Goal: Entertainment & Leisure: Browse casually

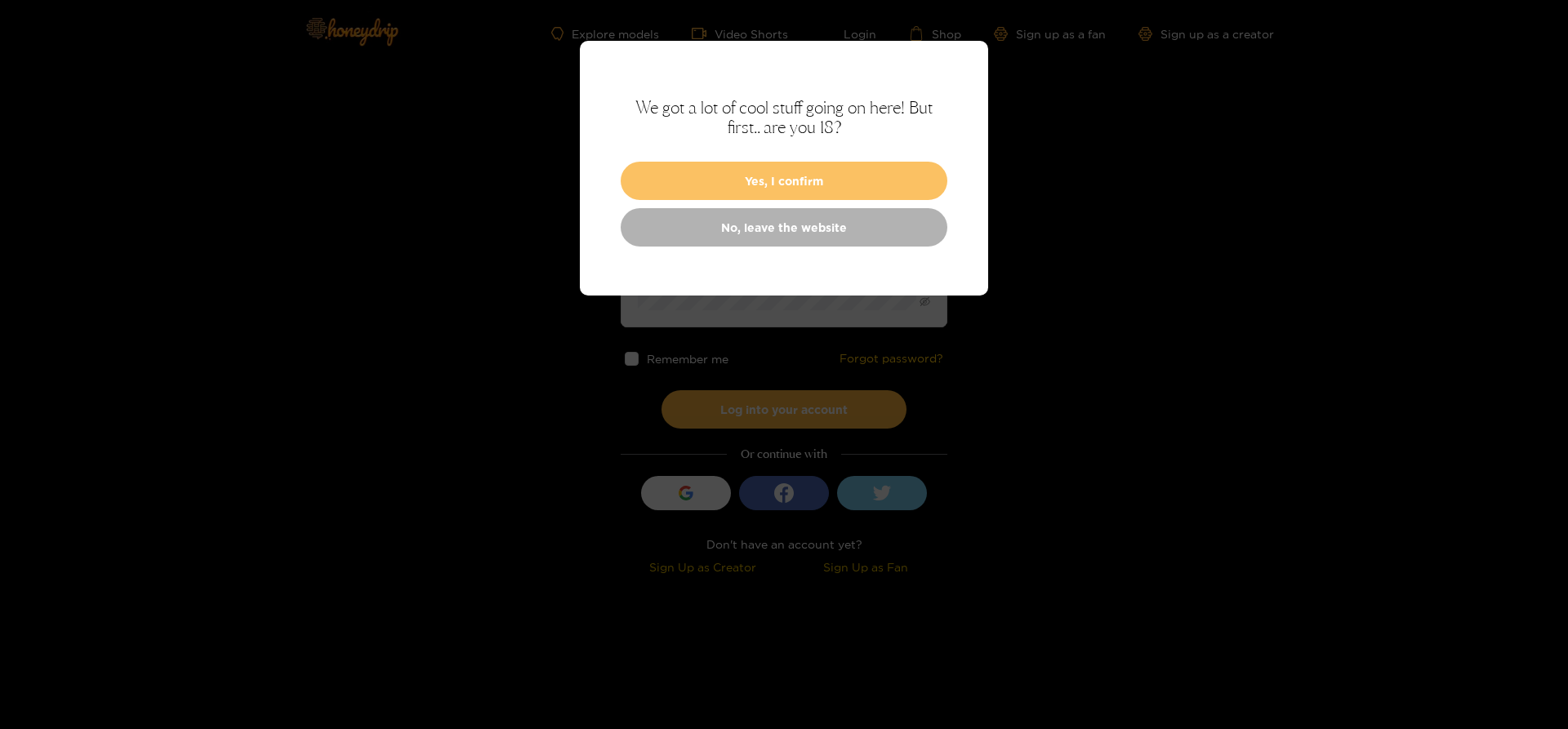
click at [827, 195] on button "Yes, I confirm" at bounding box center [784, 181] width 327 height 38
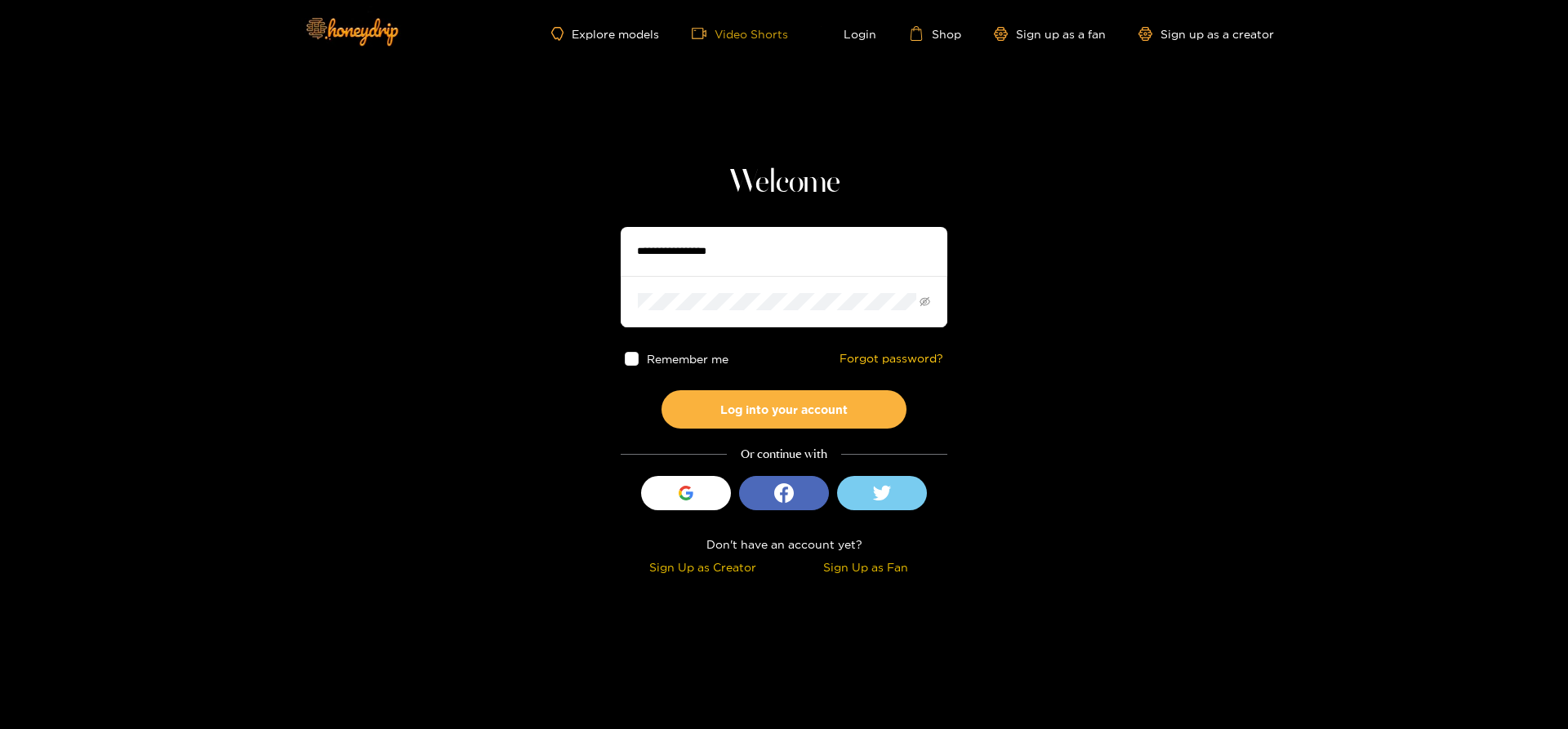
click at [775, 38] on link "Video Shorts" at bounding box center [740, 33] width 96 height 15
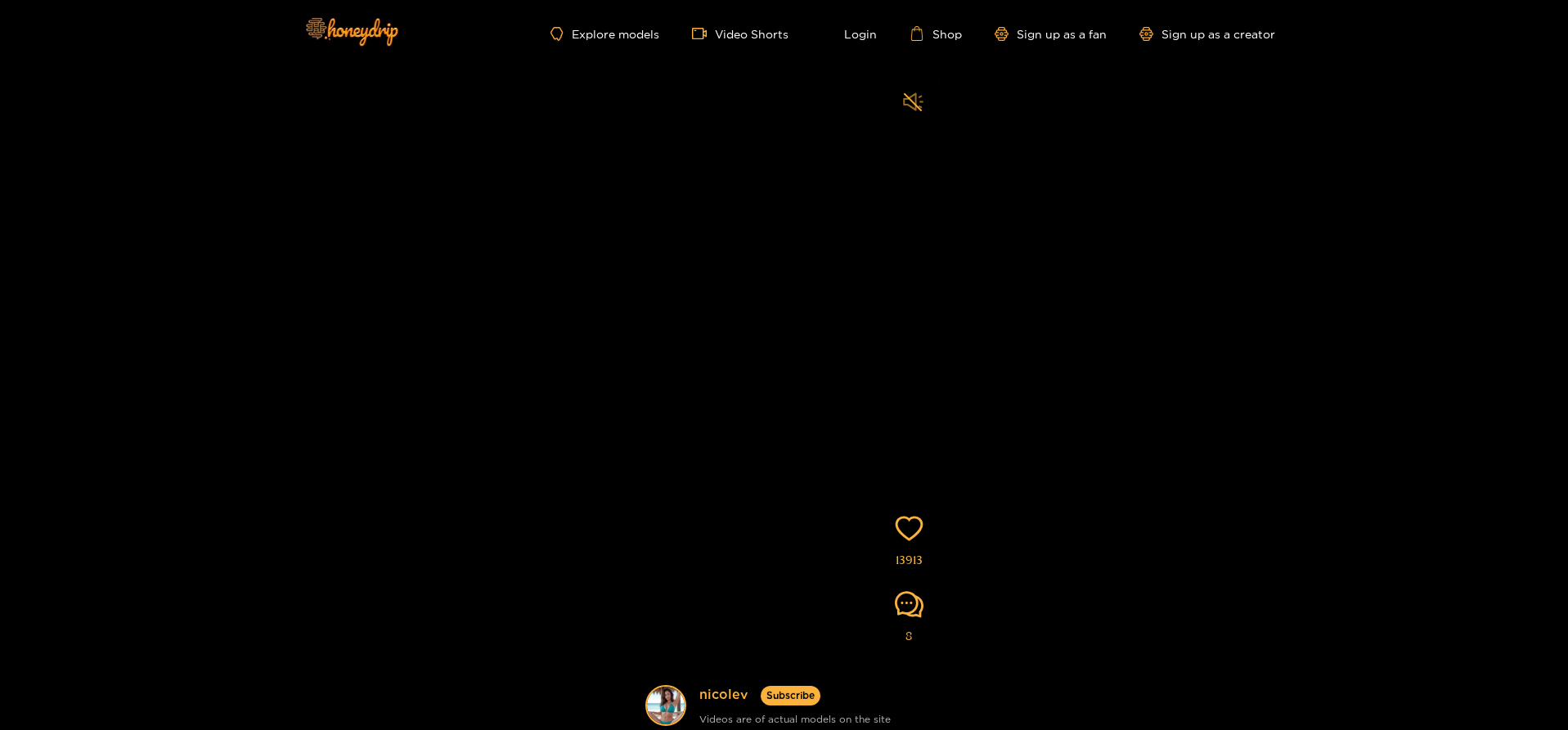
click at [914, 92] on icon "sound" at bounding box center [913, 101] width 21 height 21
click at [771, 34] on link "Video Shorts" at bounding box center [740, 33] width 96 height 15
click at [633, 34] on link "Explore models" at bounding box center [605, 33] width 108 height 14
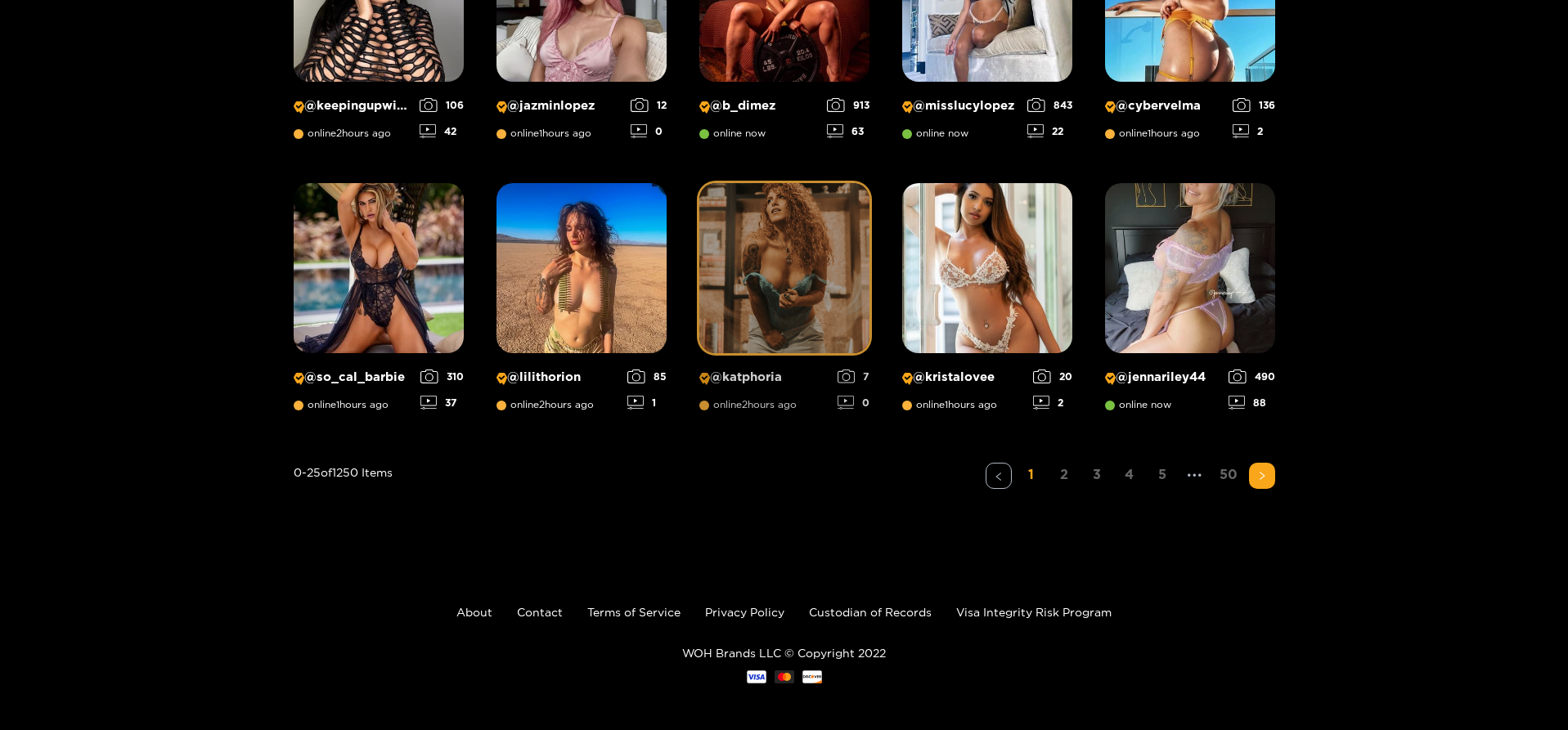
scroll to position [1230, 0]
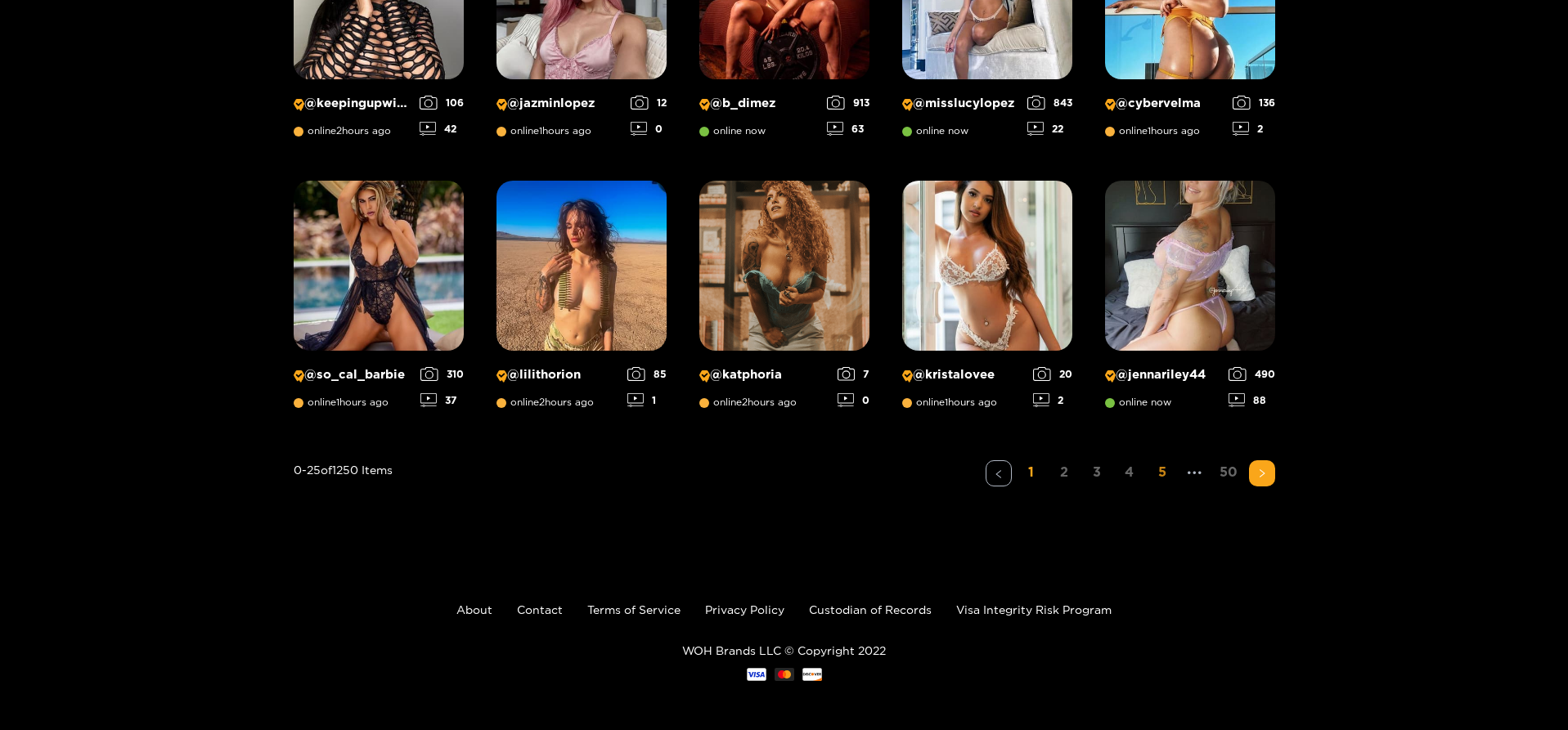
click at [1157, 478] on link "5" at bounding box center [1162, 472] width 27 height 24
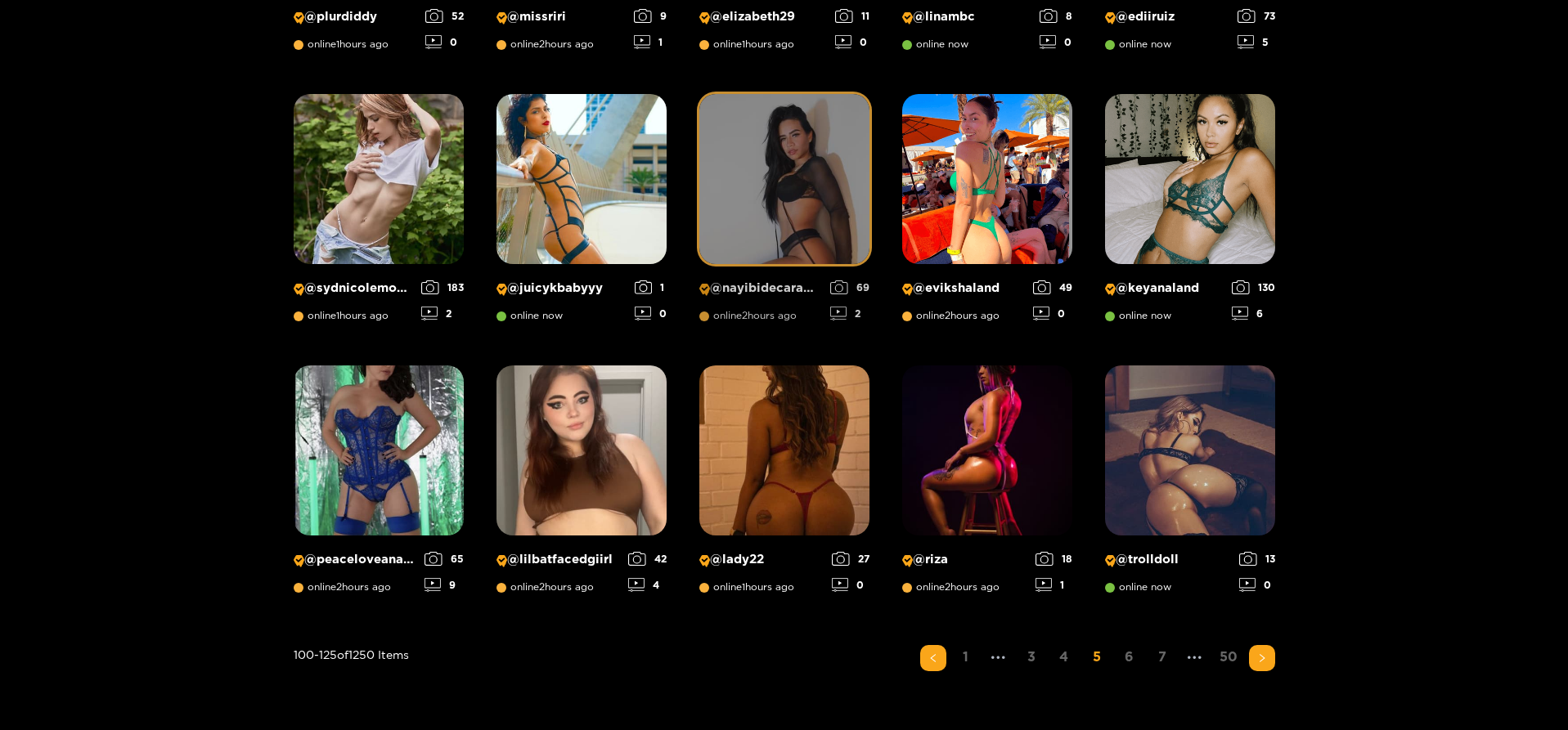
scroll to position [1086, 0]
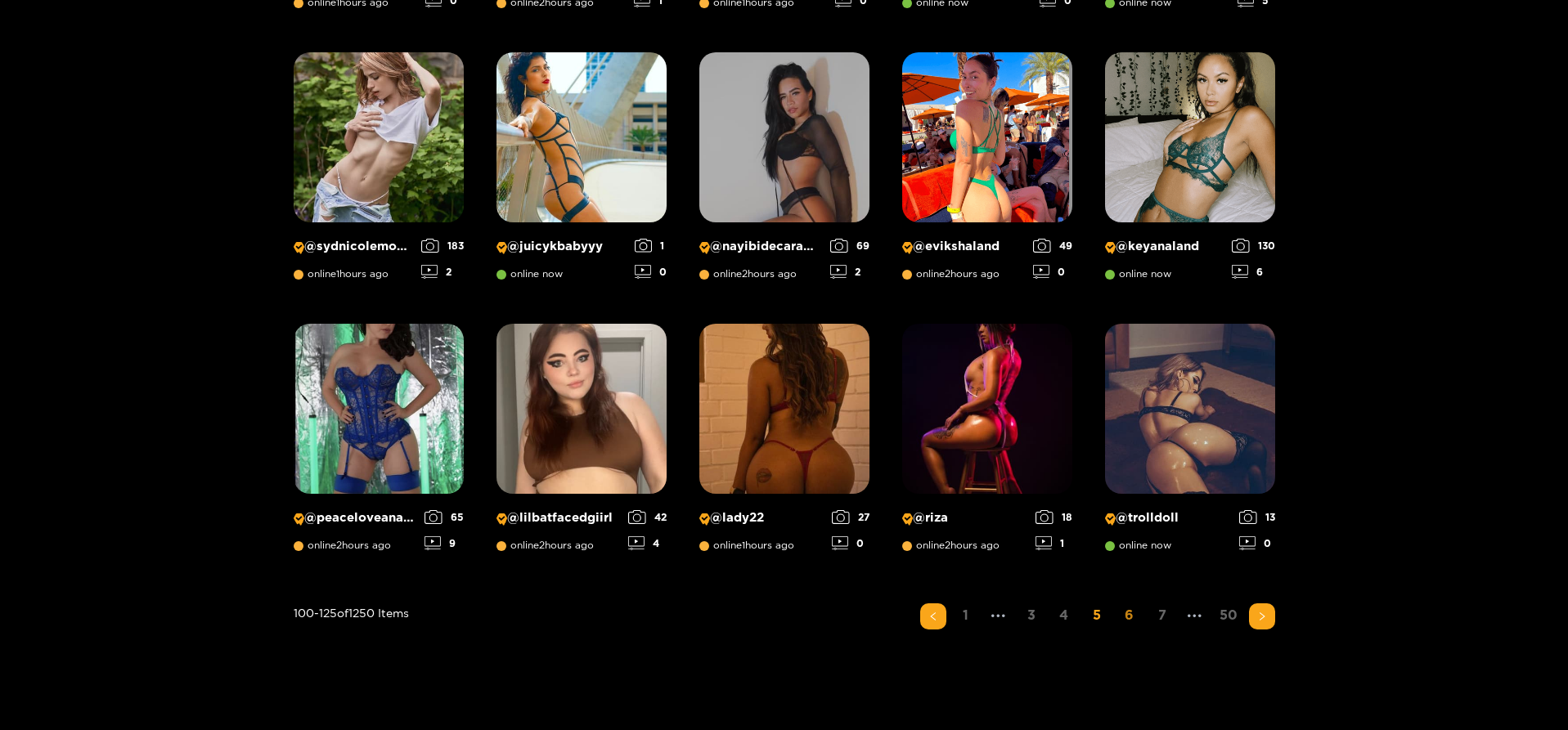
click at [1118, 614] on link "6" at bounding box center [1129, 616] width 27 height 24
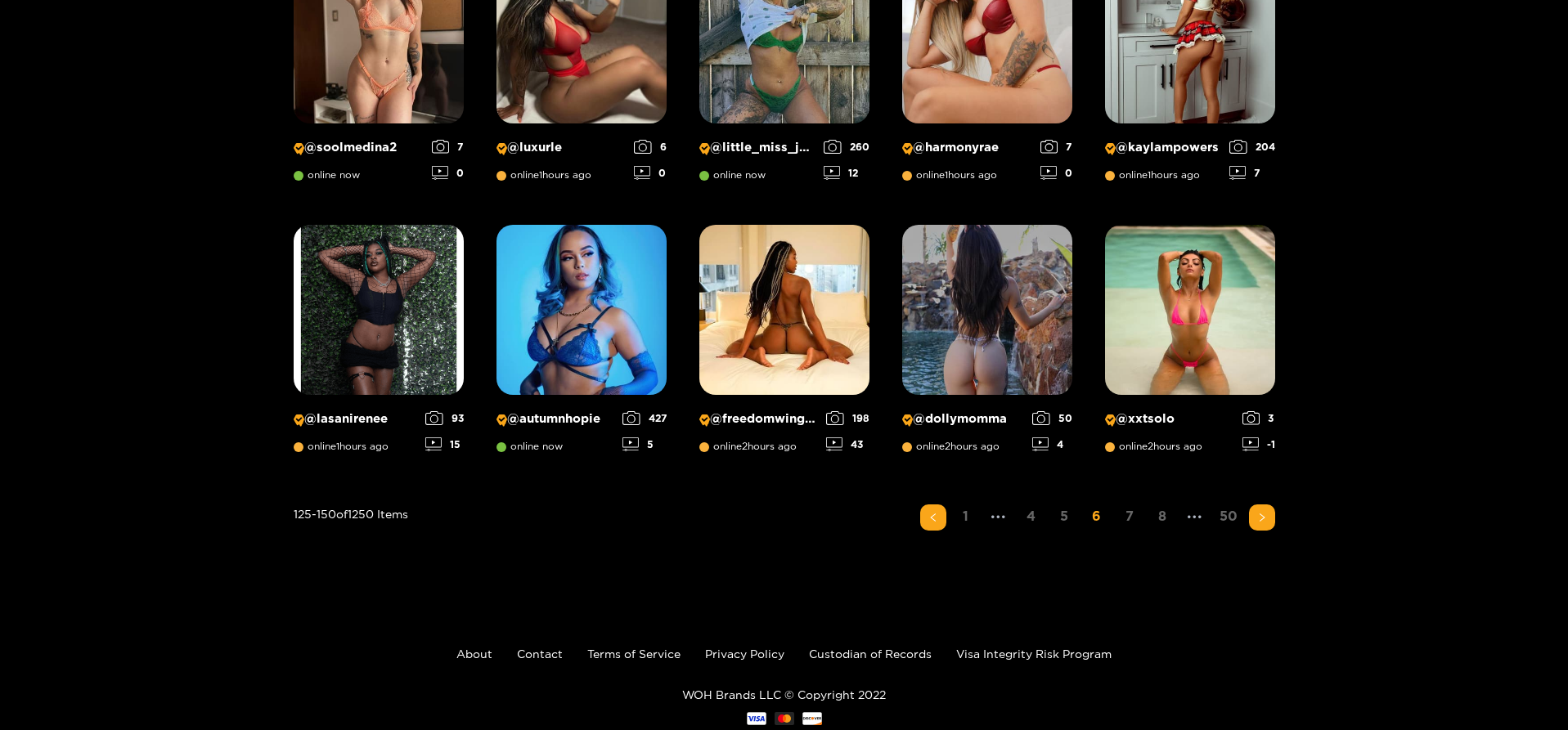
scroll to position [1230, 0]
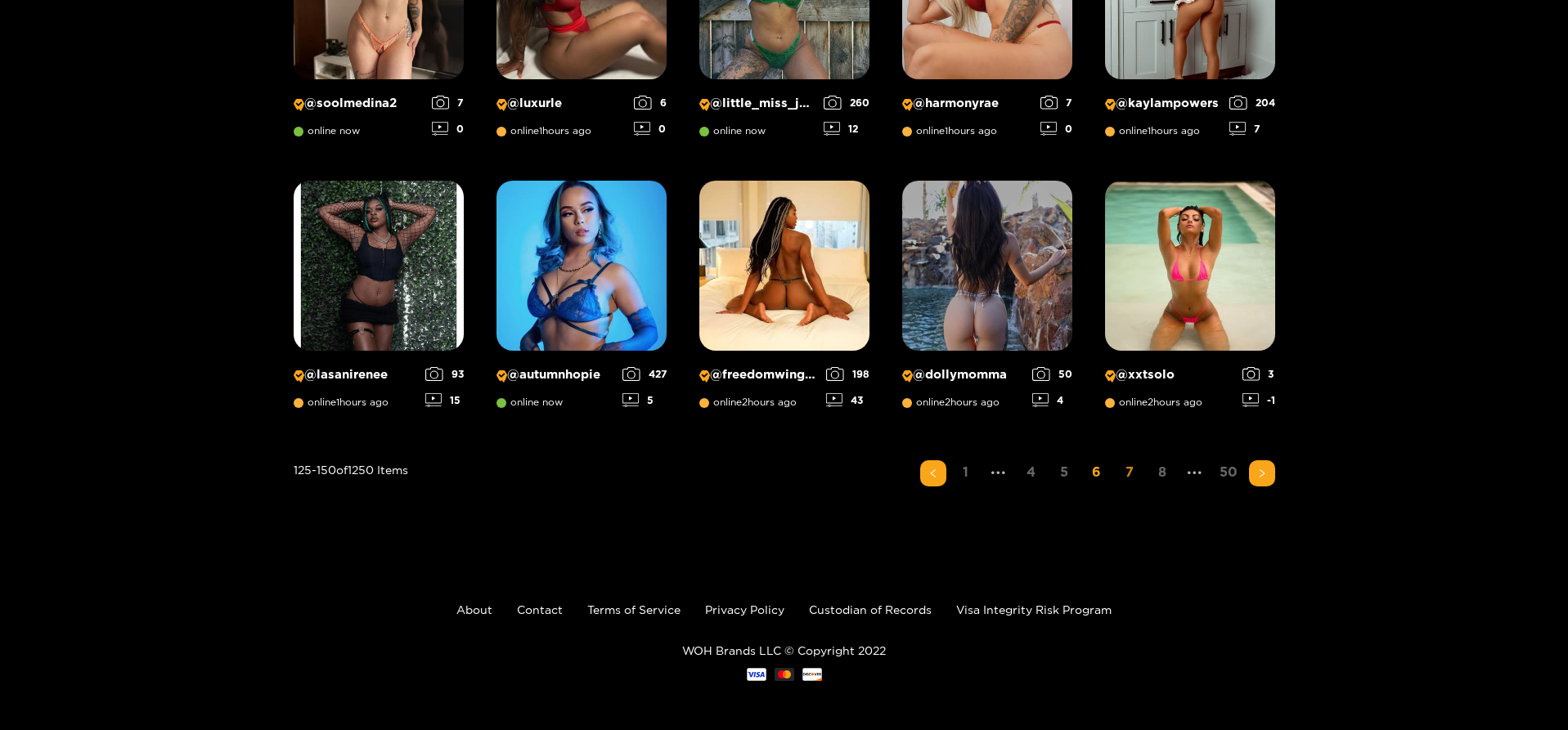
click at [1137, 473] on link "7" at bounding box center [1129, 472] width 27 height 24
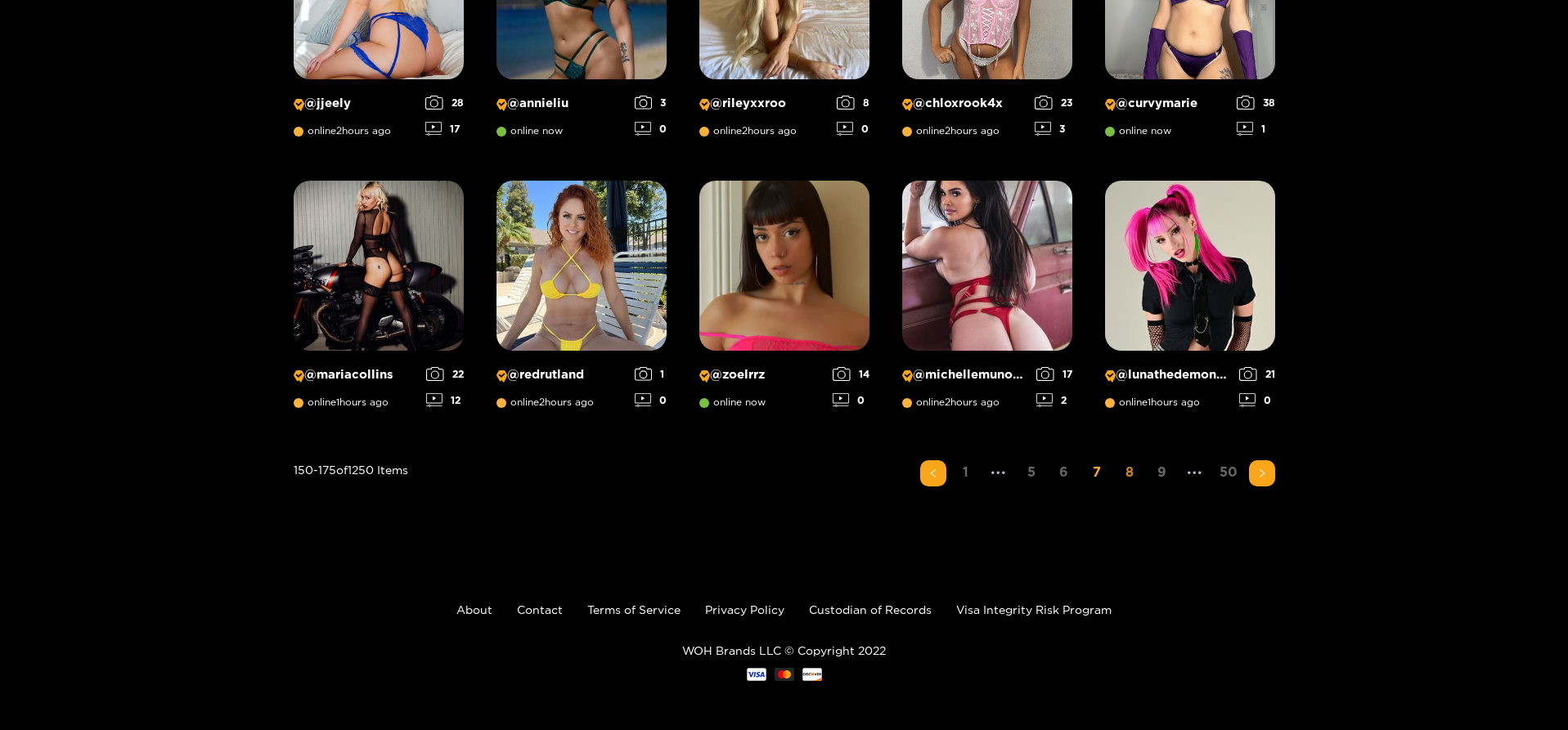
click at [1132, 470] on link "8" at bounding box center [1129, 472] width 27 height 24
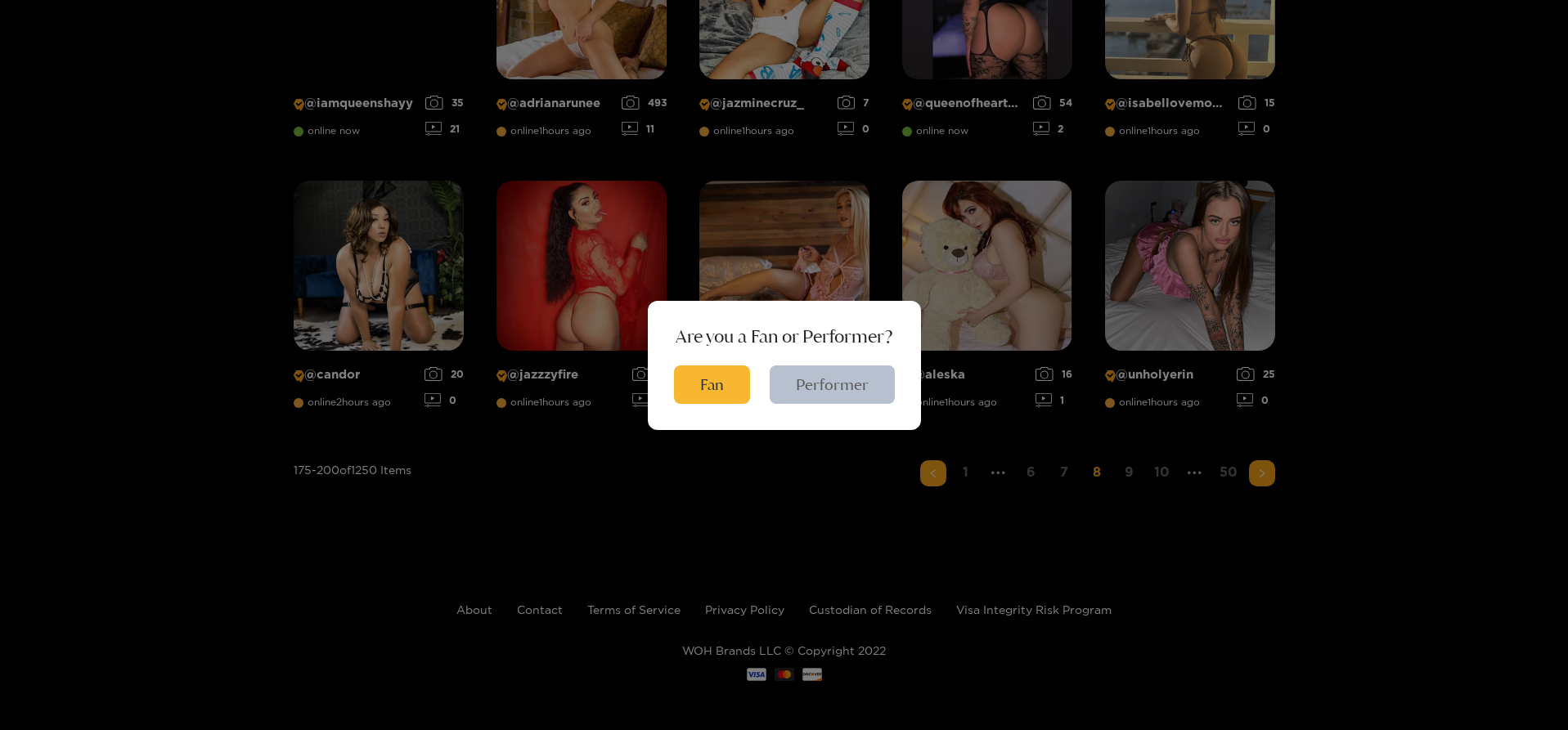
click at [841, 378] on button "Performer" at bounding box center [831, 385] width 125 height 38
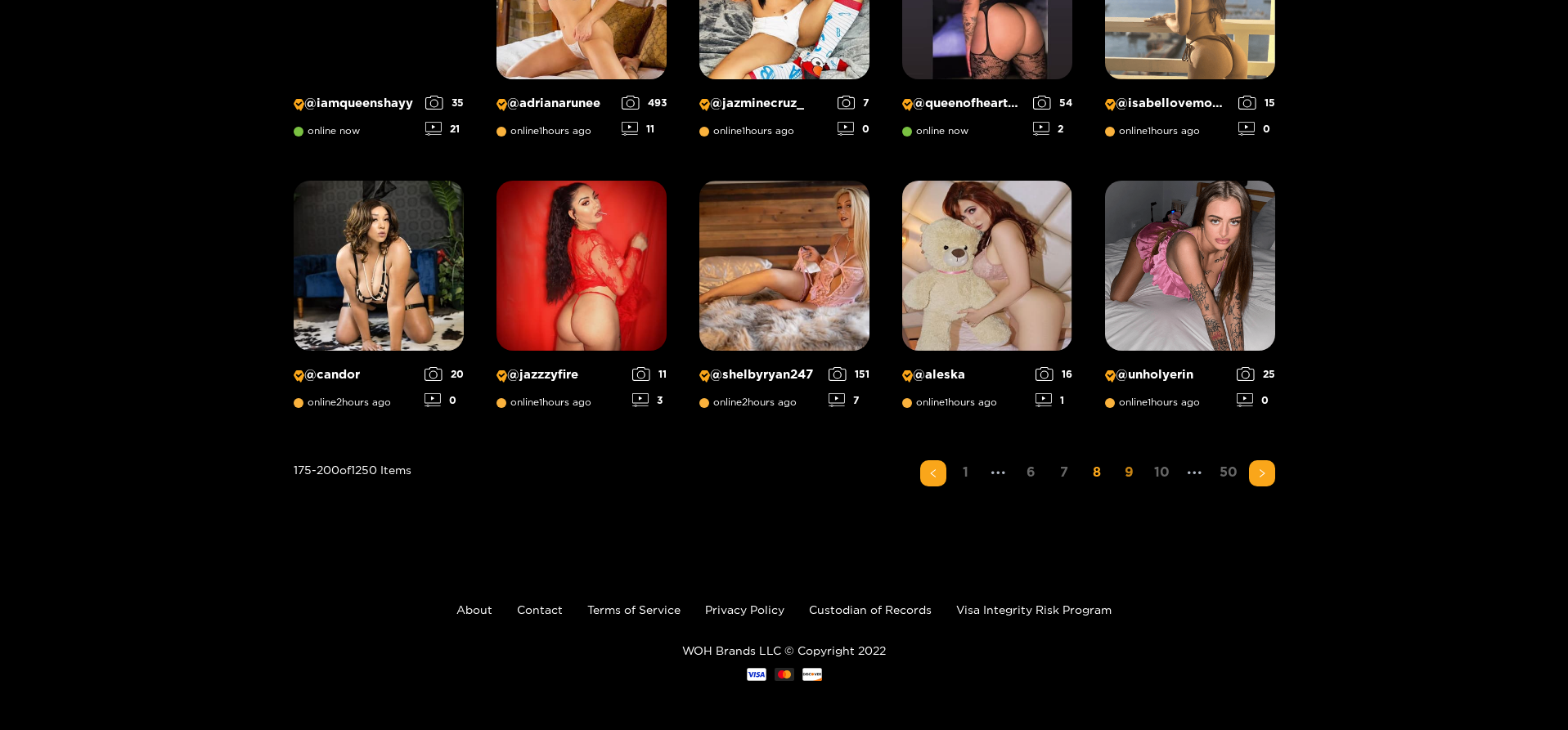
click at [1128, 469] on link "9" at bounding box center [1129, 472] width 27 height 24
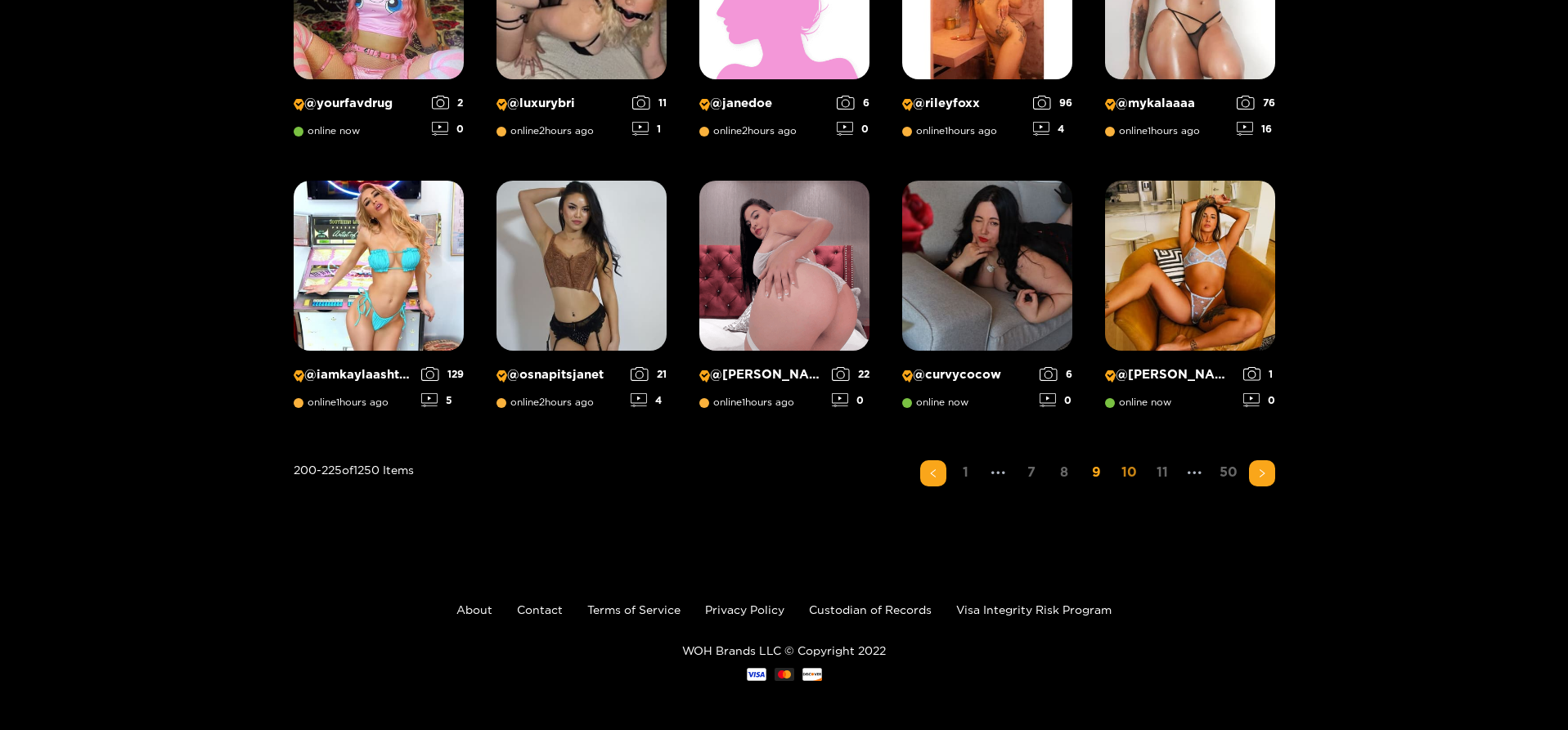
click at [1134, 469] on link "10" at bounding box center [1129, 472] width 27 height 24
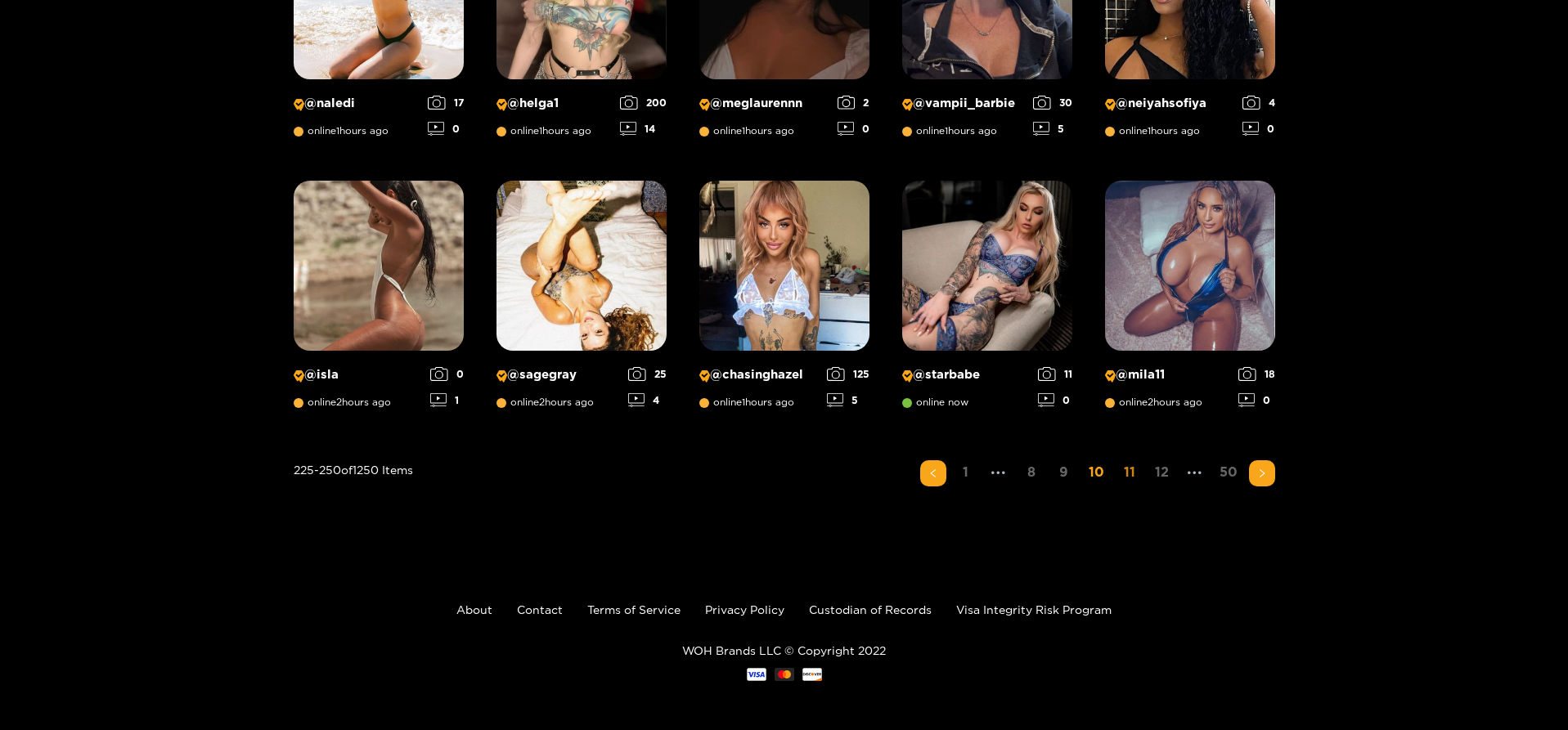
click at [1125, 473] on link "11" at bounding box center [1129, 472] width 27 height 24
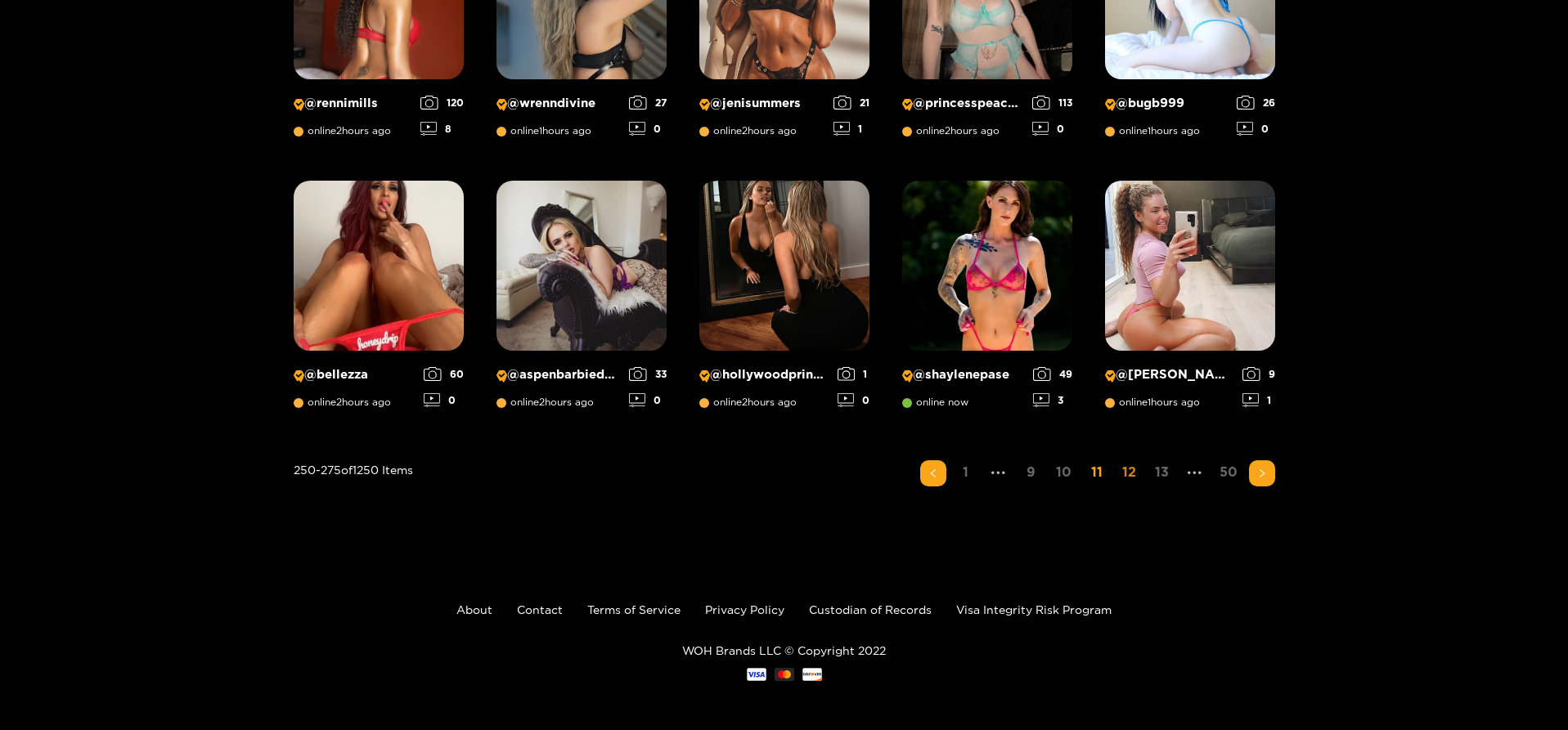
click at [1120, 473] on link "12" at bounding box center [1129, 472] width 27 height 24
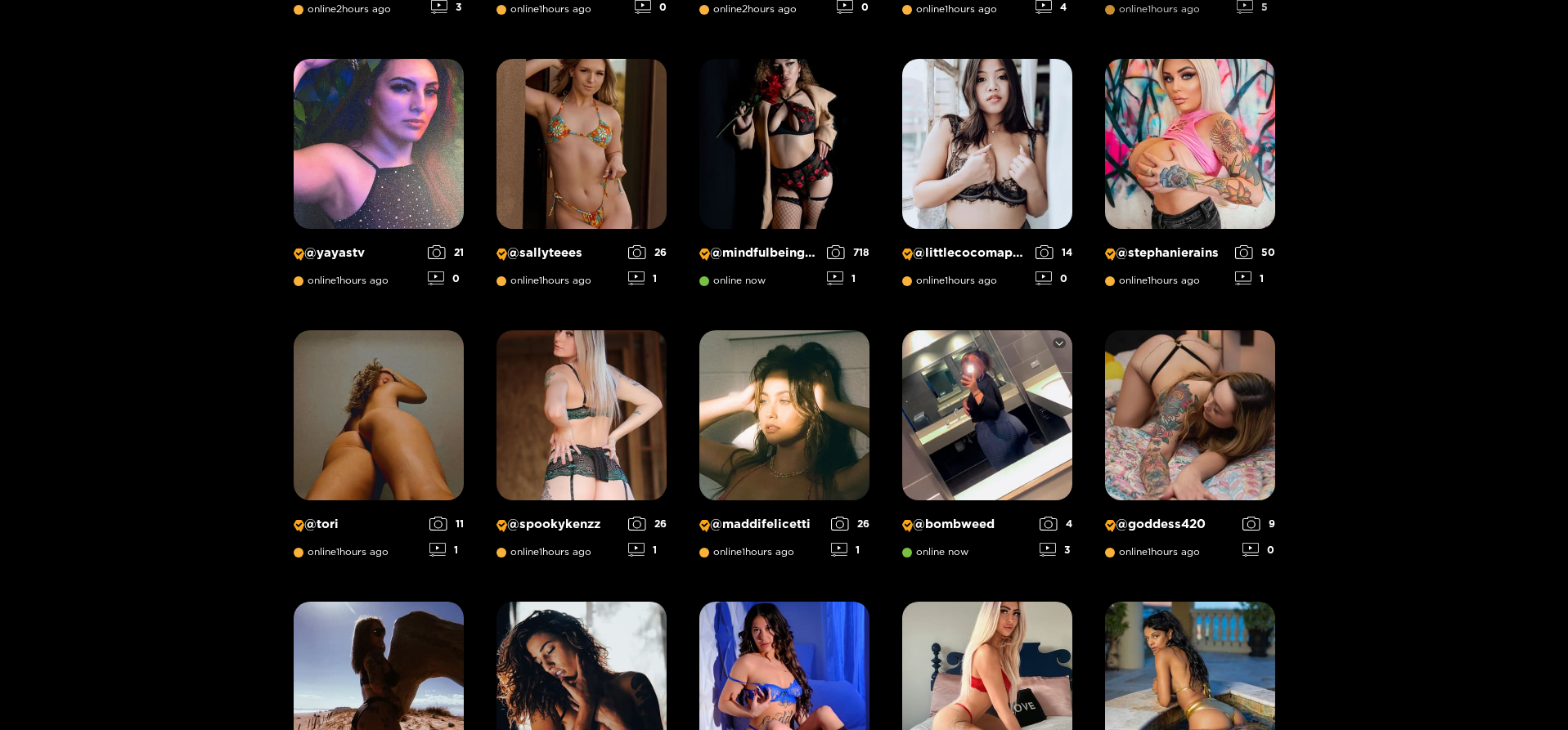
scroll to position [1004, 0]
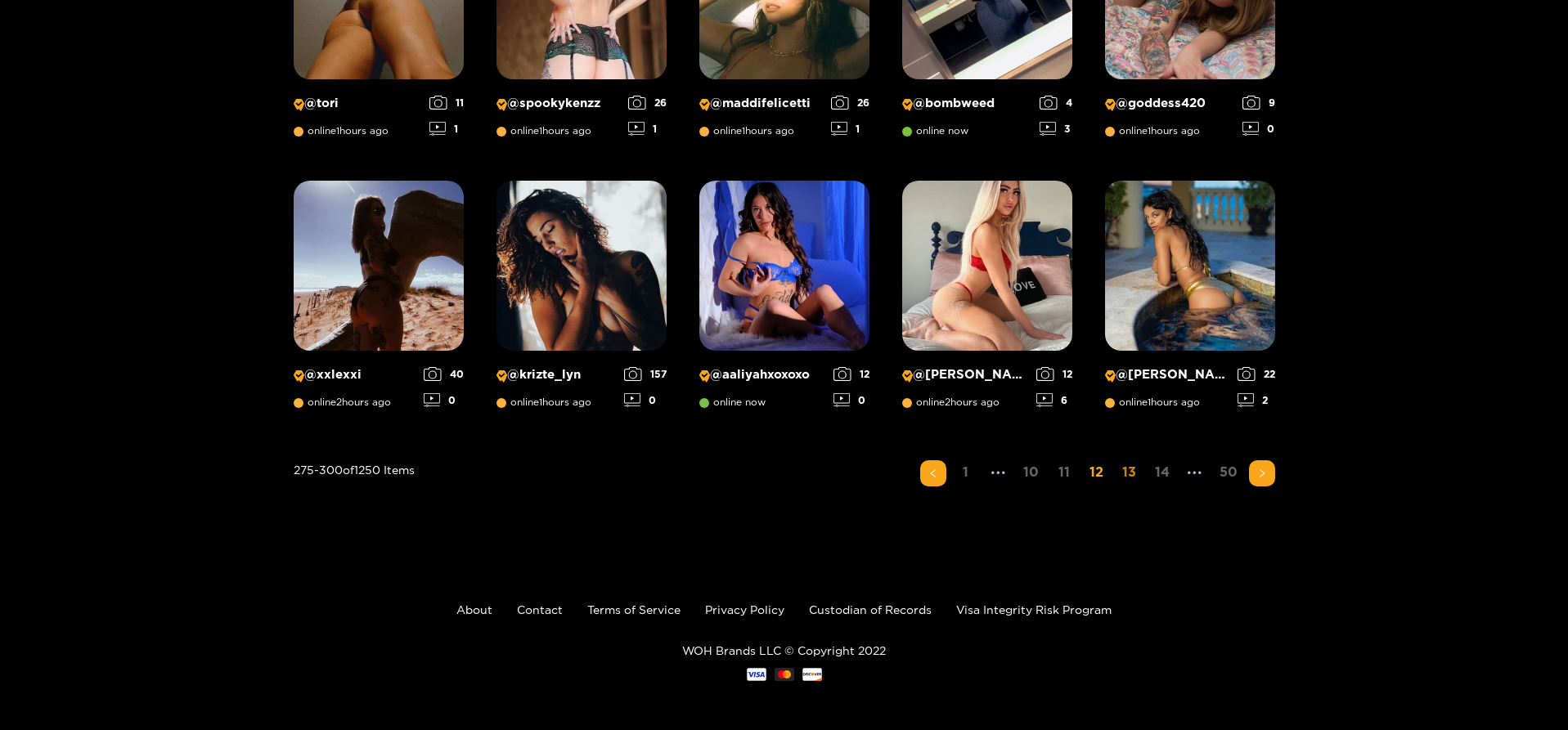
click at [1128, 473] on link "13" at bounding box center [1129, 472] width 27 height 24
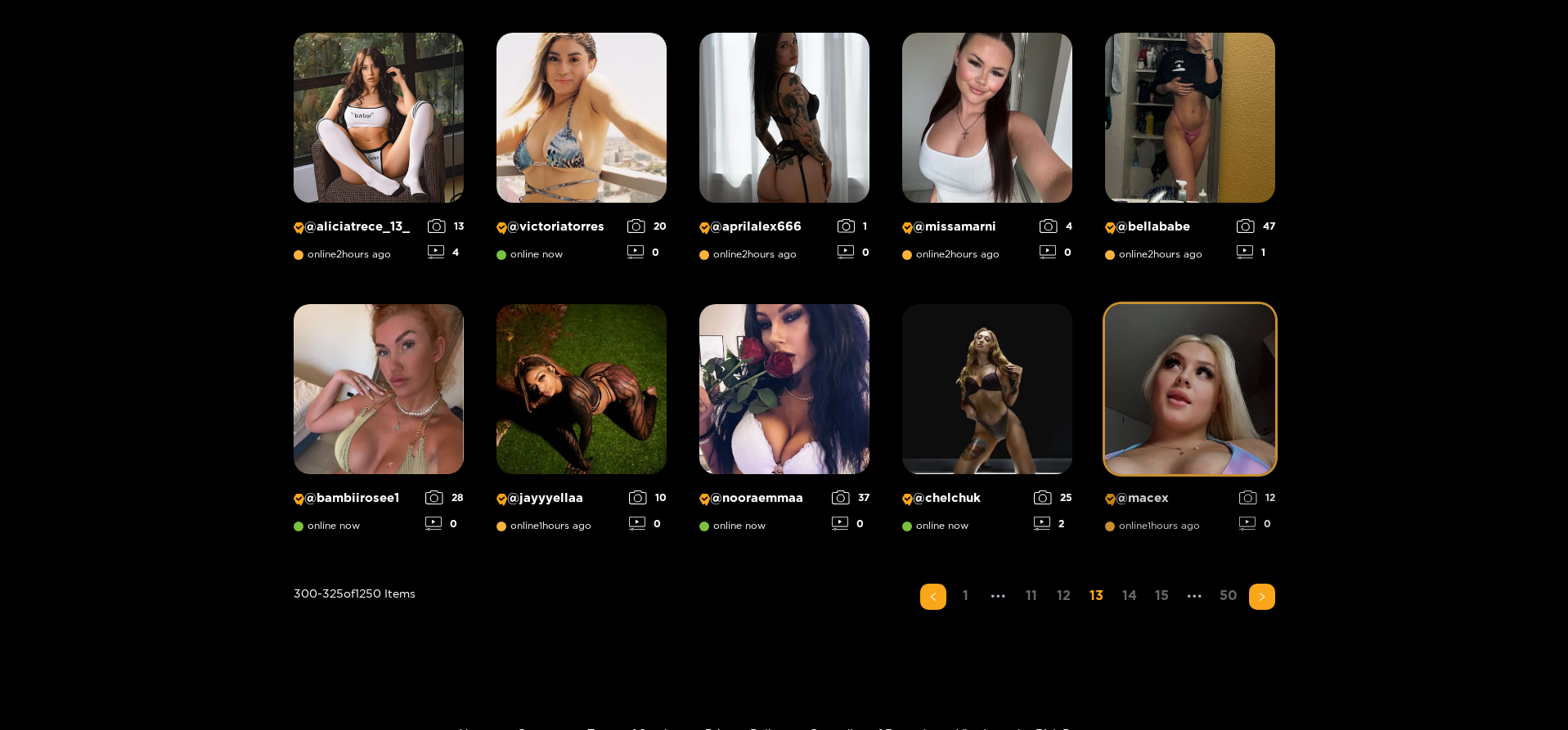
scroll to position [1230, 0]
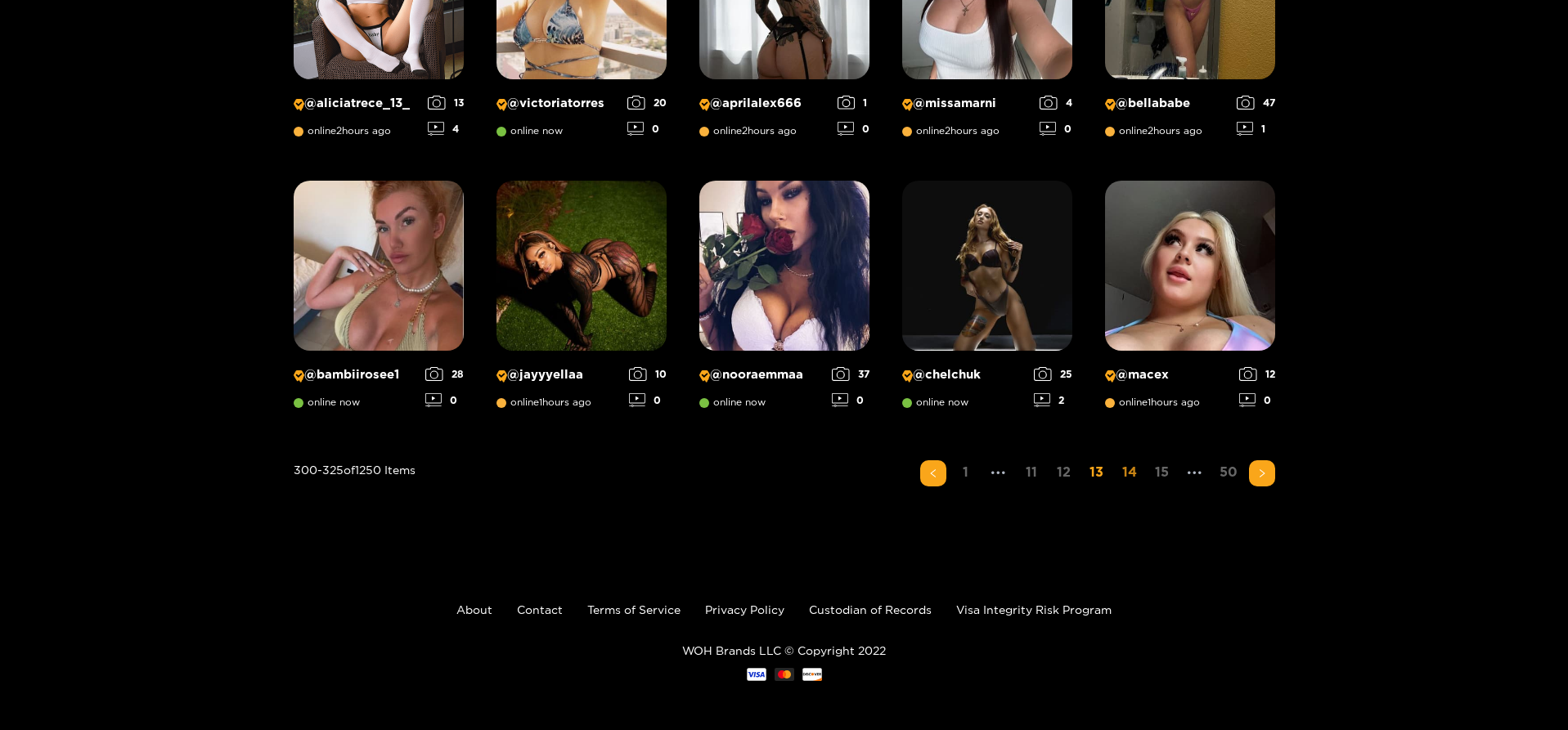
click at [1127, 473] on link "14" at bounding box center [1129, 472] width 27 height 24
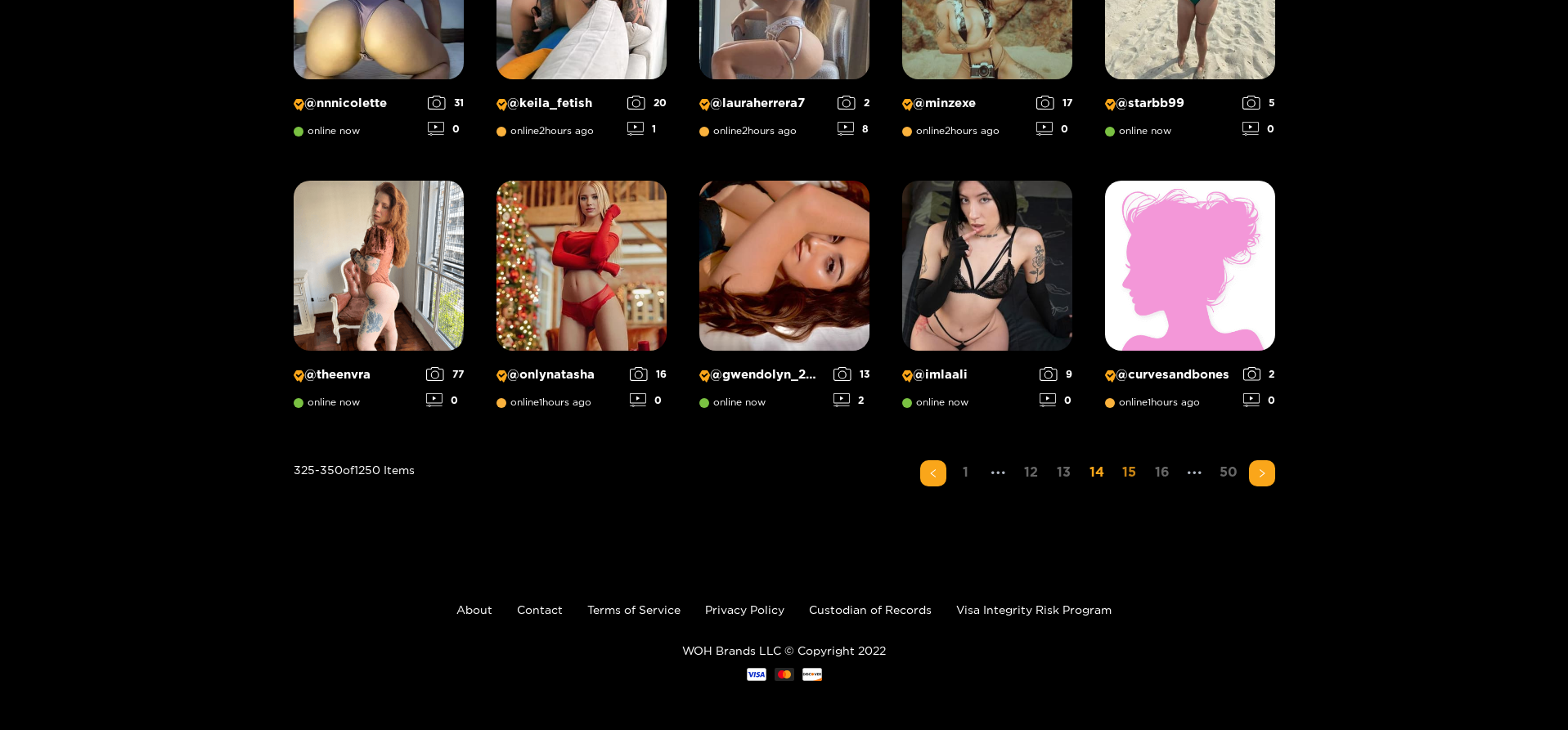
click at [1136, 468] on link "15" at bounding box center [1129, 472] width 27 height 24
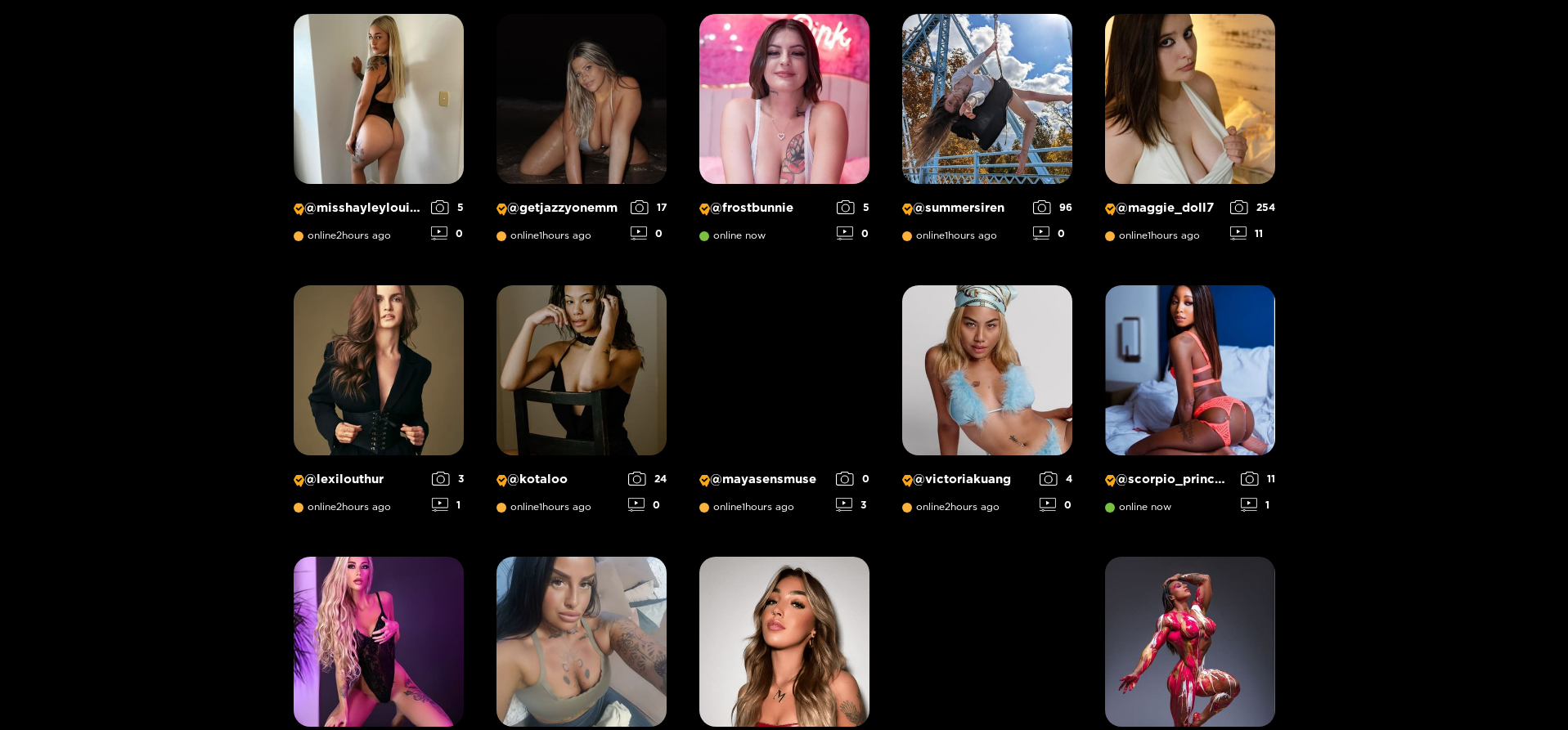
scroll to position [279, 0]
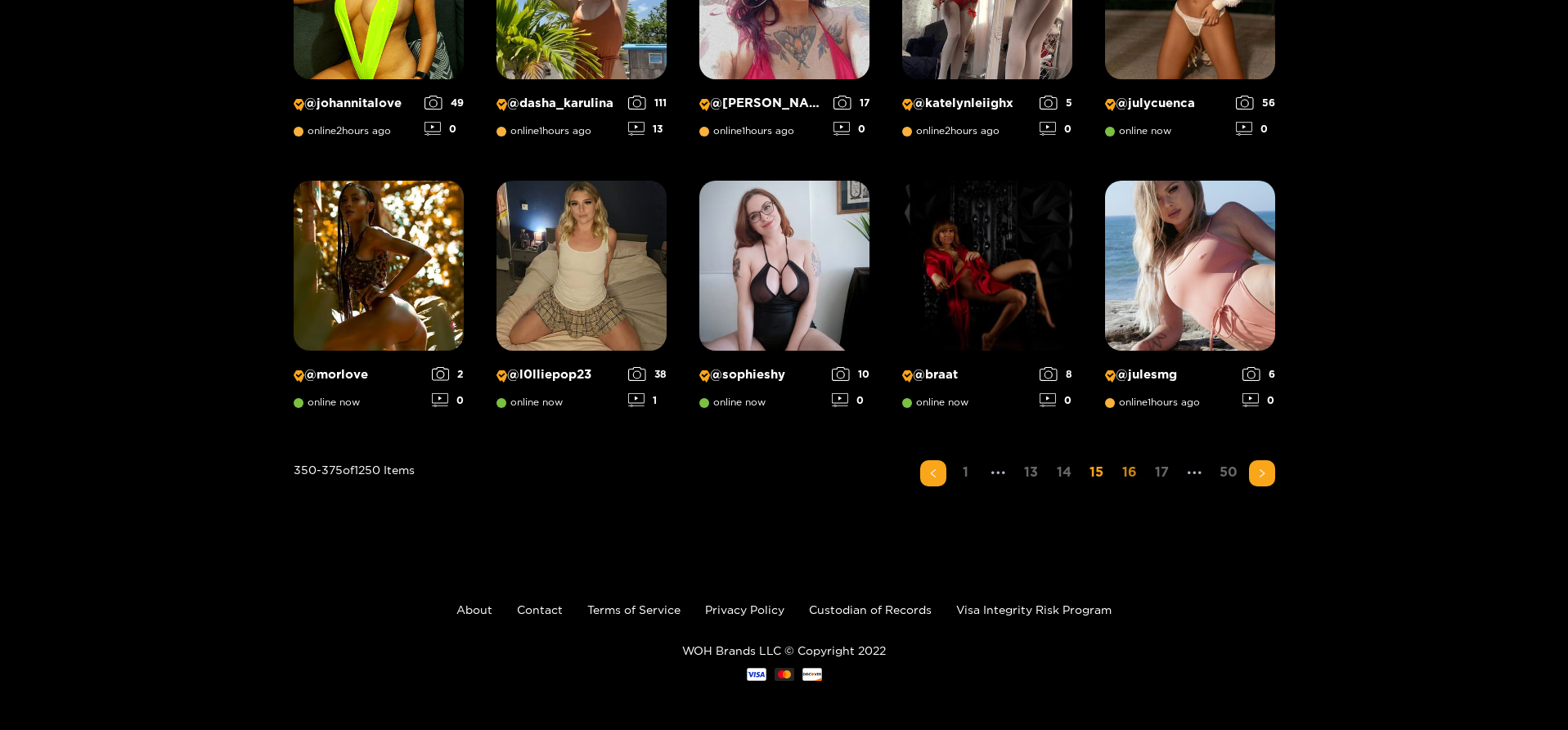
click at [1138, 461] on link "16" at bounding box center [1129, 472] width 27 height 24
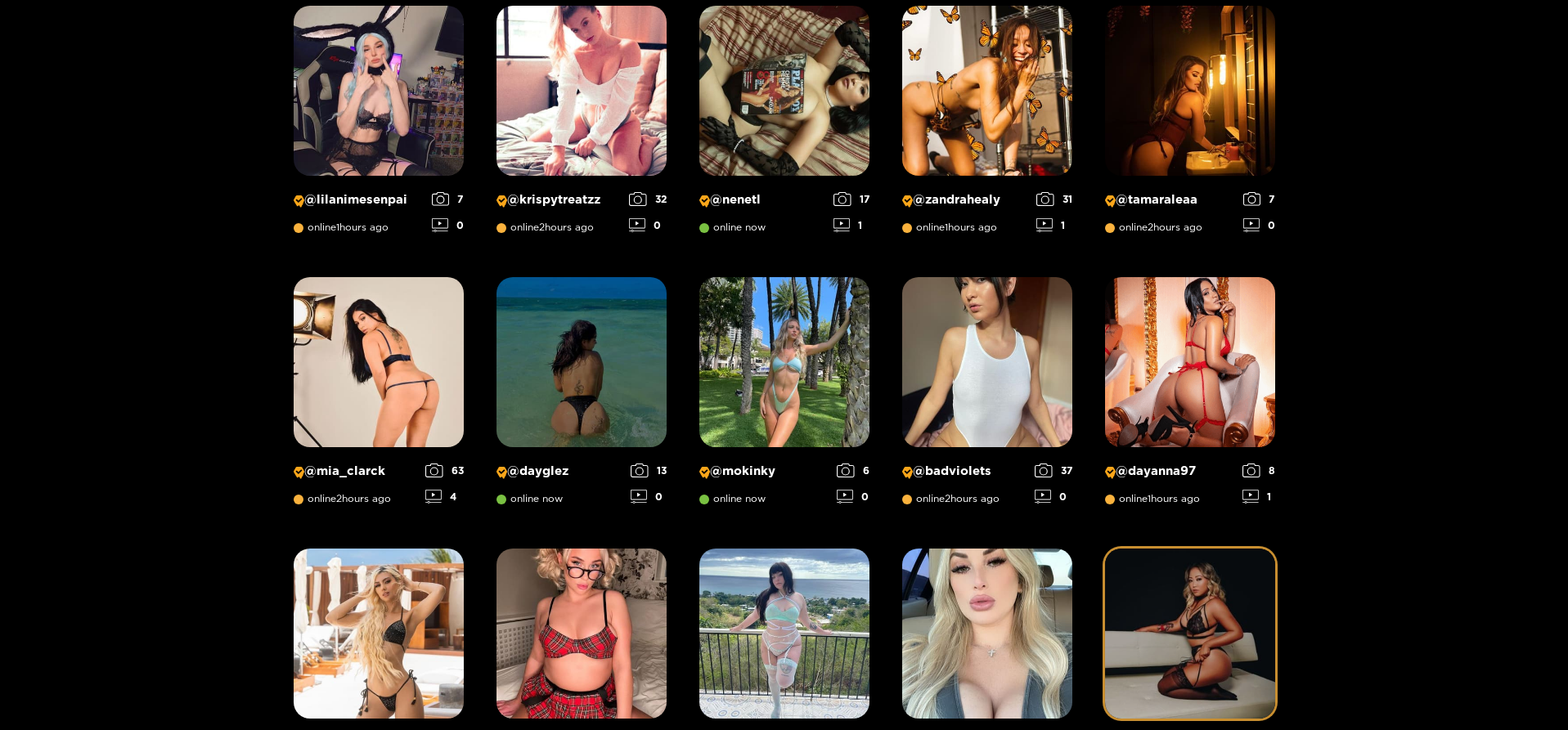
scroll to position [1086, 0]
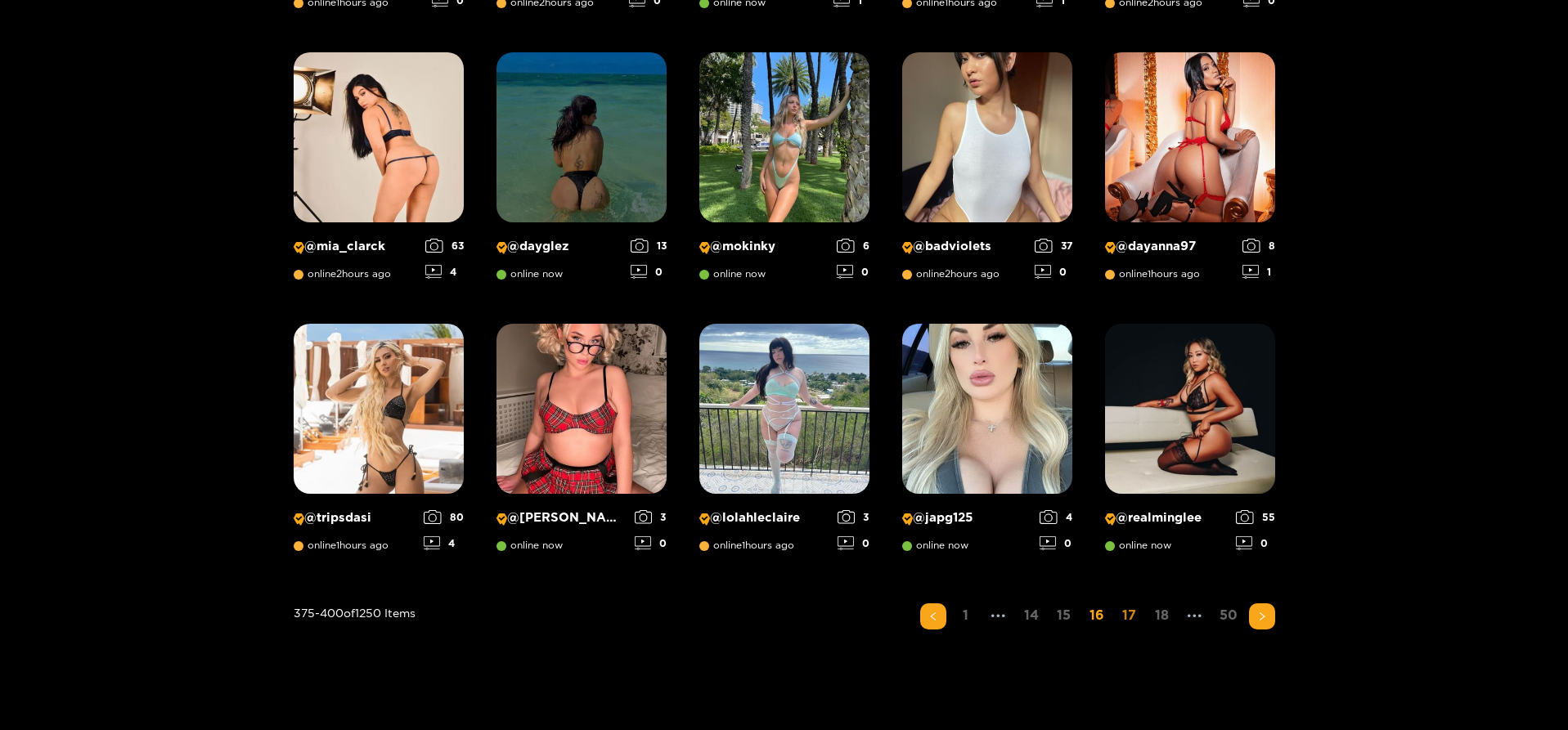
click at [1121, 617] on link "17" at bounding box center [1129, 616] width 27 height 24
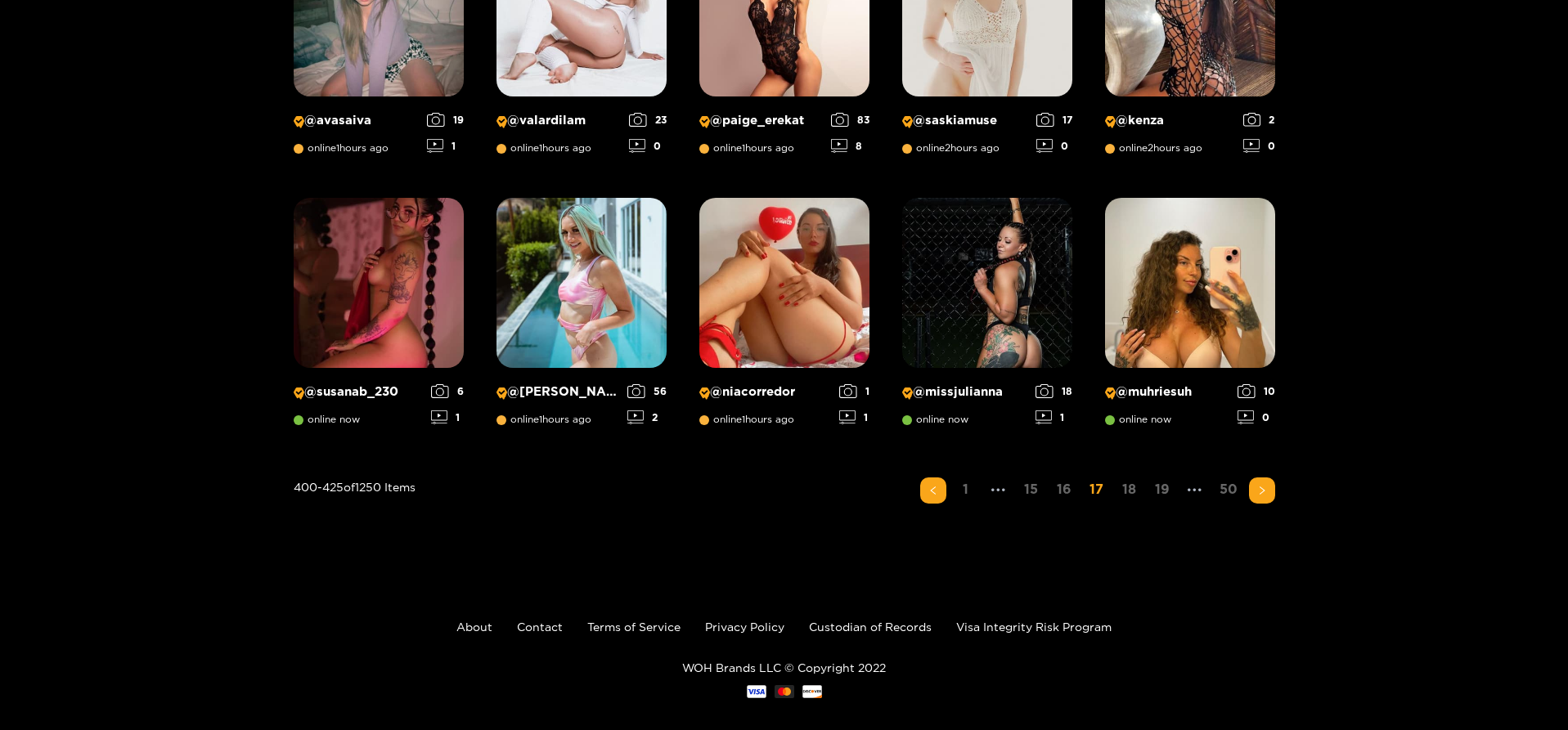
scroll to position [1230, 0]
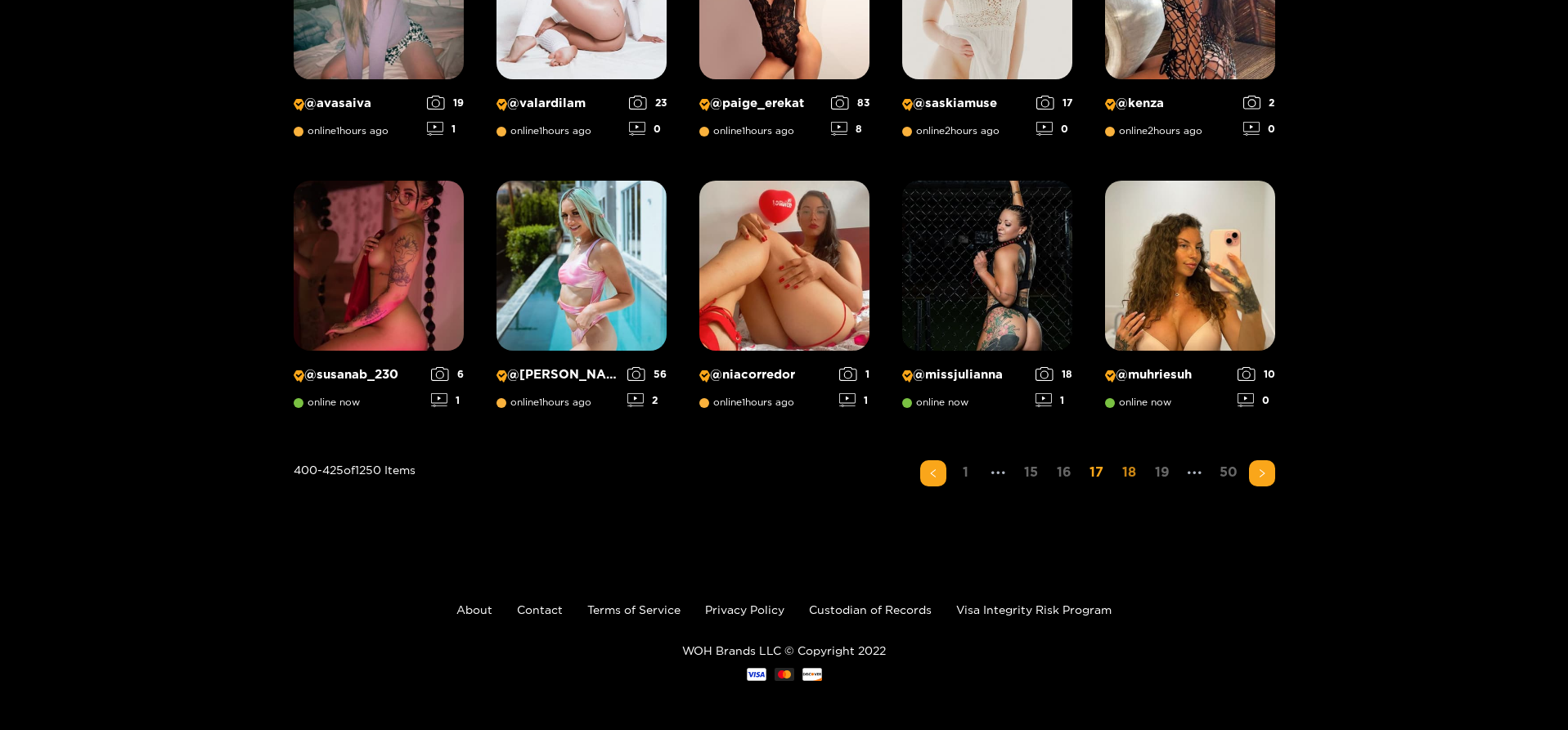
click at [1126, 474] on link "18" at bounding box center [1129, 472] width 27 height 24
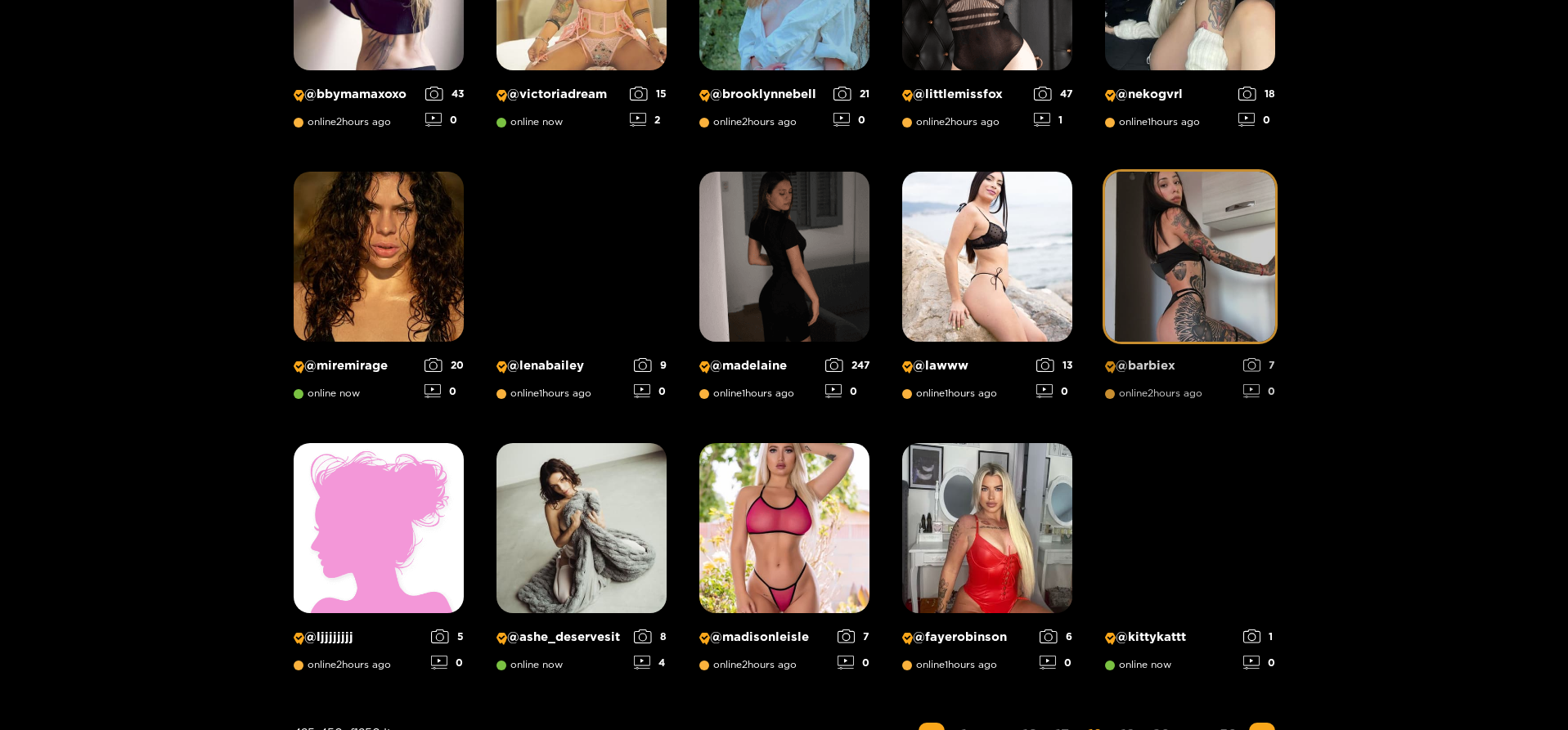
scroll to position [1168, 0]
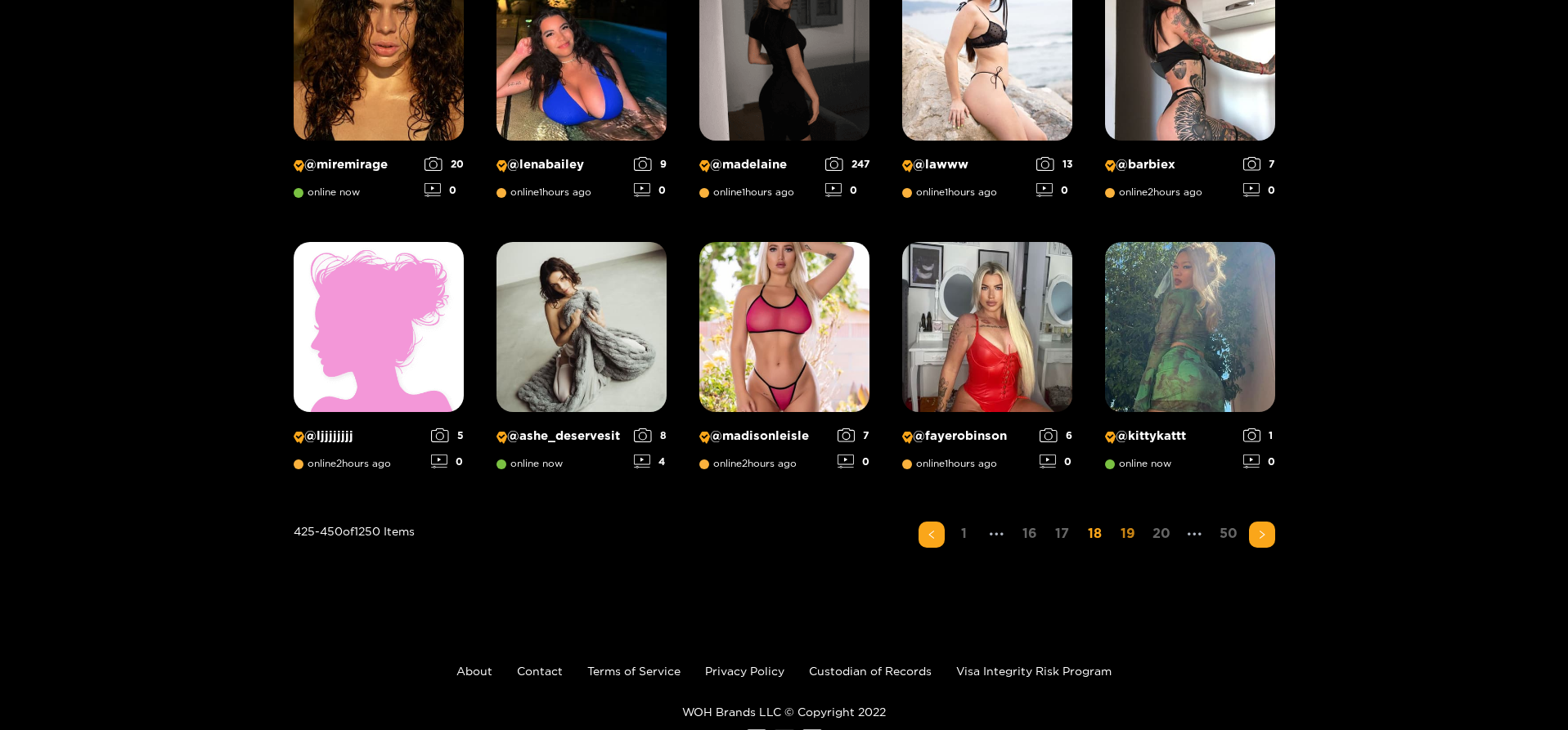
click at [1127, 528] on link "19" at bounding box center [1127, 533] width 27 height 24
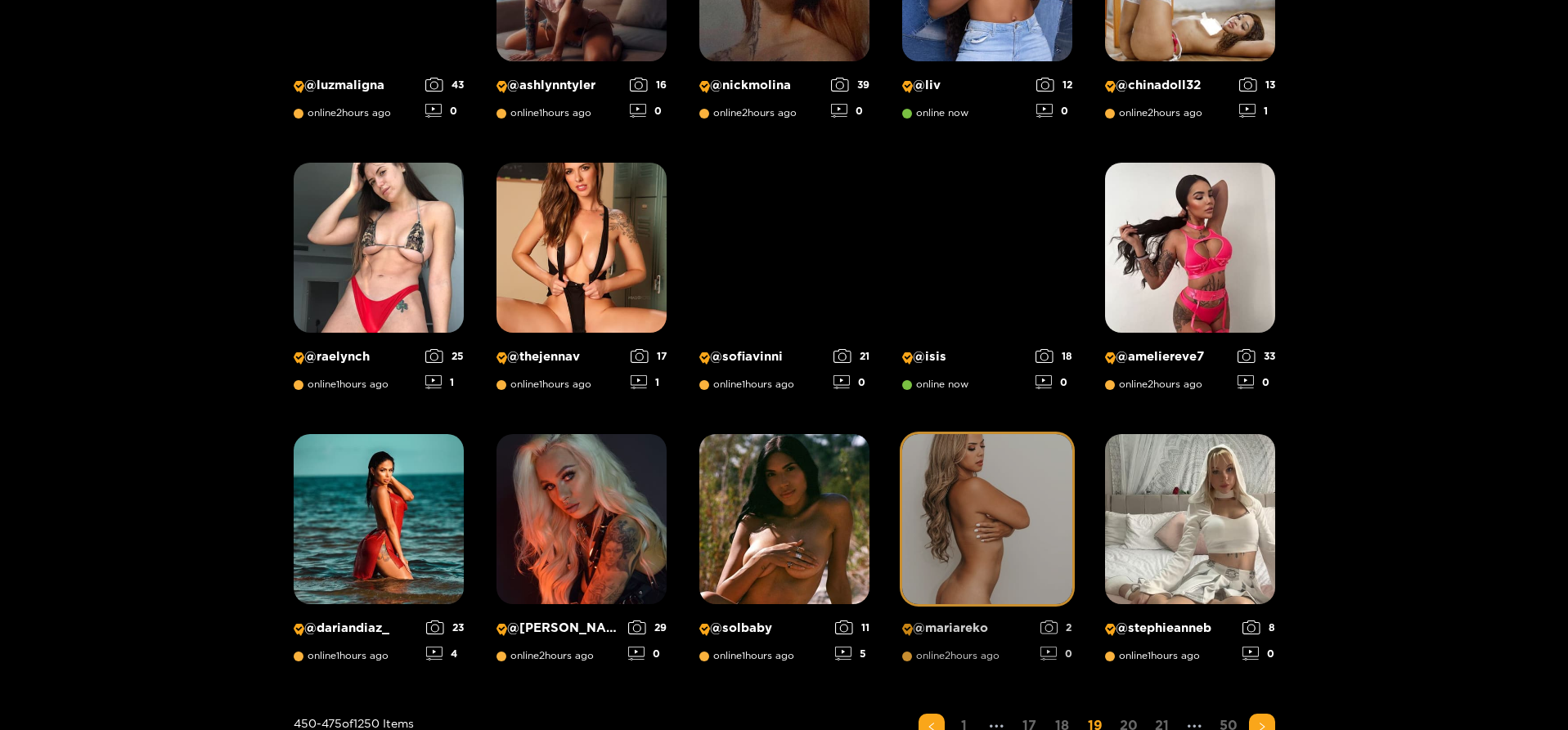
scroll to position [1004, 0]
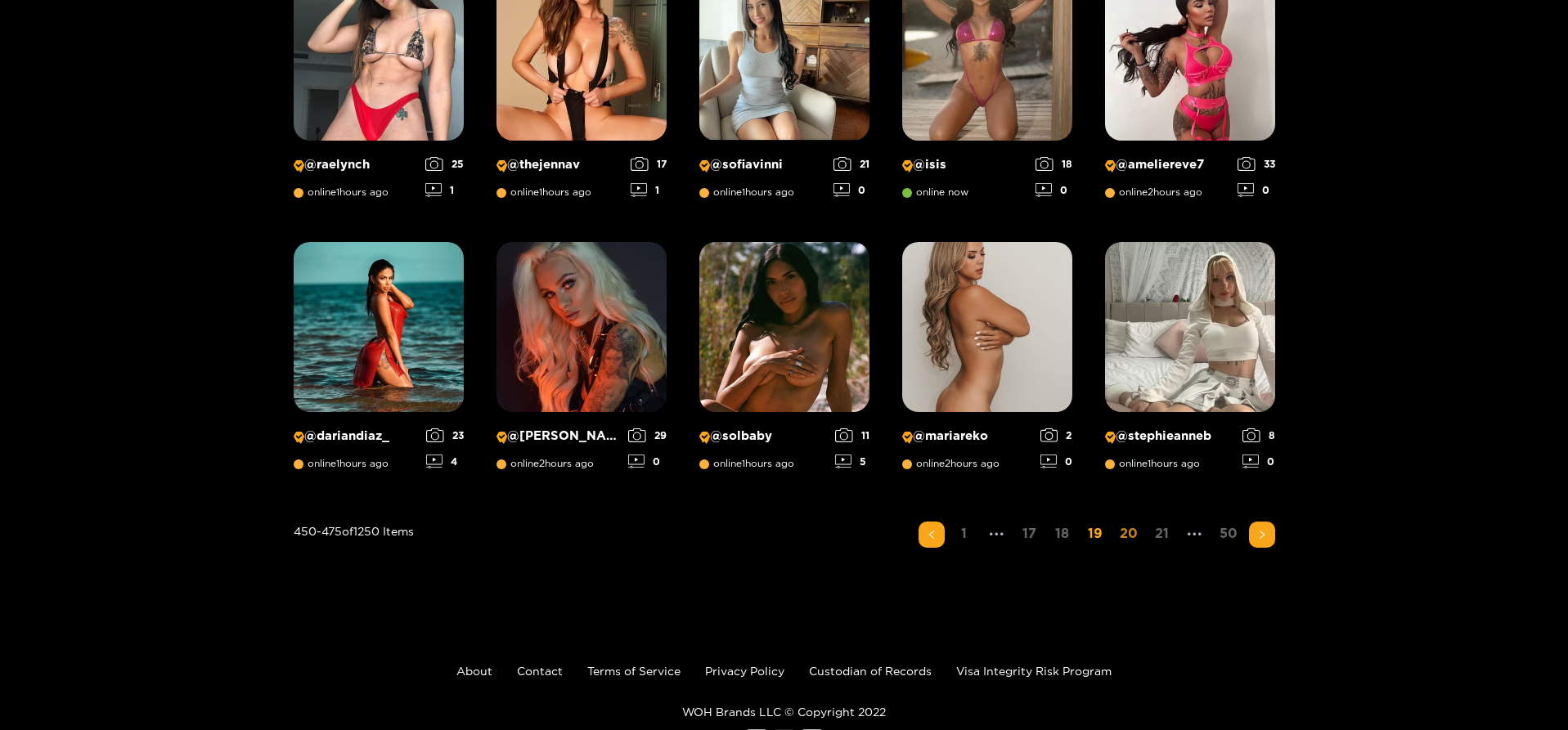
click at [1129, 536] on link "20" at bounding box center [1128, 533] width 28 height 24
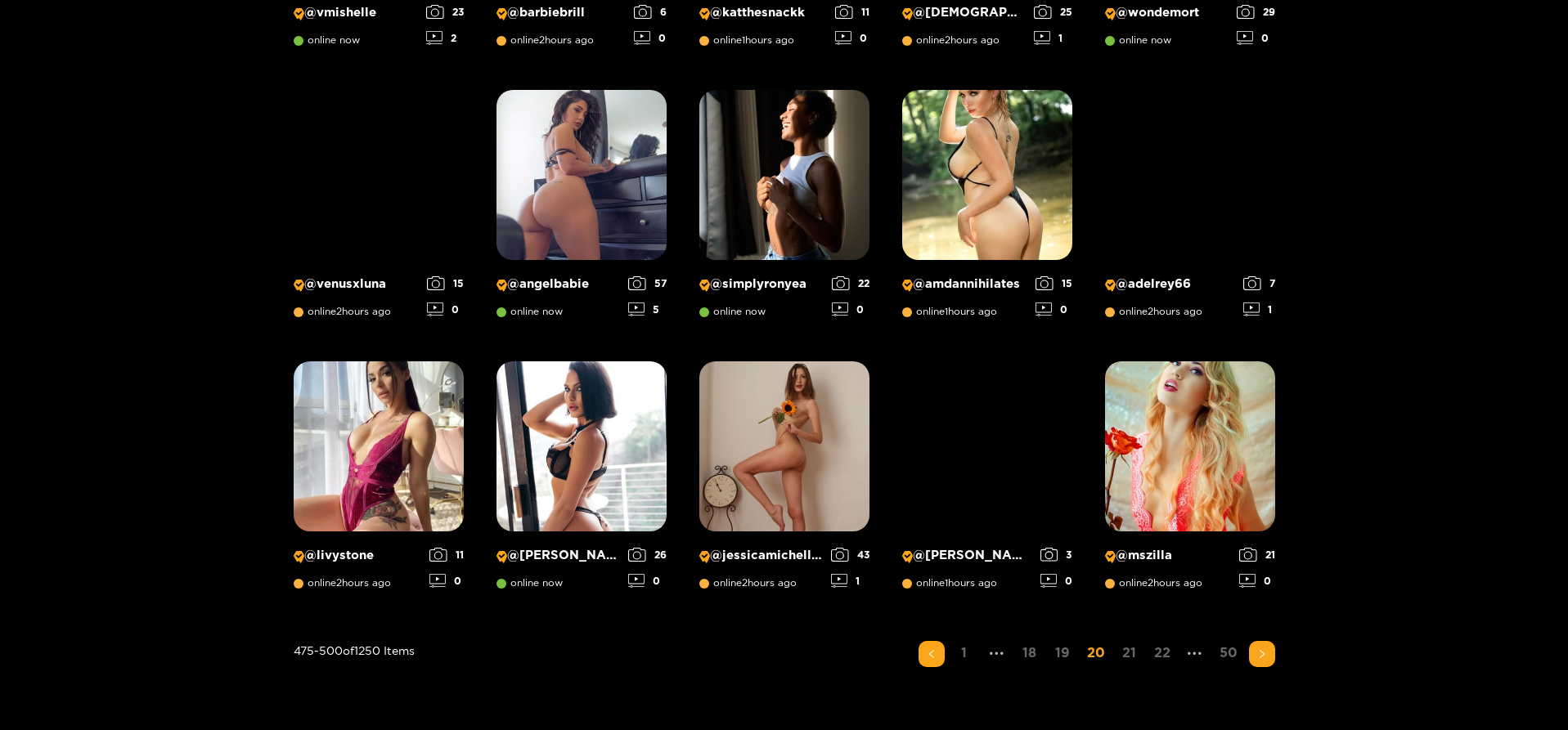
scroll to position [1168, 0]
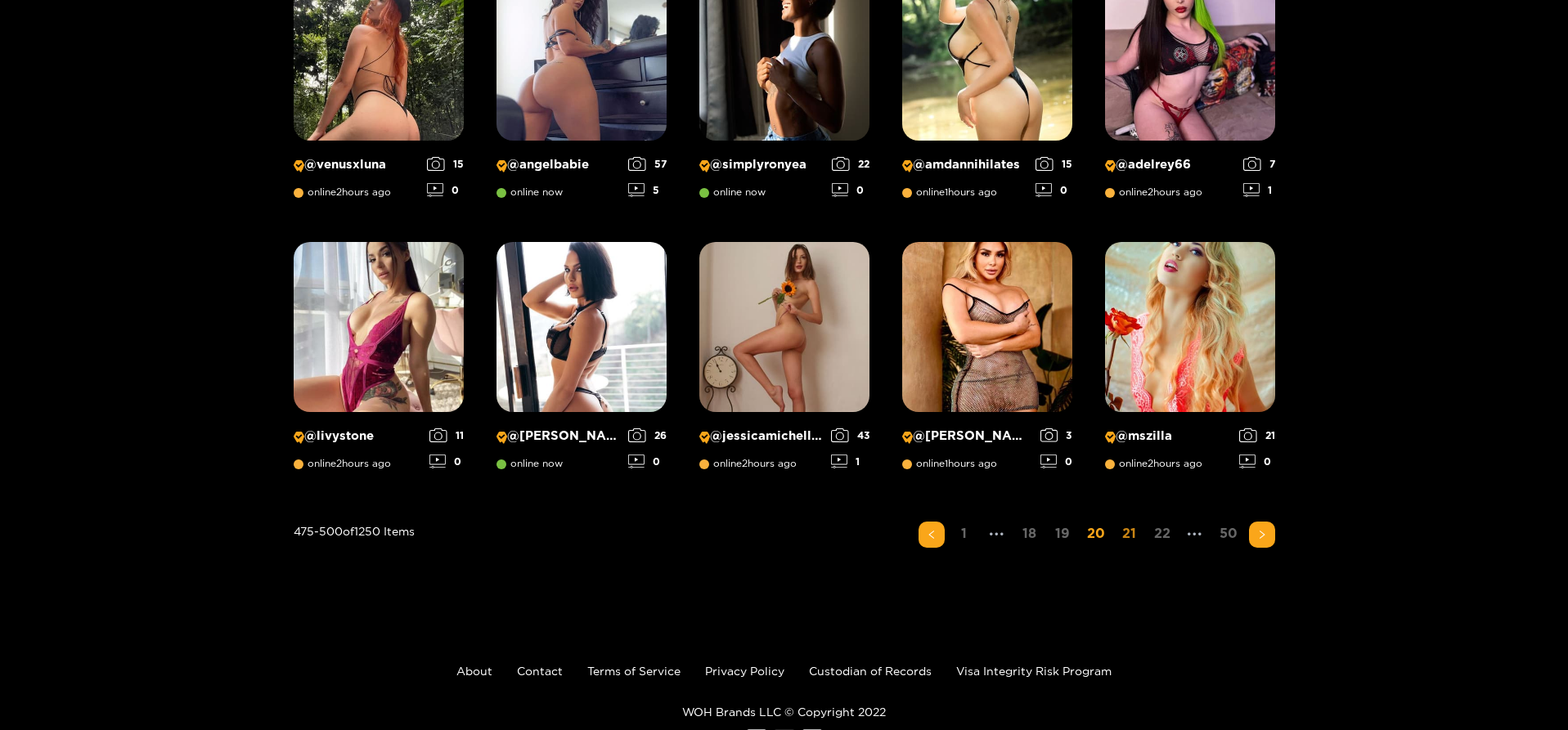
click at [1128, 528] on link "21" at bounding box center [1129, 533] width 27 height 24
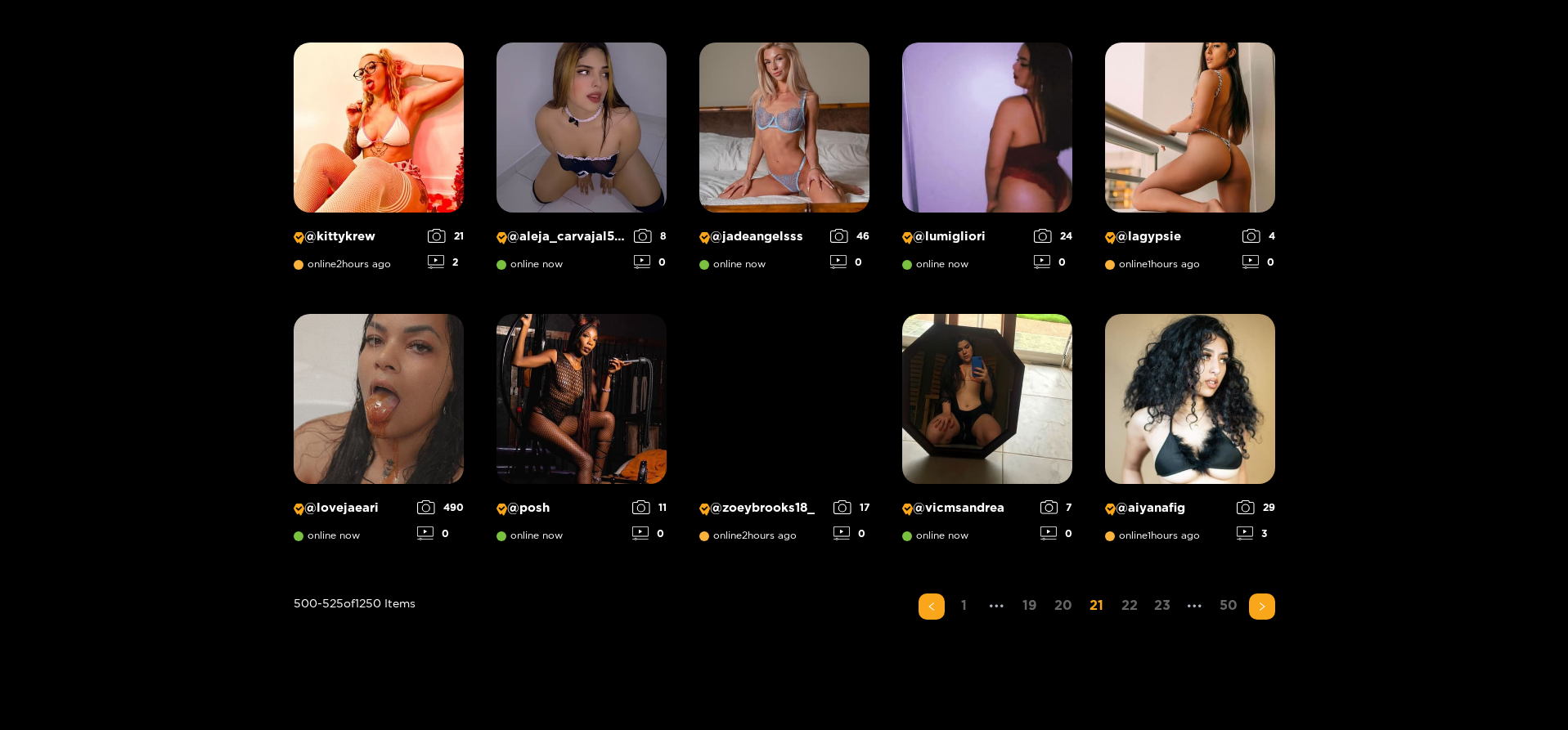
scroll to position [1230, 0]
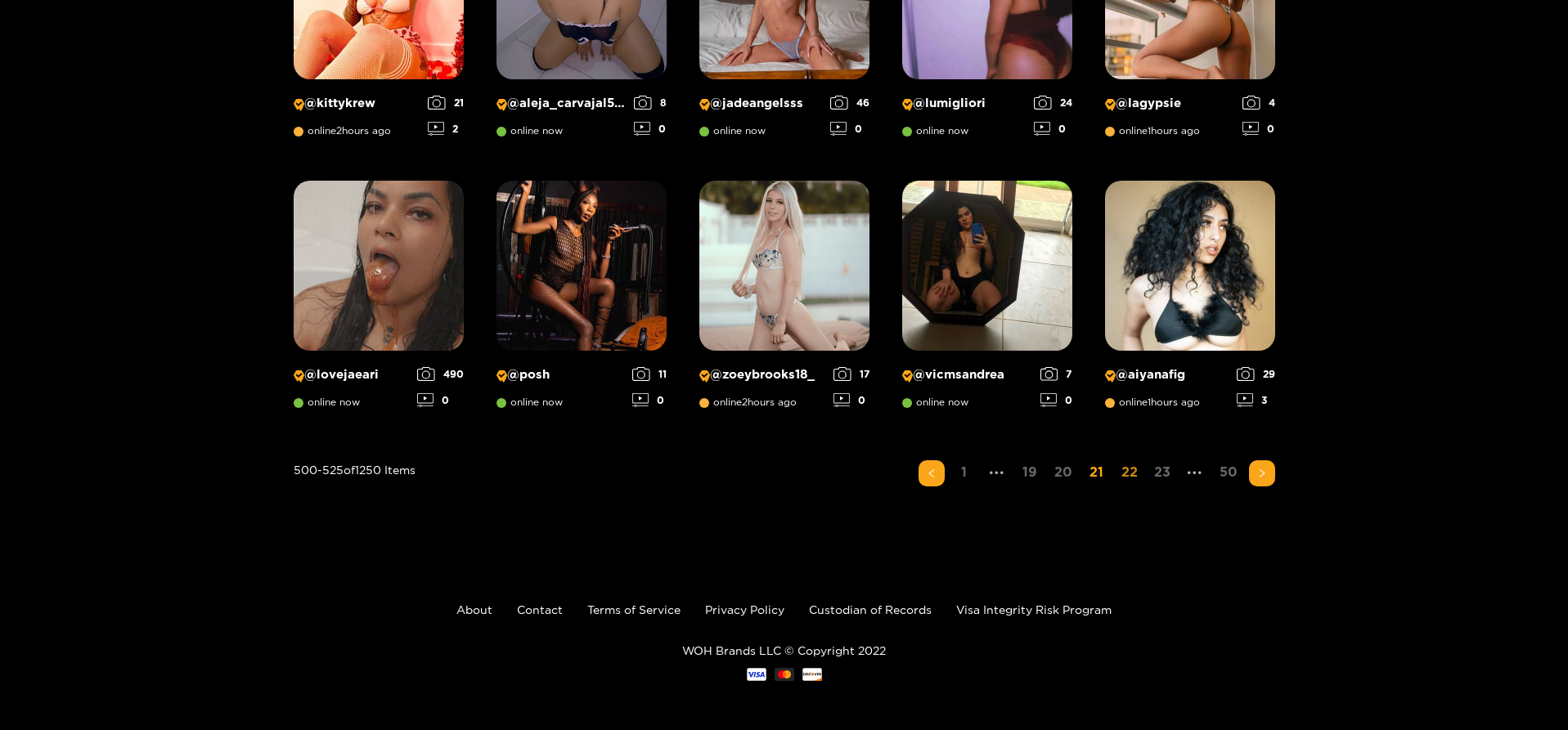
click at [1126, 474] on link "22" at bounding box center [1129, 472] width 27 height 24
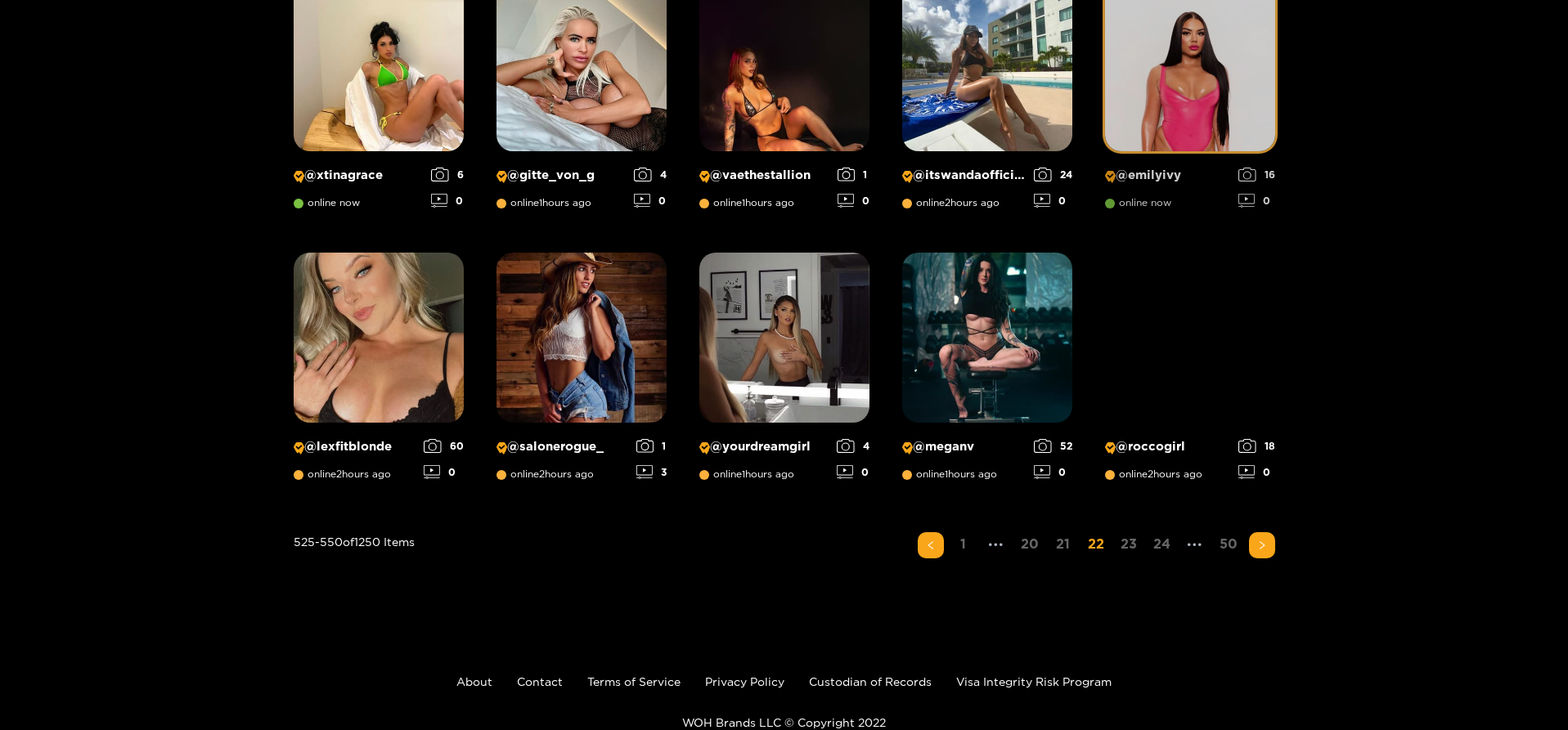
scroll to position [1168, 0]
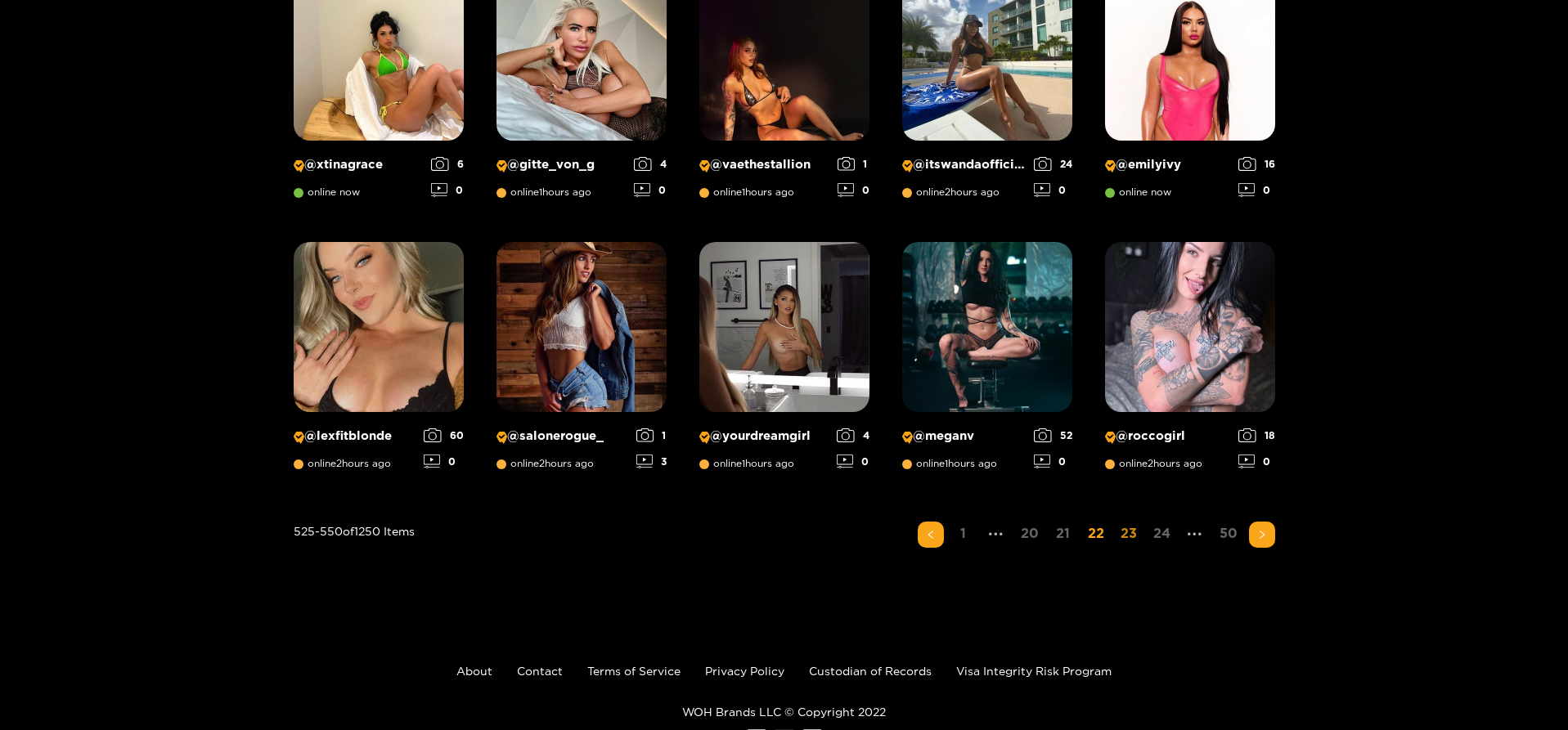
click at [1123, 531] on link "23" at bounding box center [1128, 533] width 27 height 24
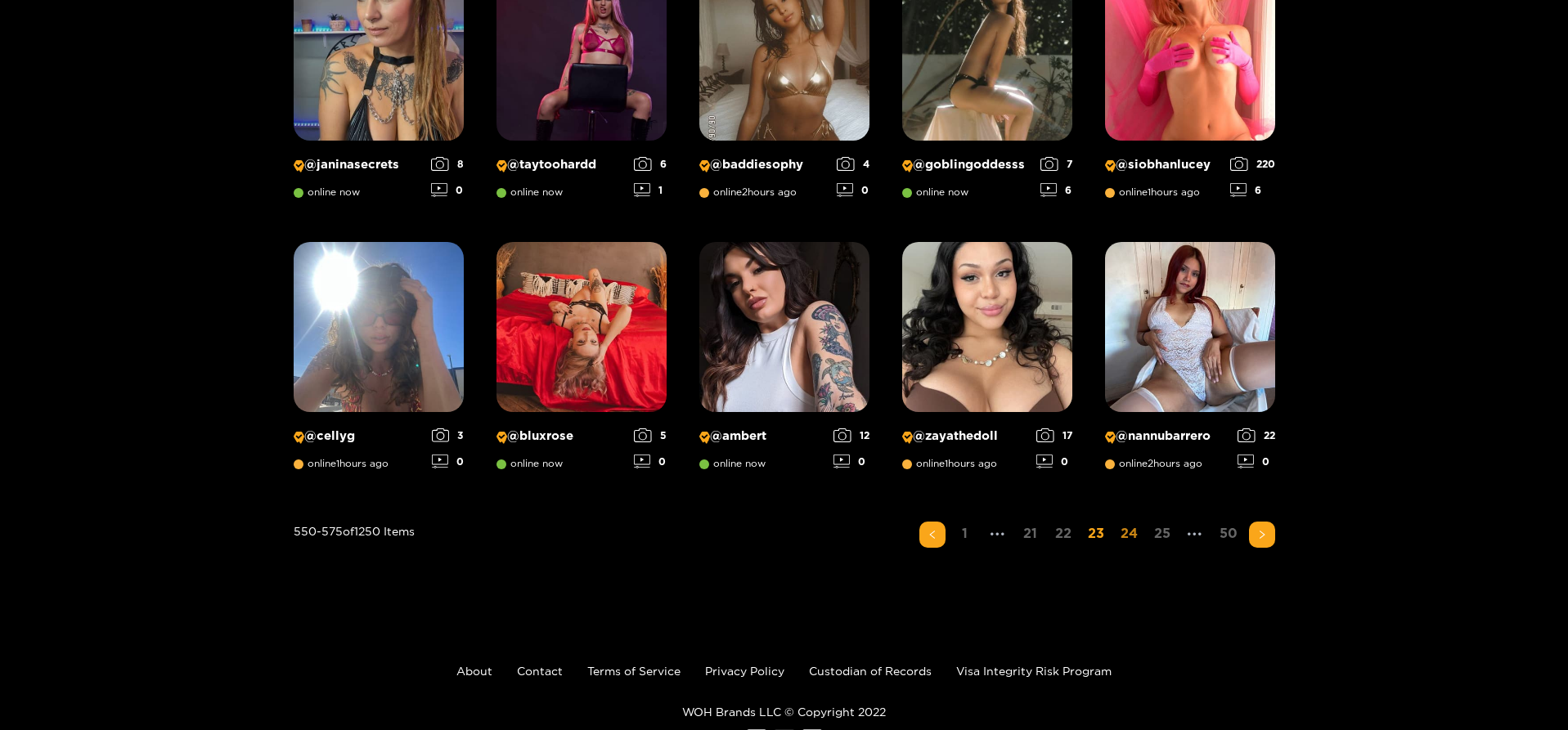
click at [1123, 536] on link "24" at bounding box center [1128, 533] width 27 height 24
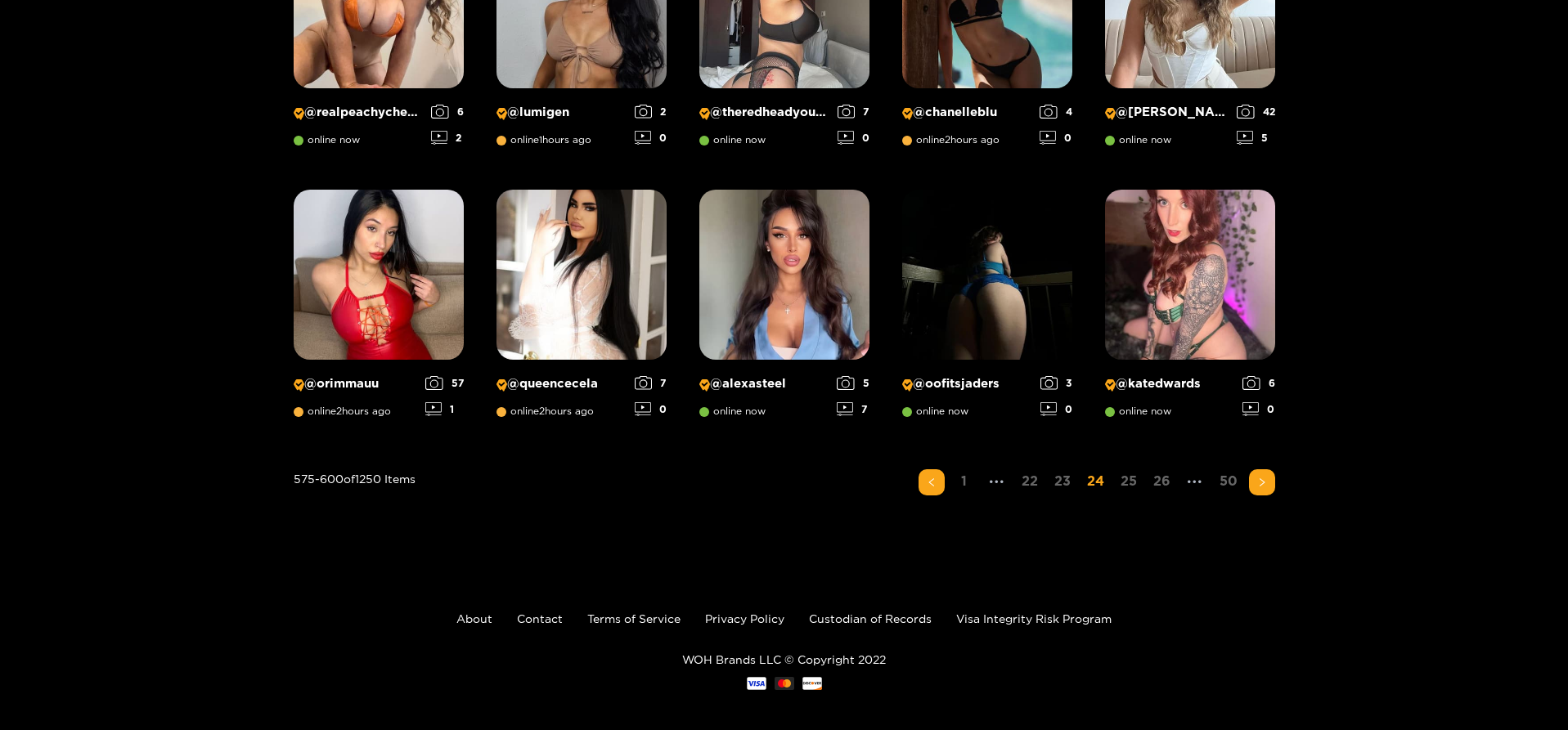
scroll to position [1230, 0]
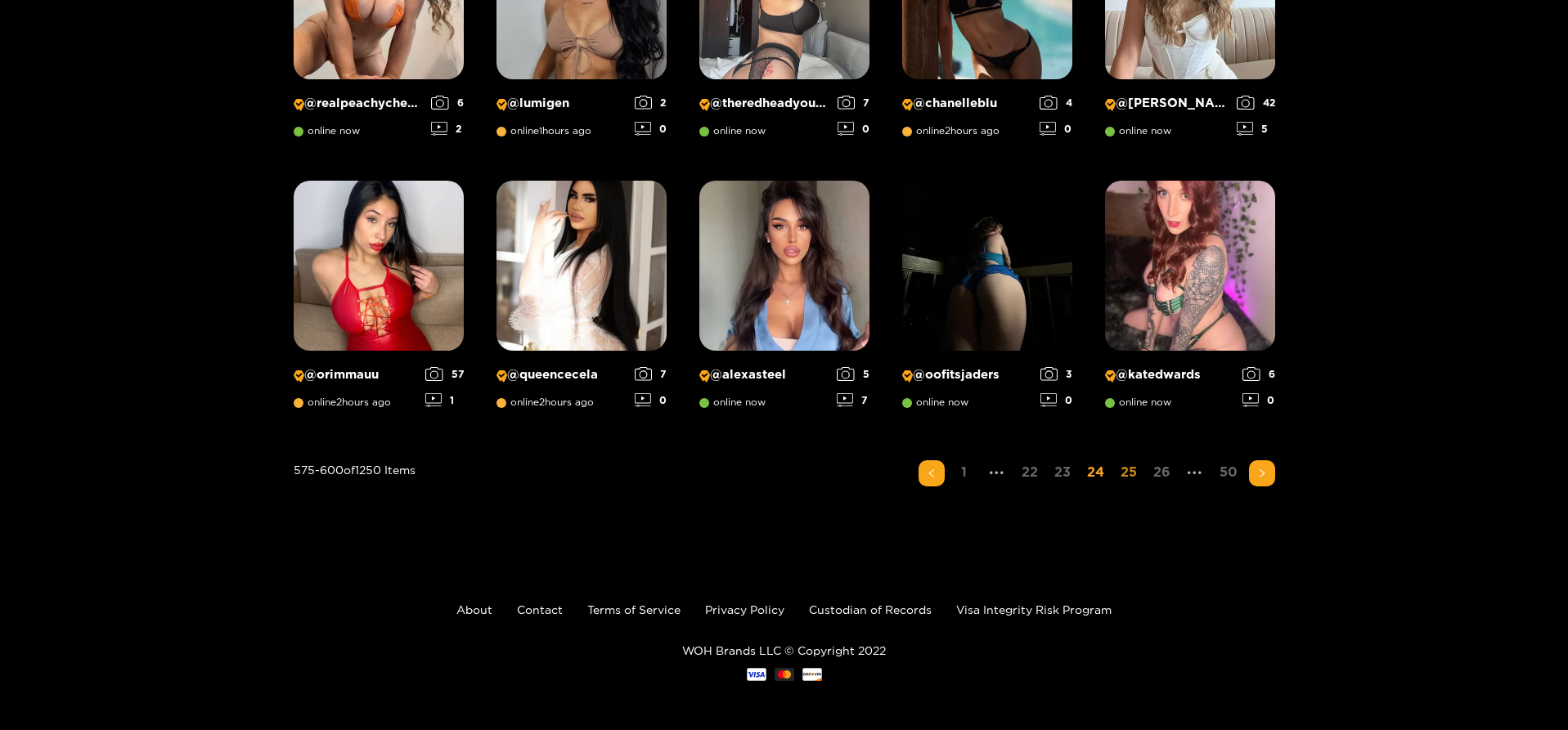
click at [1128, 473] on link "25" at bounding box center [1128, 472] width 27 height 24
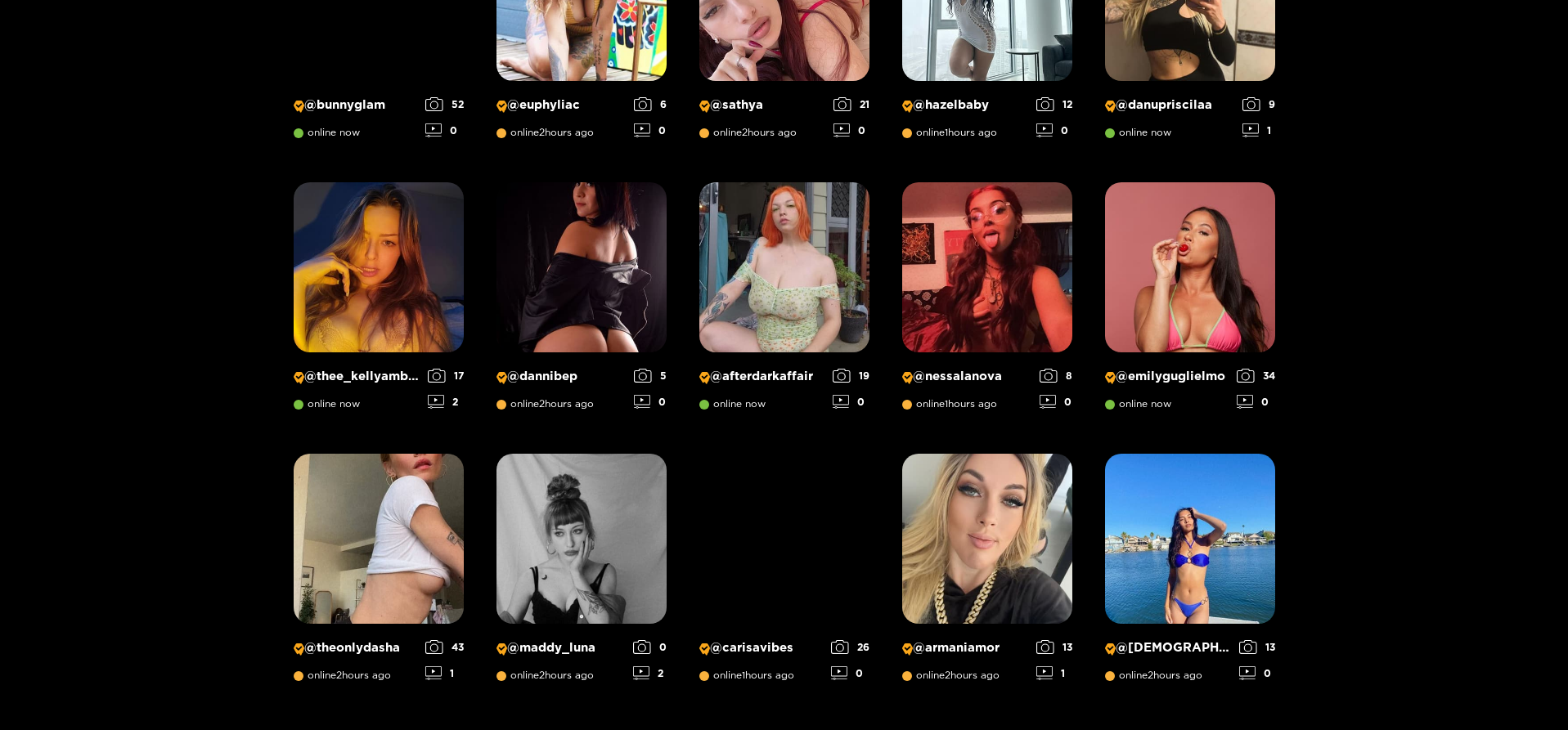
scroll to position [1168, 0]
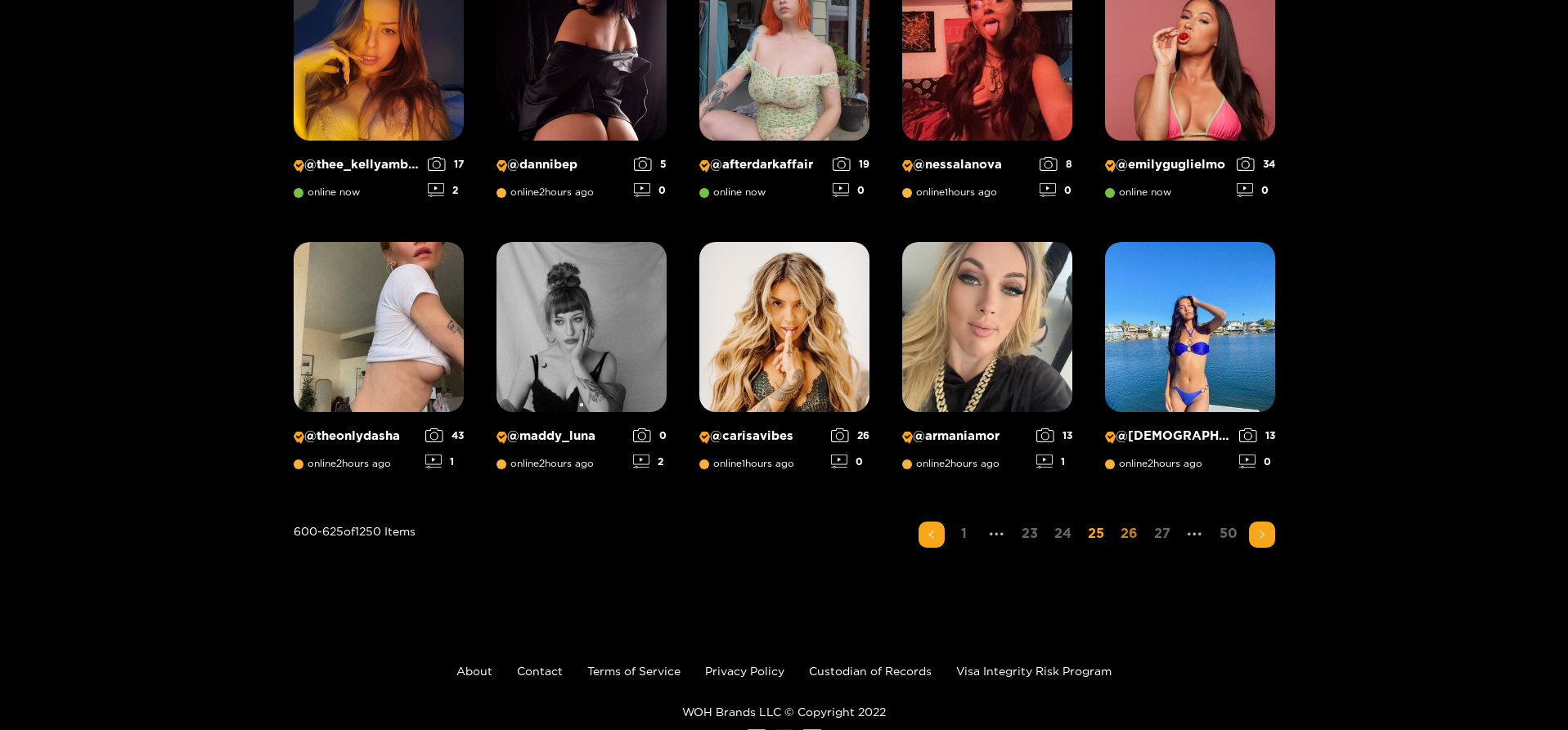
click at [1119, 531] on link "26" at bounding box center [1128, 533] width 27 height 24
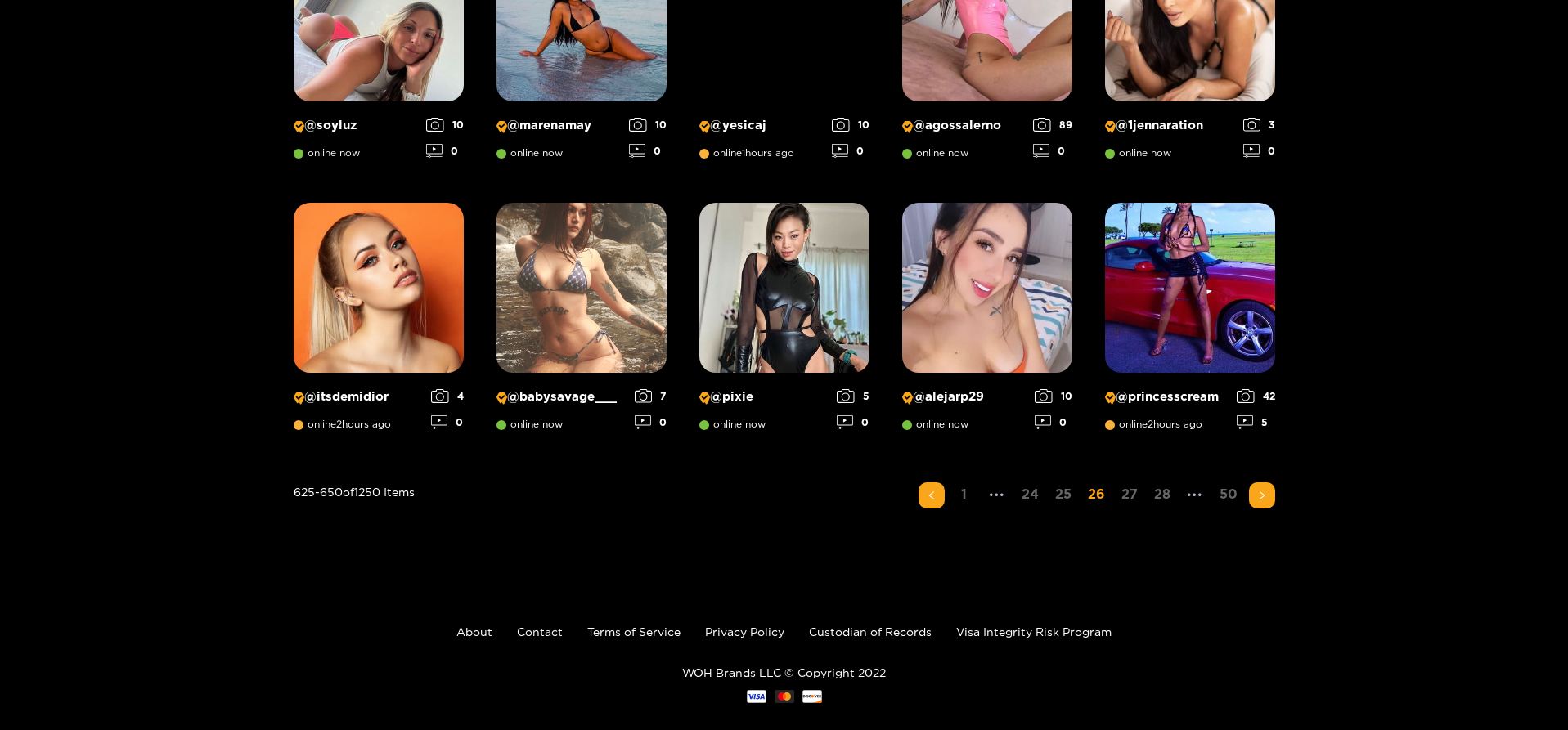
scroll to position [1230, 0]
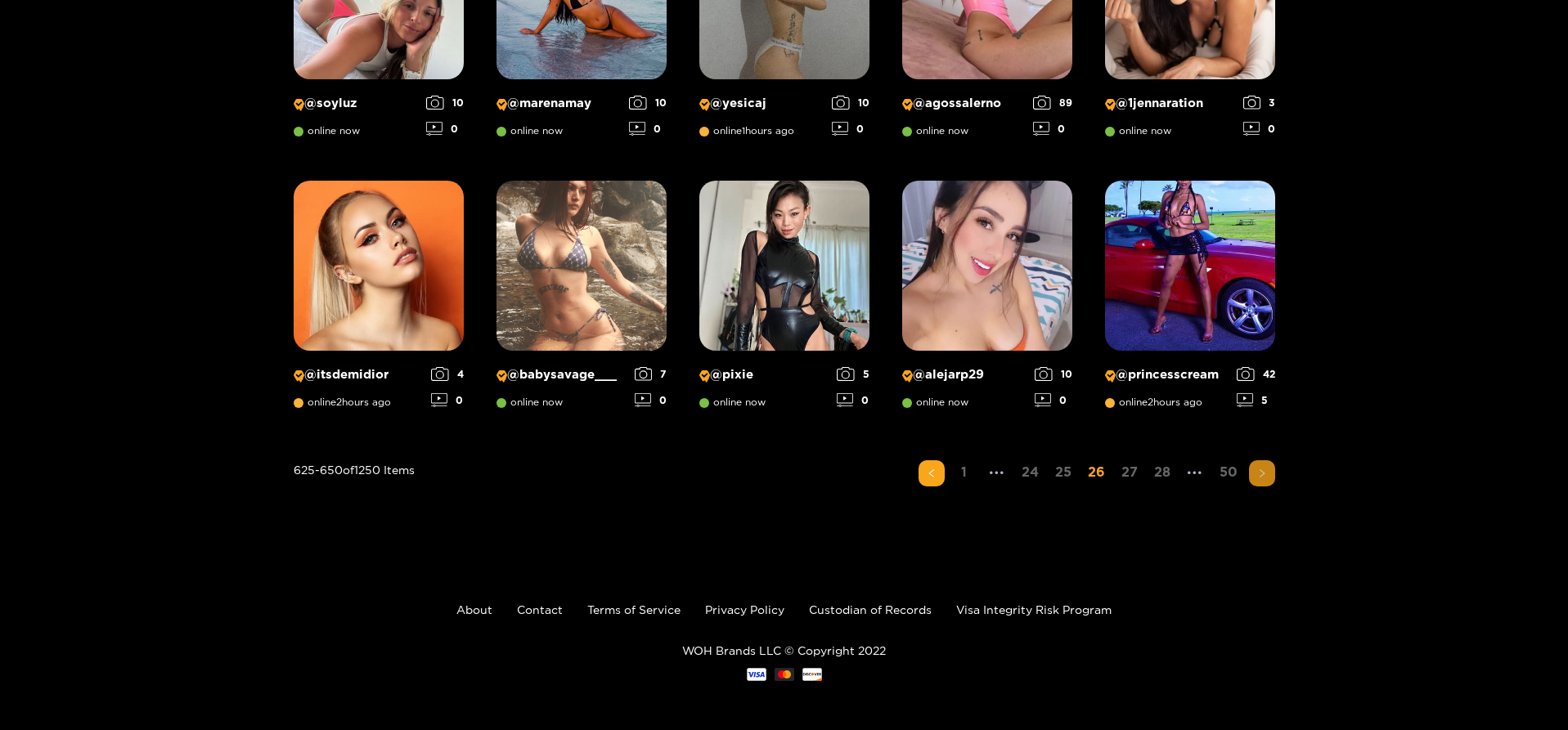
click at [1274, 469] on button "button" at bounding box center [1262, 473] width 27 height 27
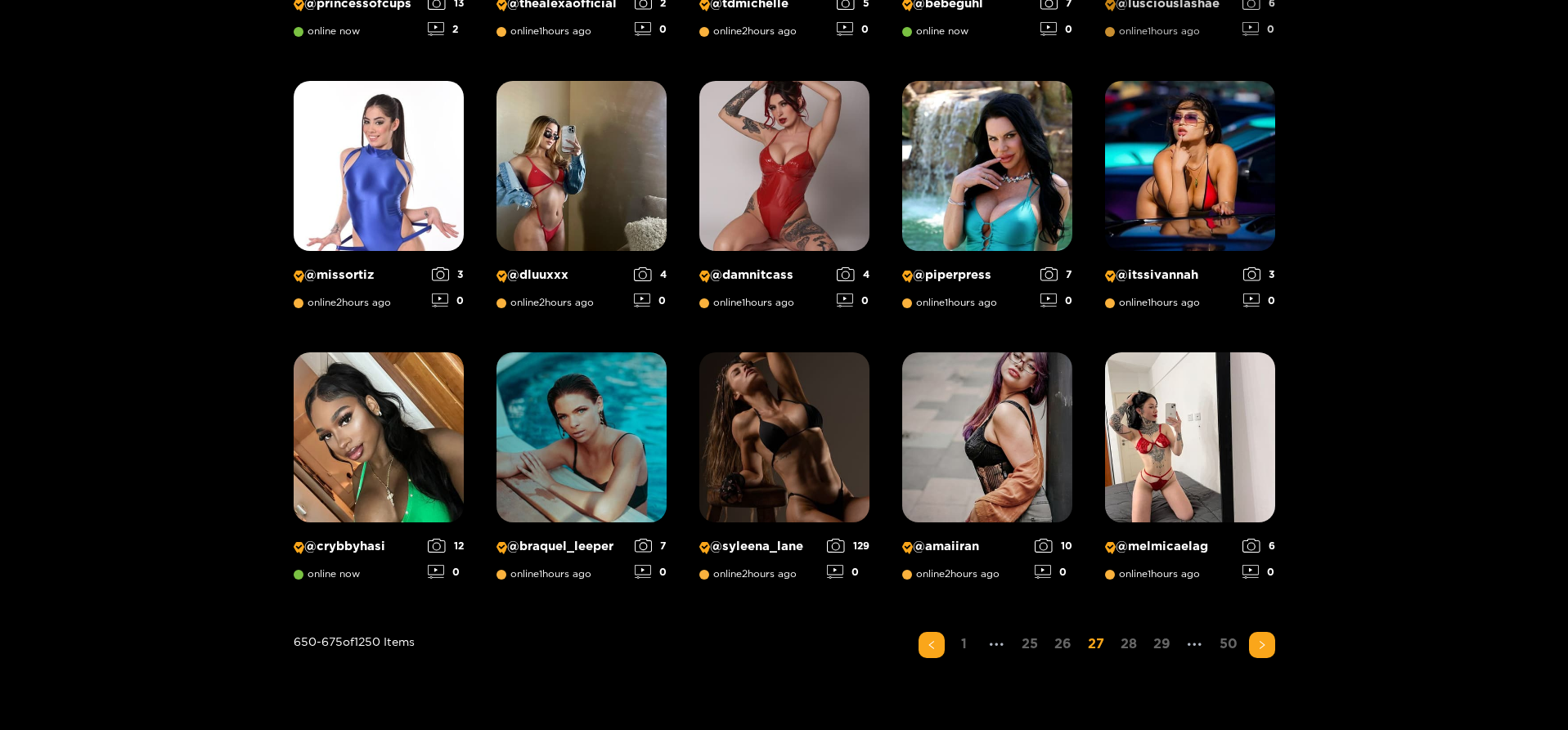
scroll to position [1086, 0]
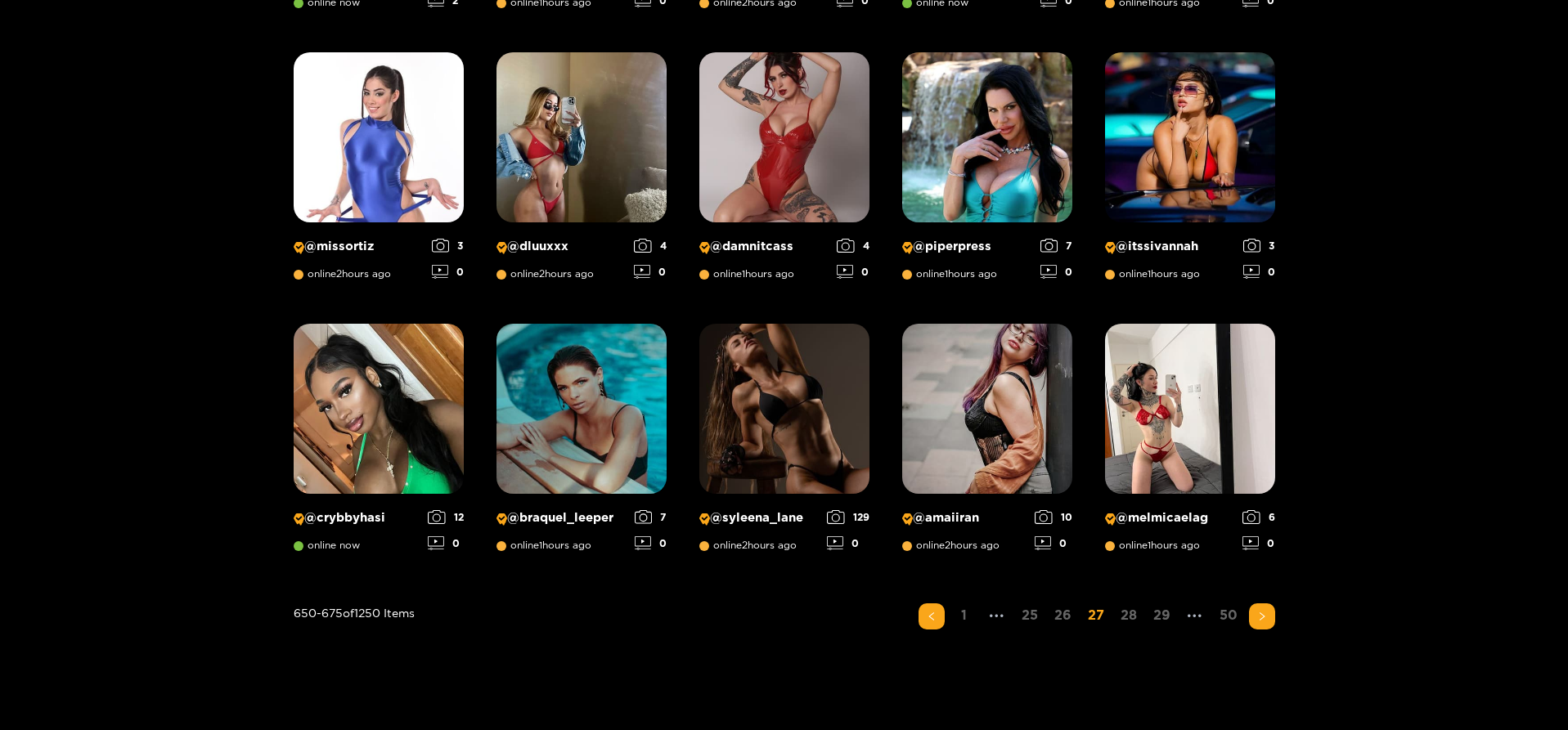
click at [1231, 616] on link "50" at bounding box center [1229, 616] width 28 height 24
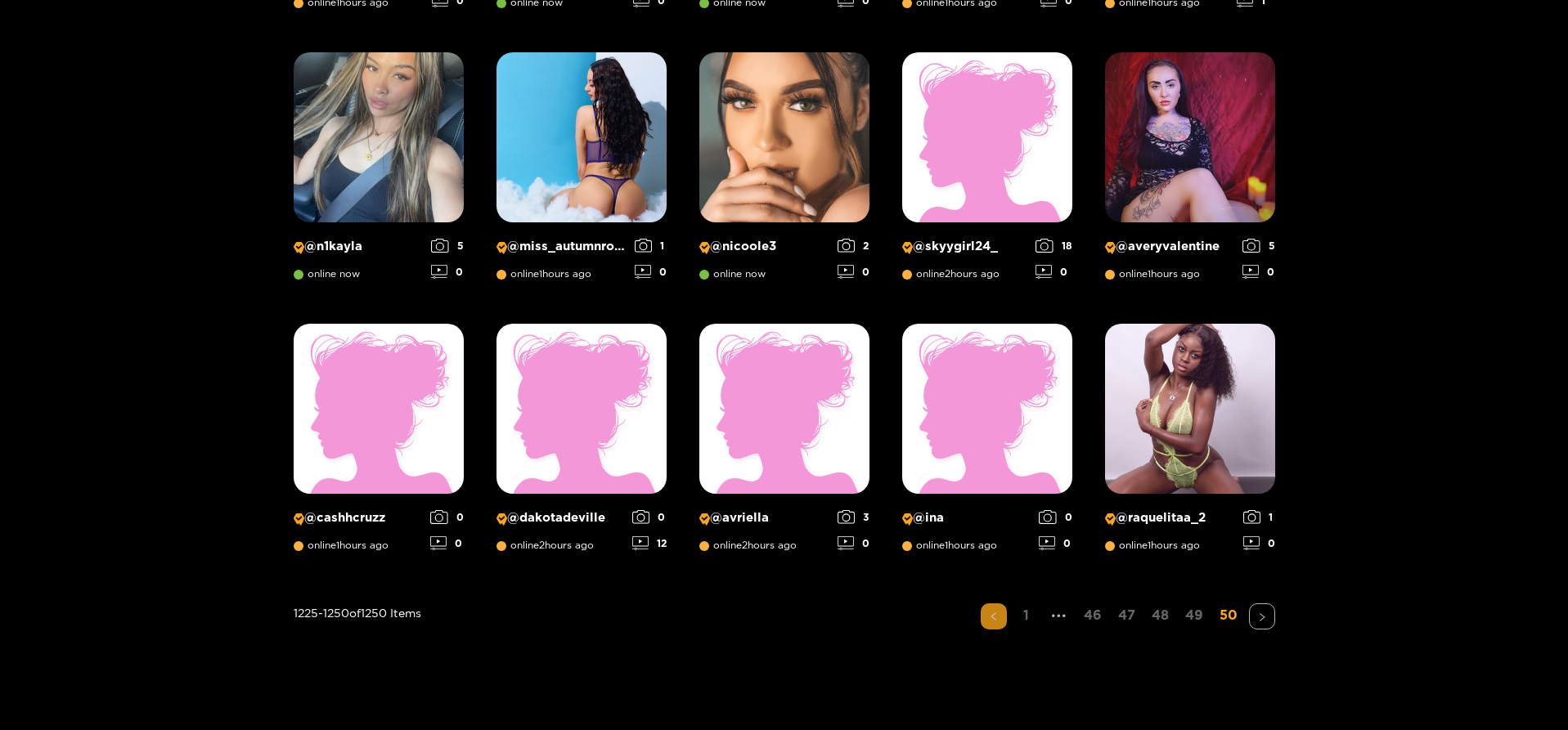
click at [1002, 618] on button "button" at bounding box center [994, 617] width 27 height 27
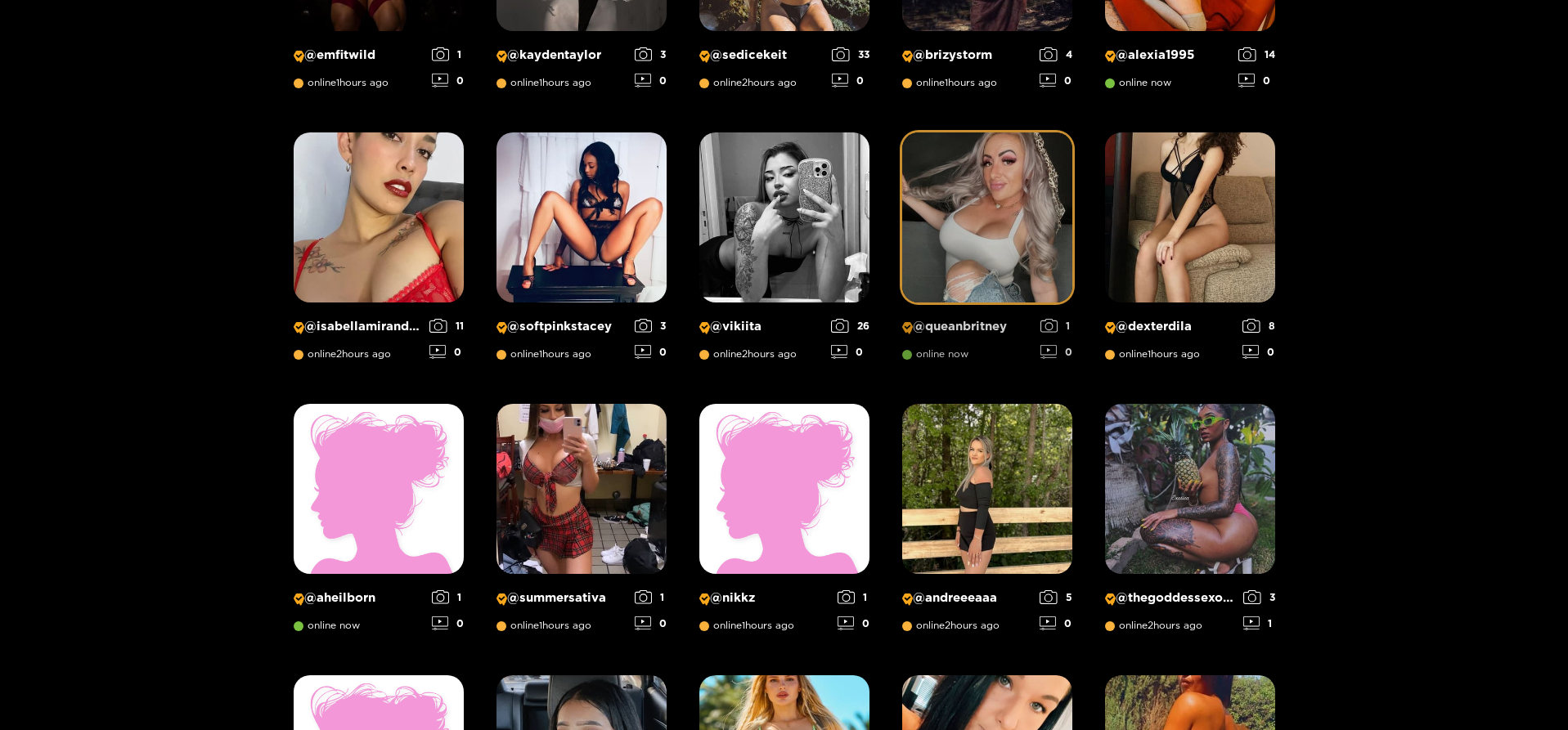
scroll to position [841, 0]
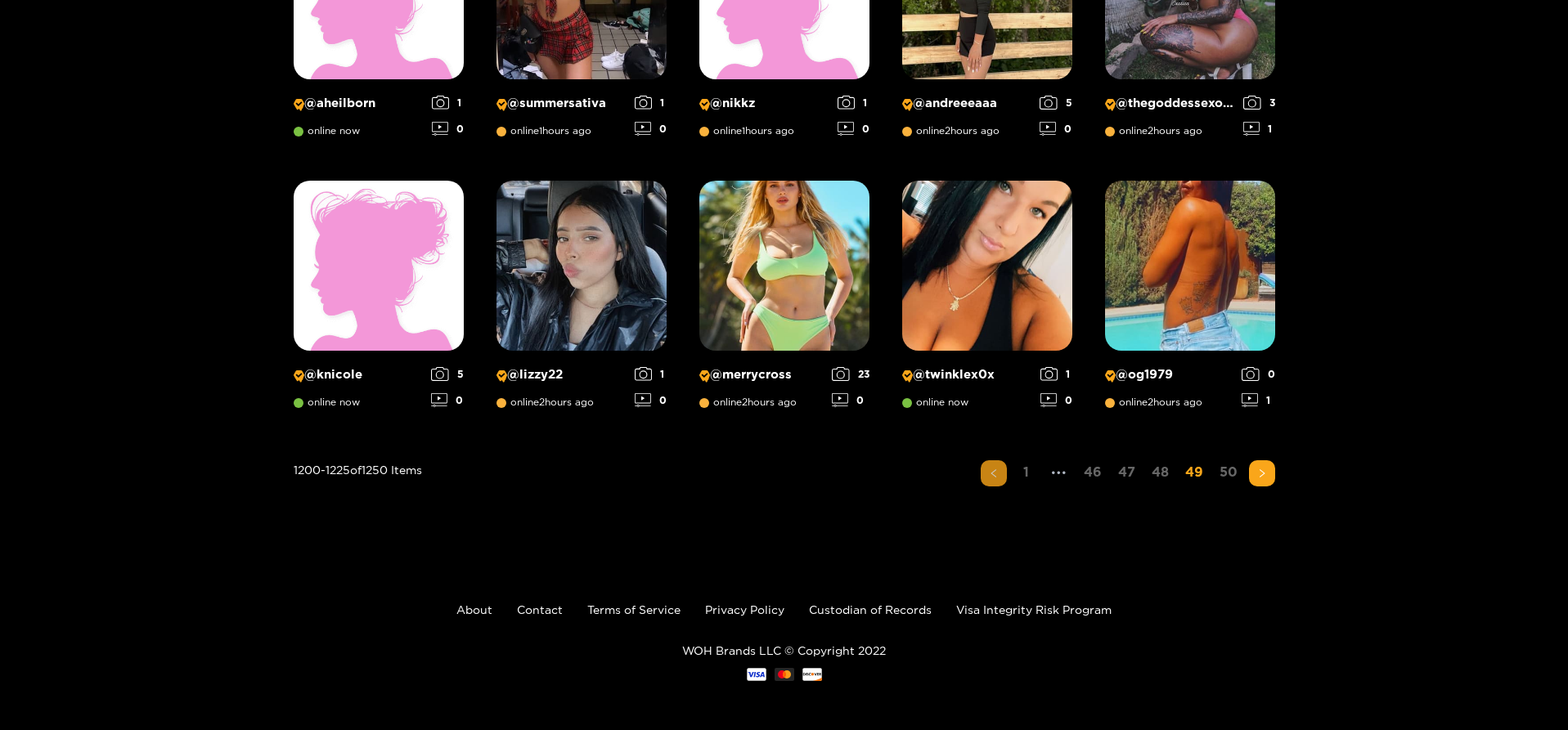
click at [1000, 479] on button "button" at bounding box center [994, 473] width 27 height 27
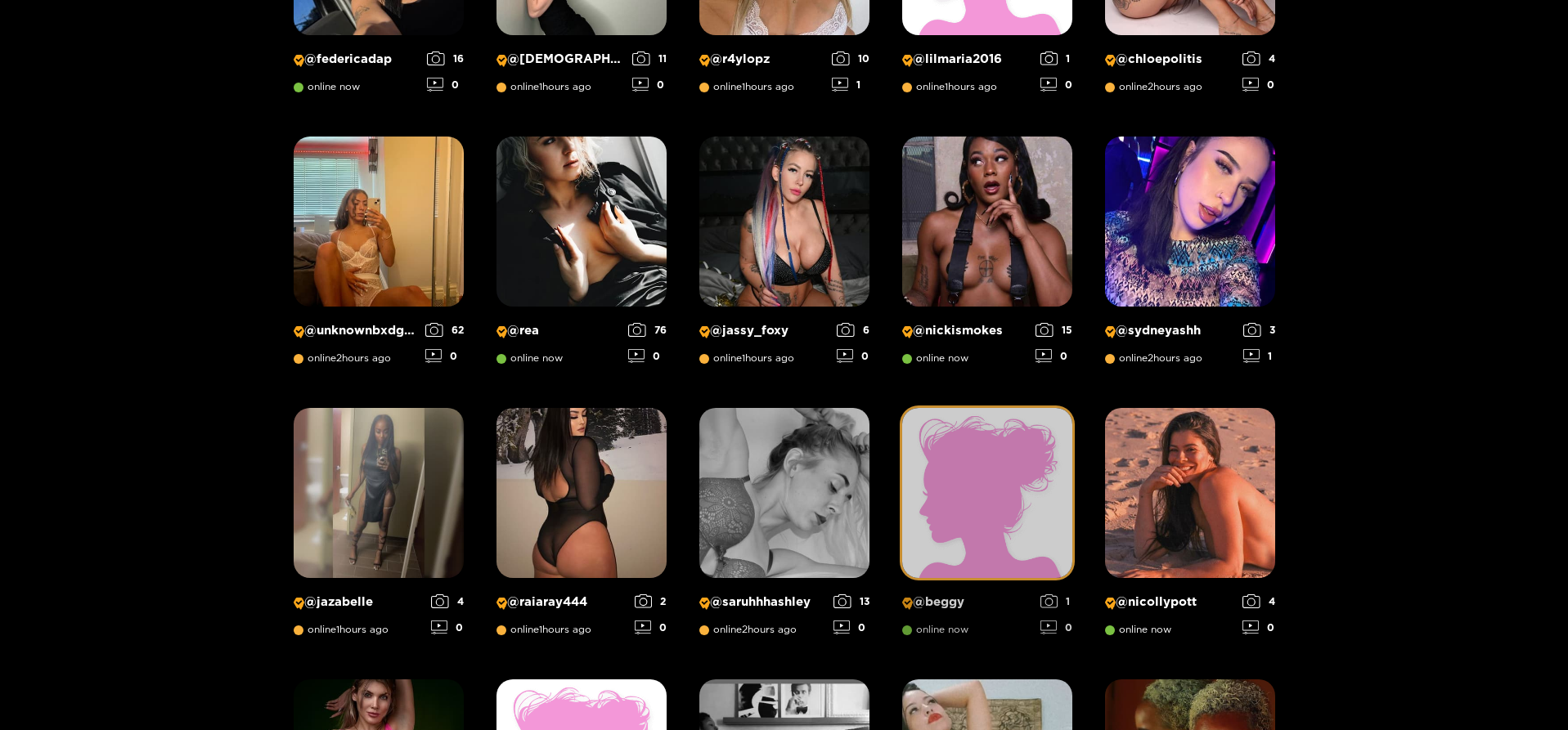
scroll to position [514, 0]
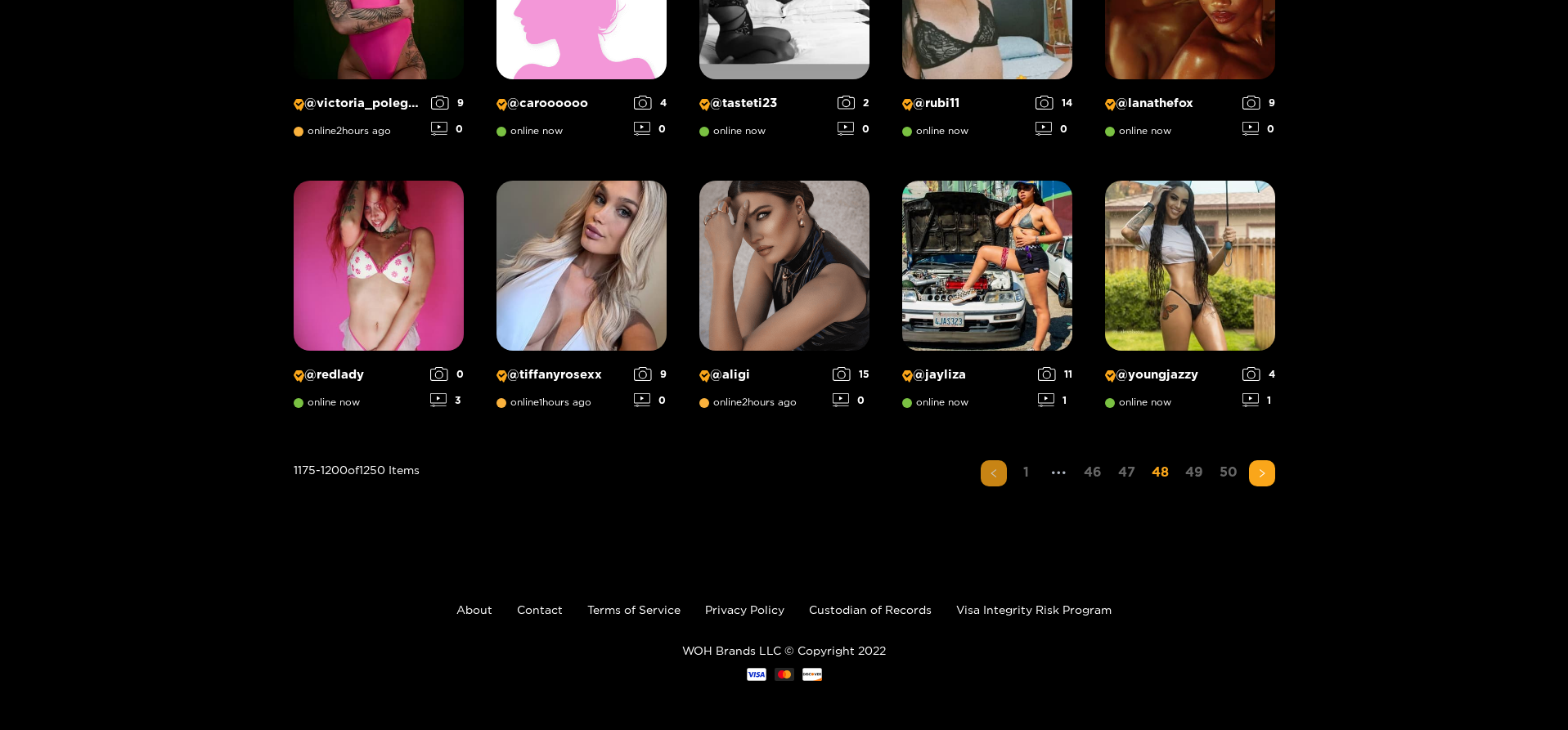
click at [989, 477] on button "button" at bounding box center [994, 473] width 27 height 27
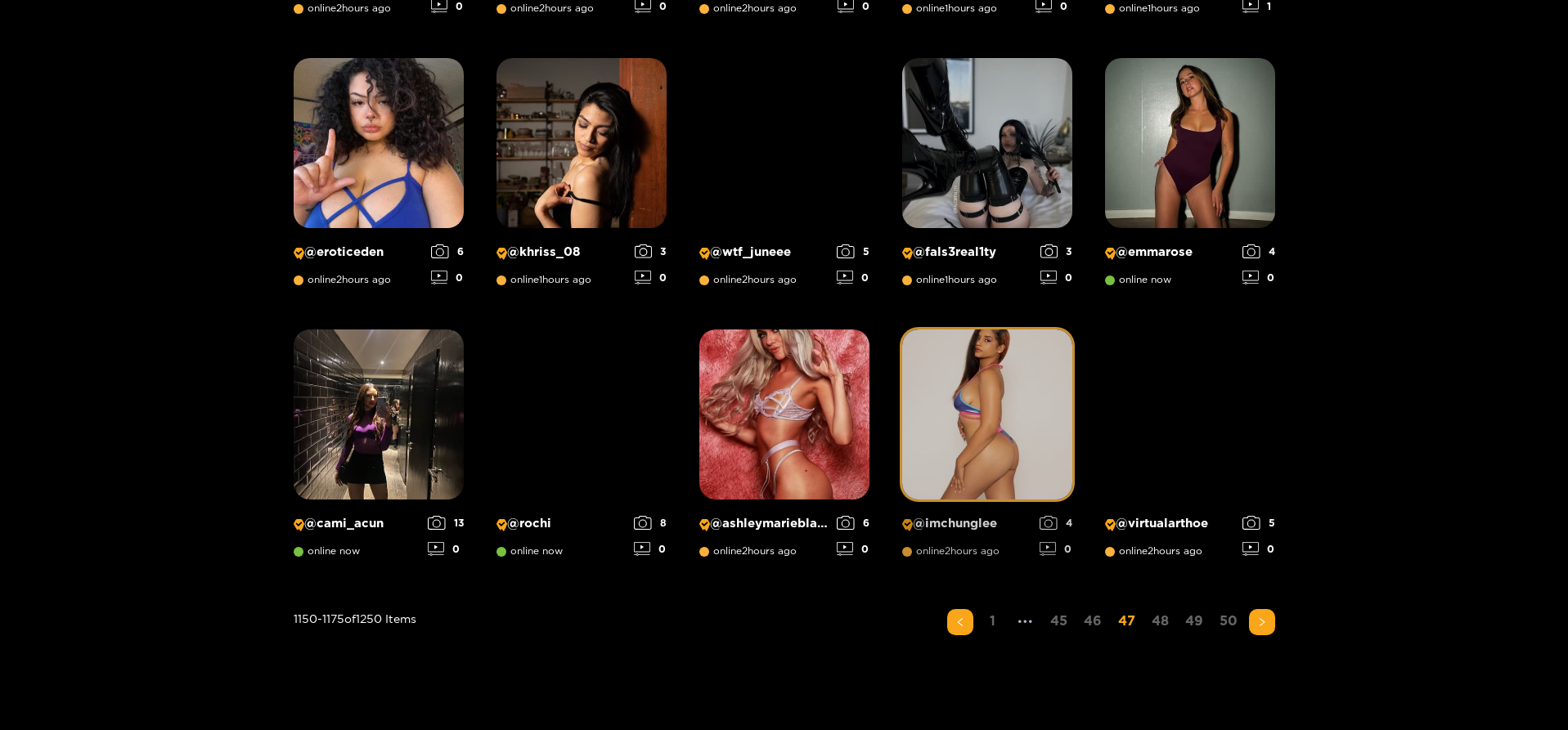
scroll to position [1086, 0]
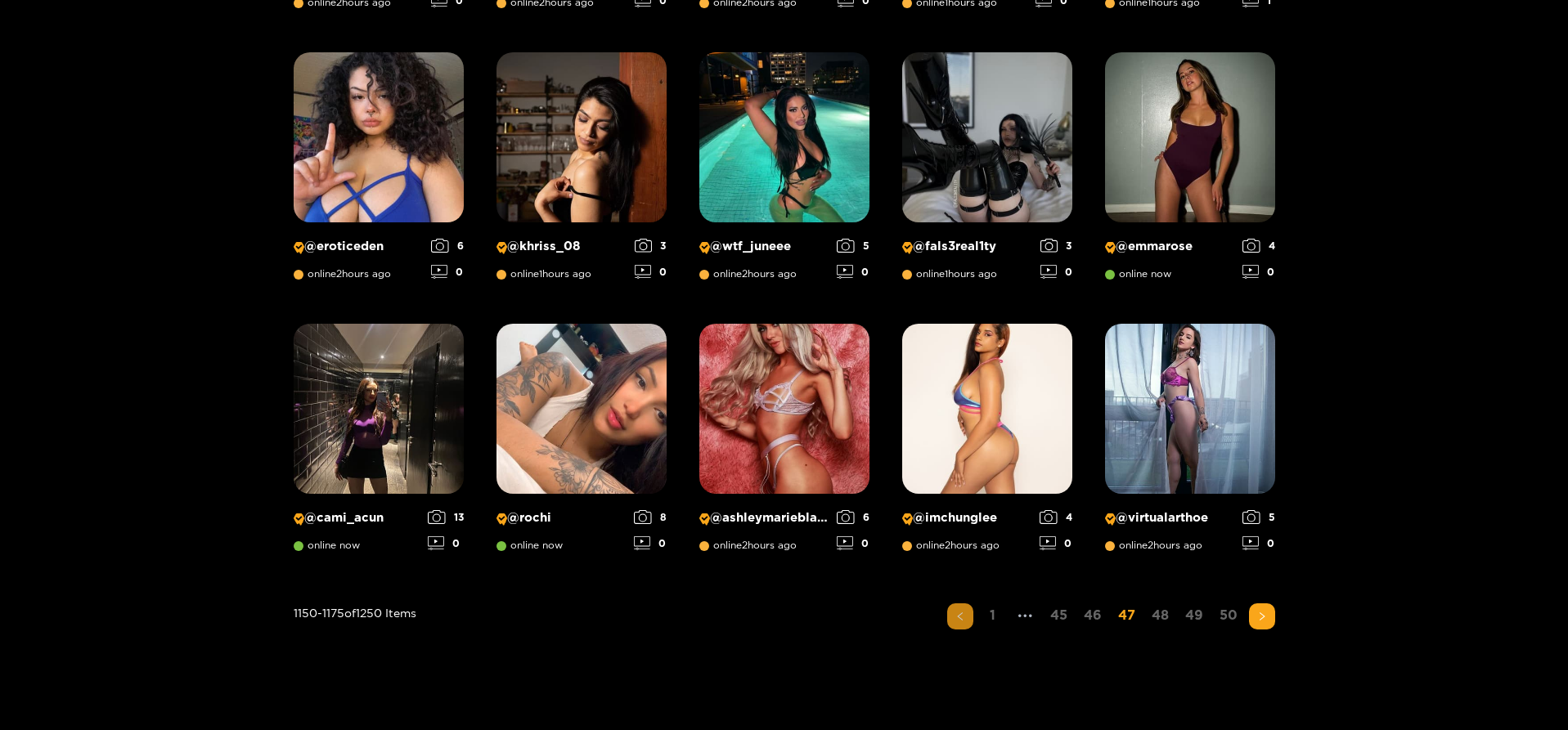
click at [959, 614] on icon "left" at bounding box center [960, 617] width 10 height 10
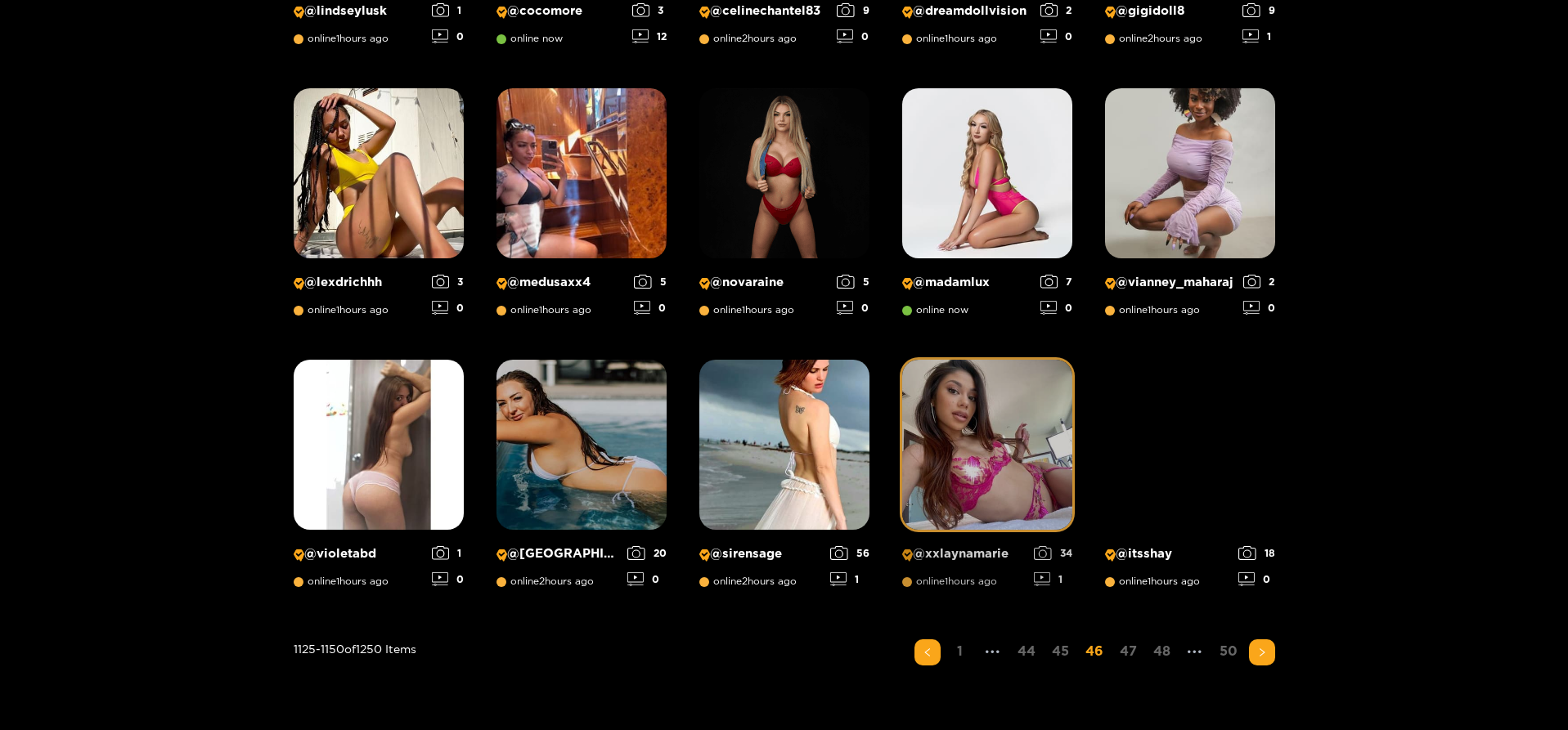
scroll to position [1230, 0]
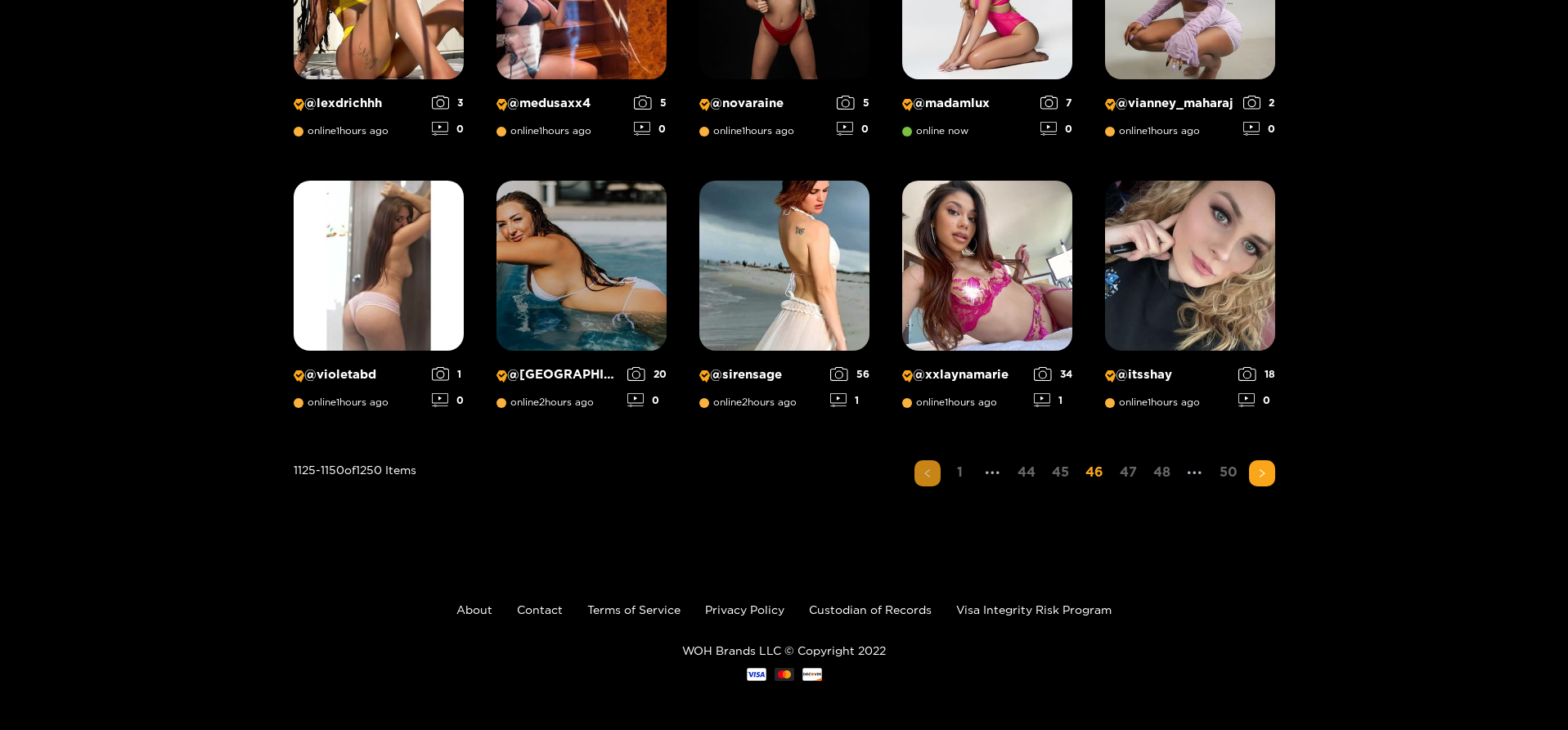
click at [923, 479] on button "button" at bounding box center [928, 473] width 27 height 27
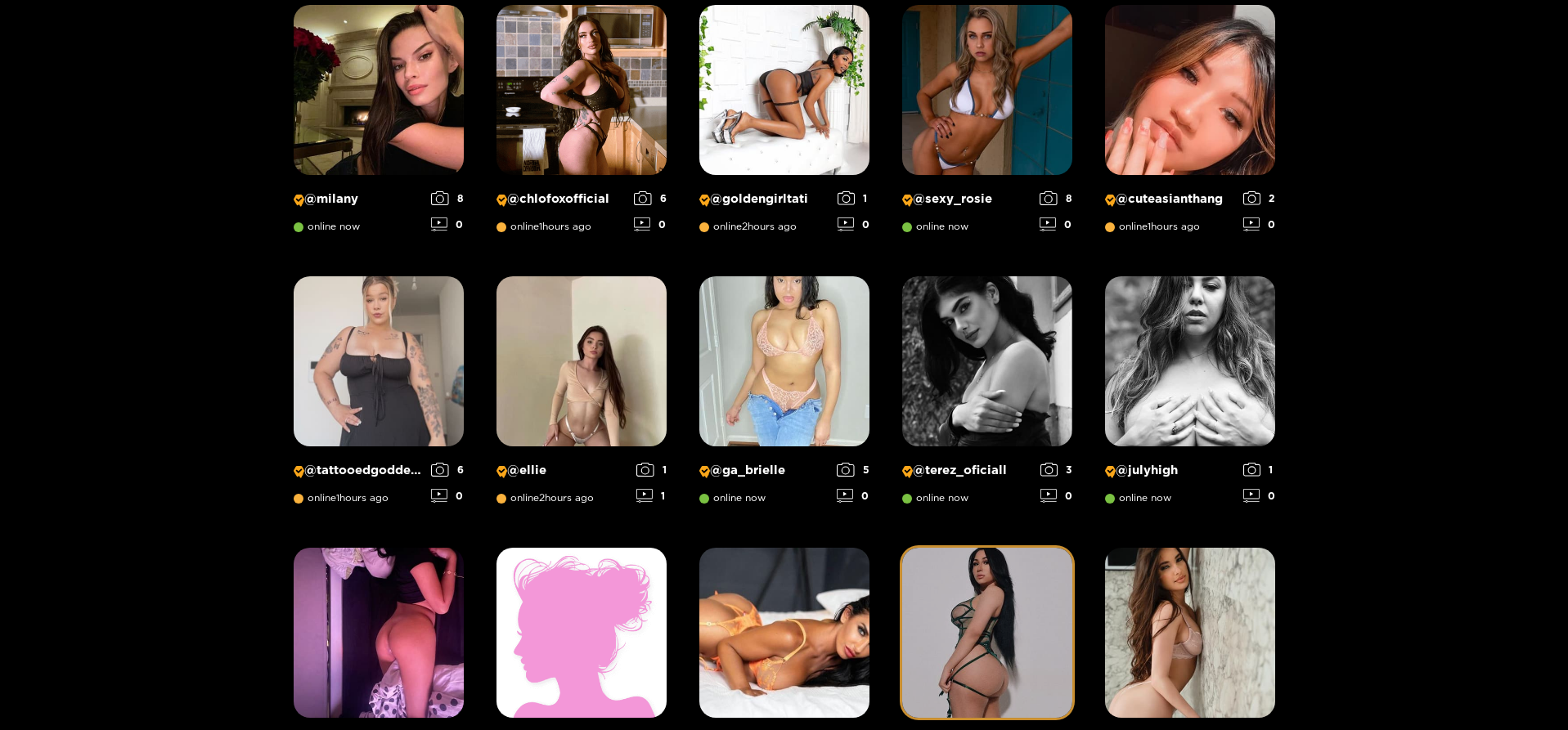
scroll to position [1086, 0]
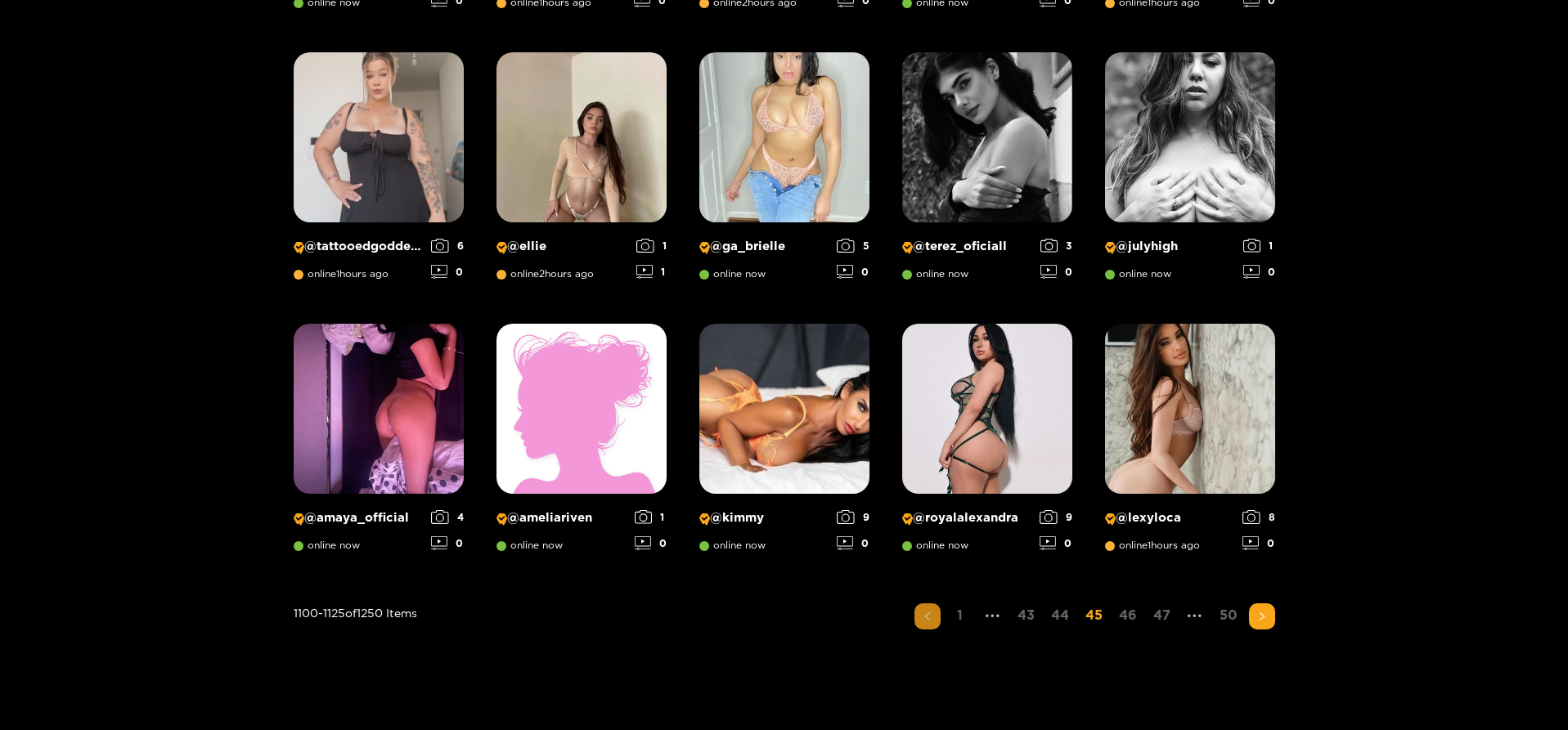
click at [926, 619] on icon "left" at bounding box center [928, 617] width 10 height 10
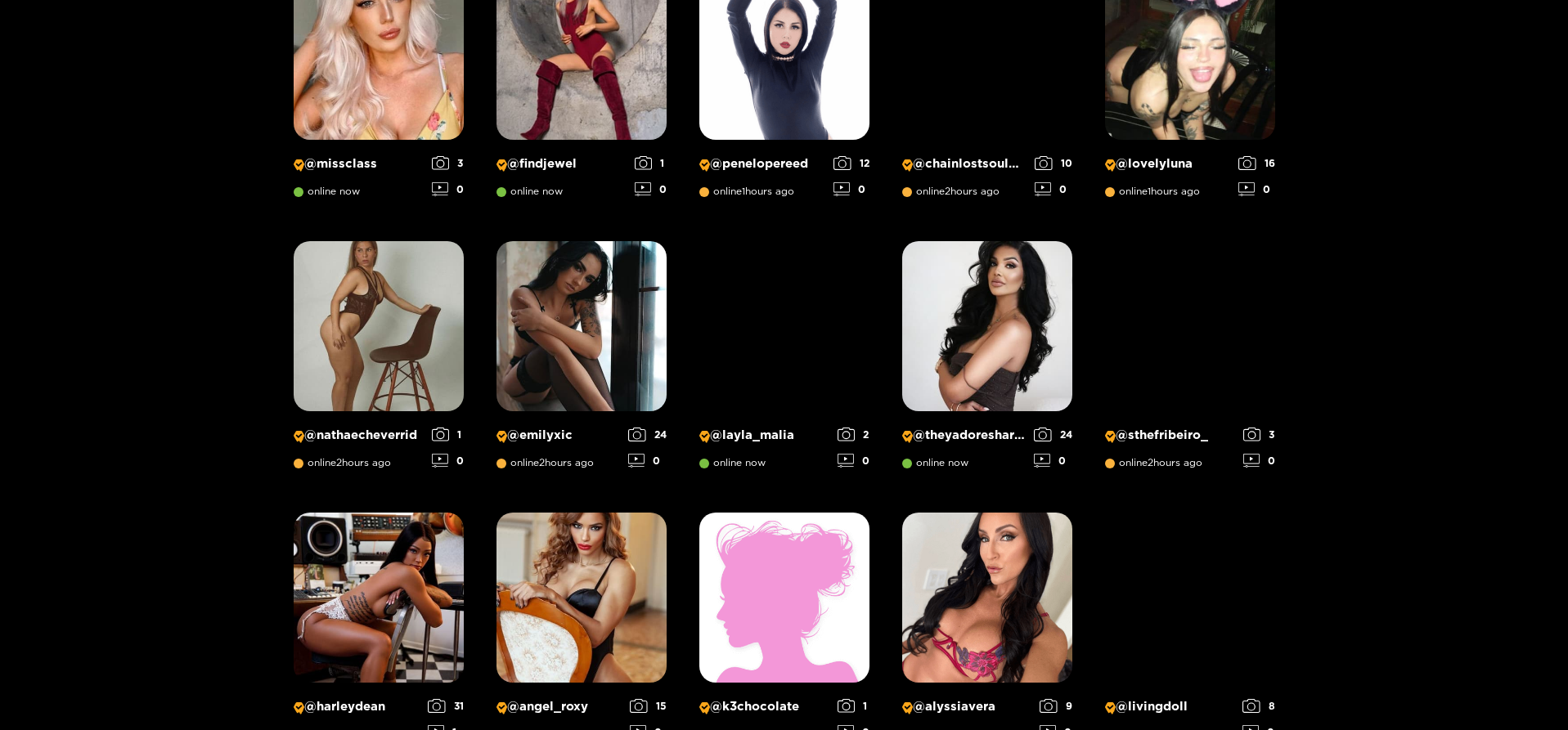
scroll to position [923, 0]
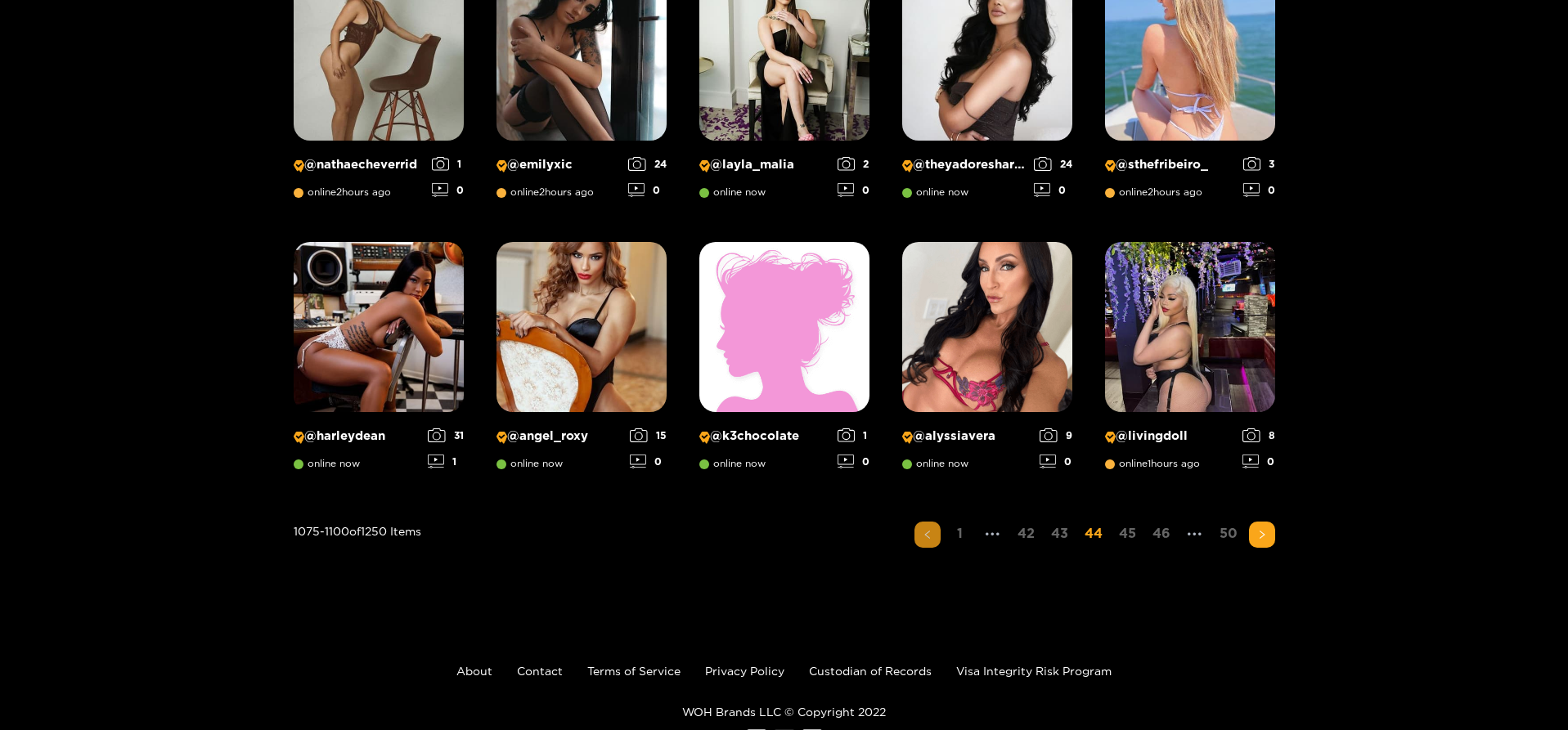
click at [932, 527] on button "button" at bounding box center [928, 534] width 27 height 27
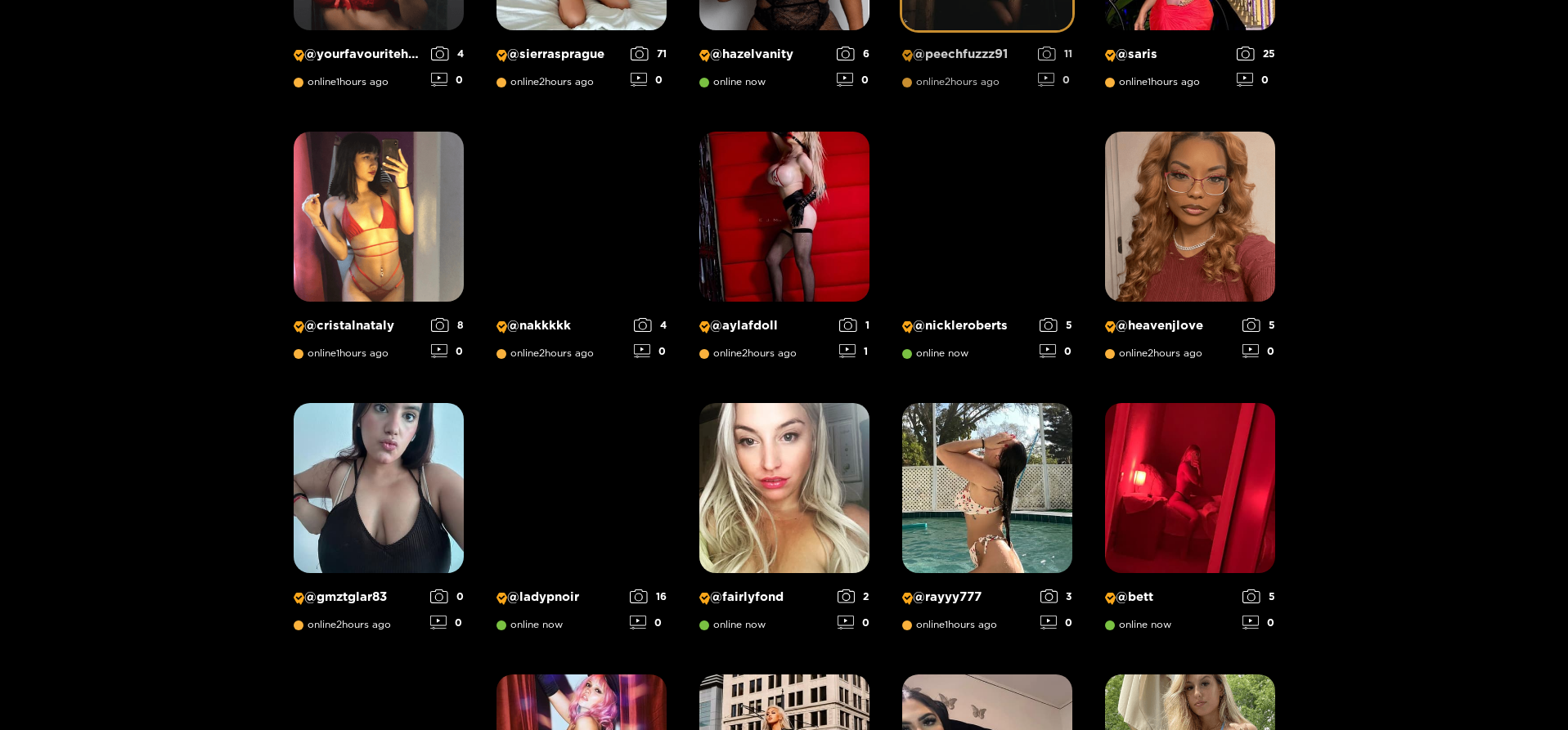
scroll to position [760, 0]
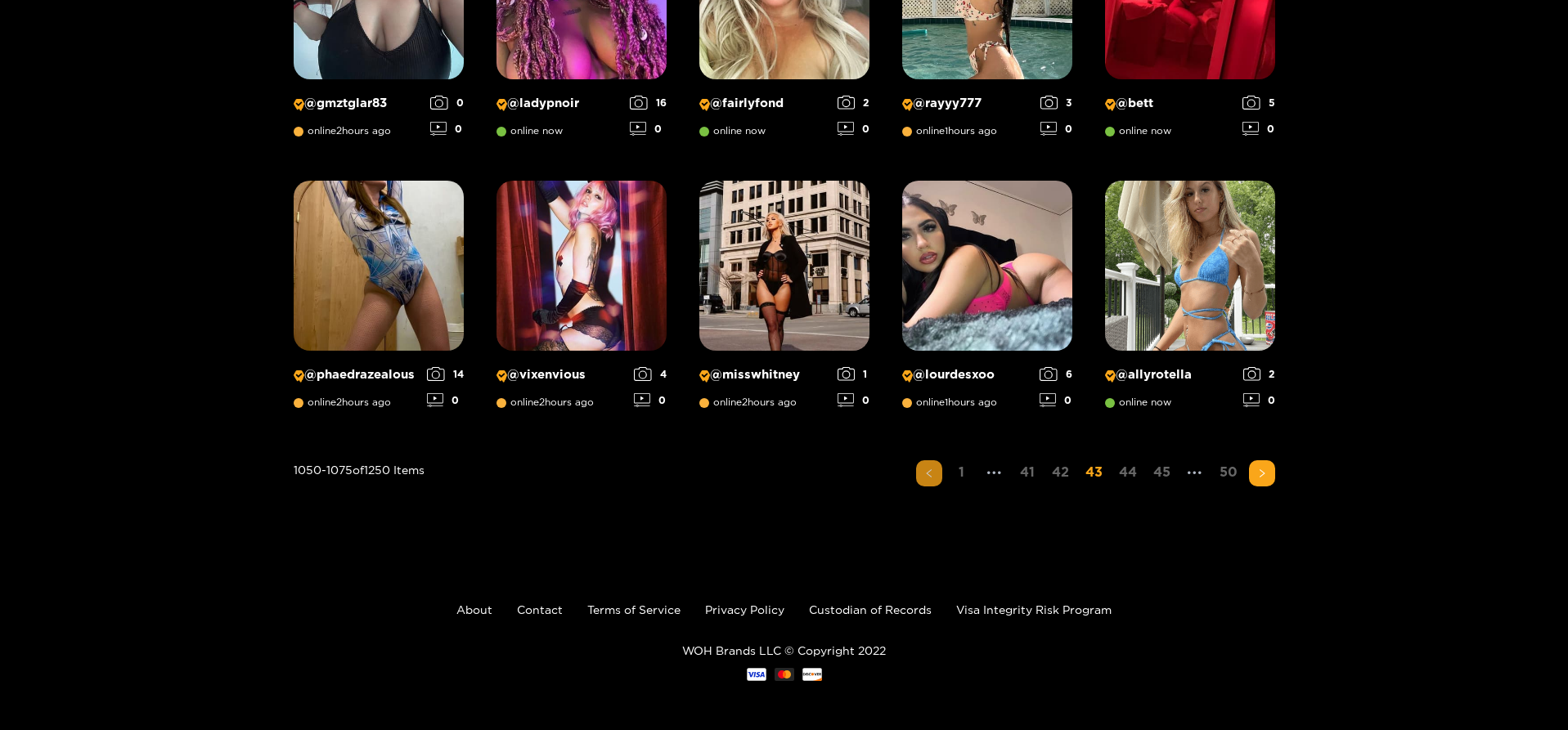
click at [928, 476] on icon "left" at bounding box center [930, 473] width 10 height 10
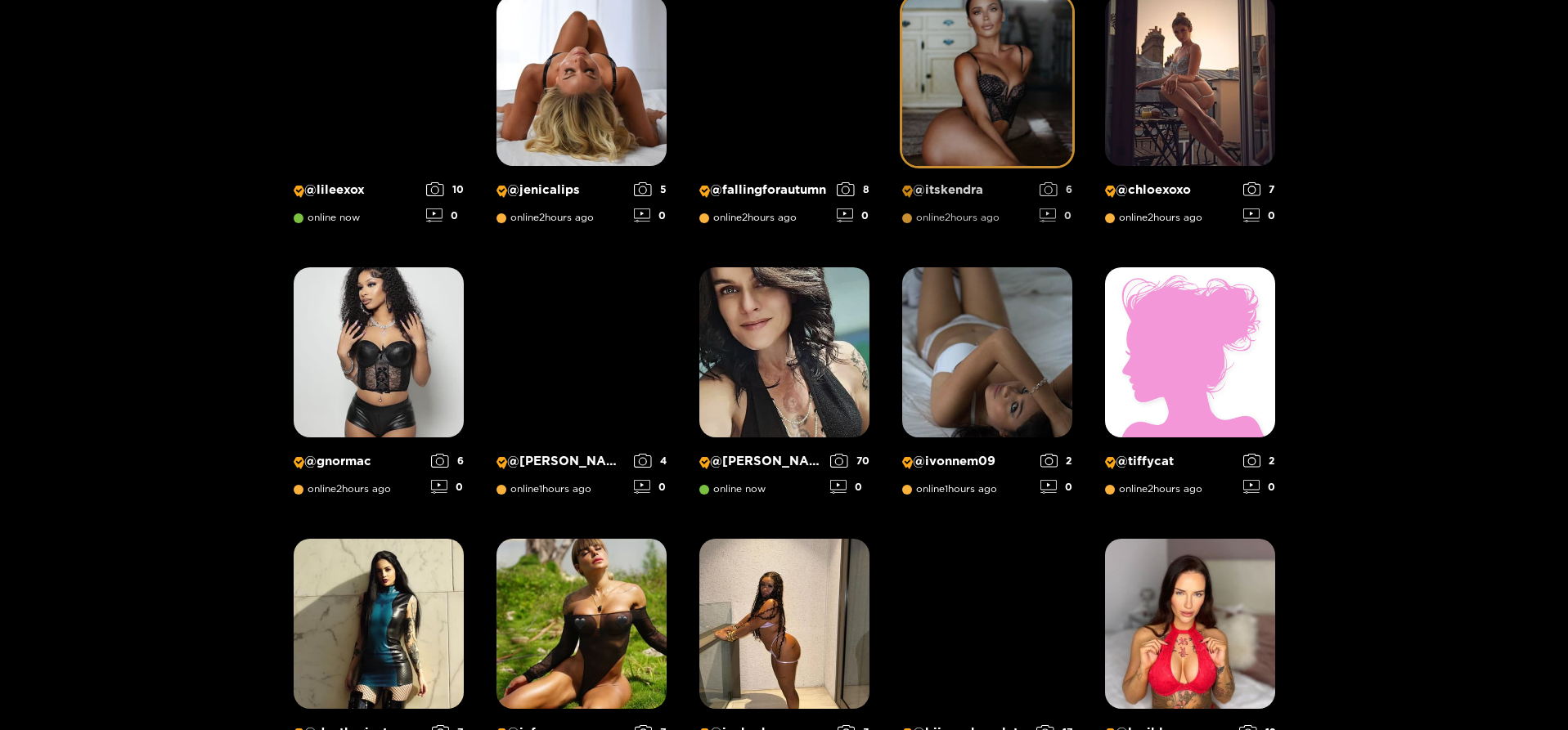
scroll to position [923, 0]
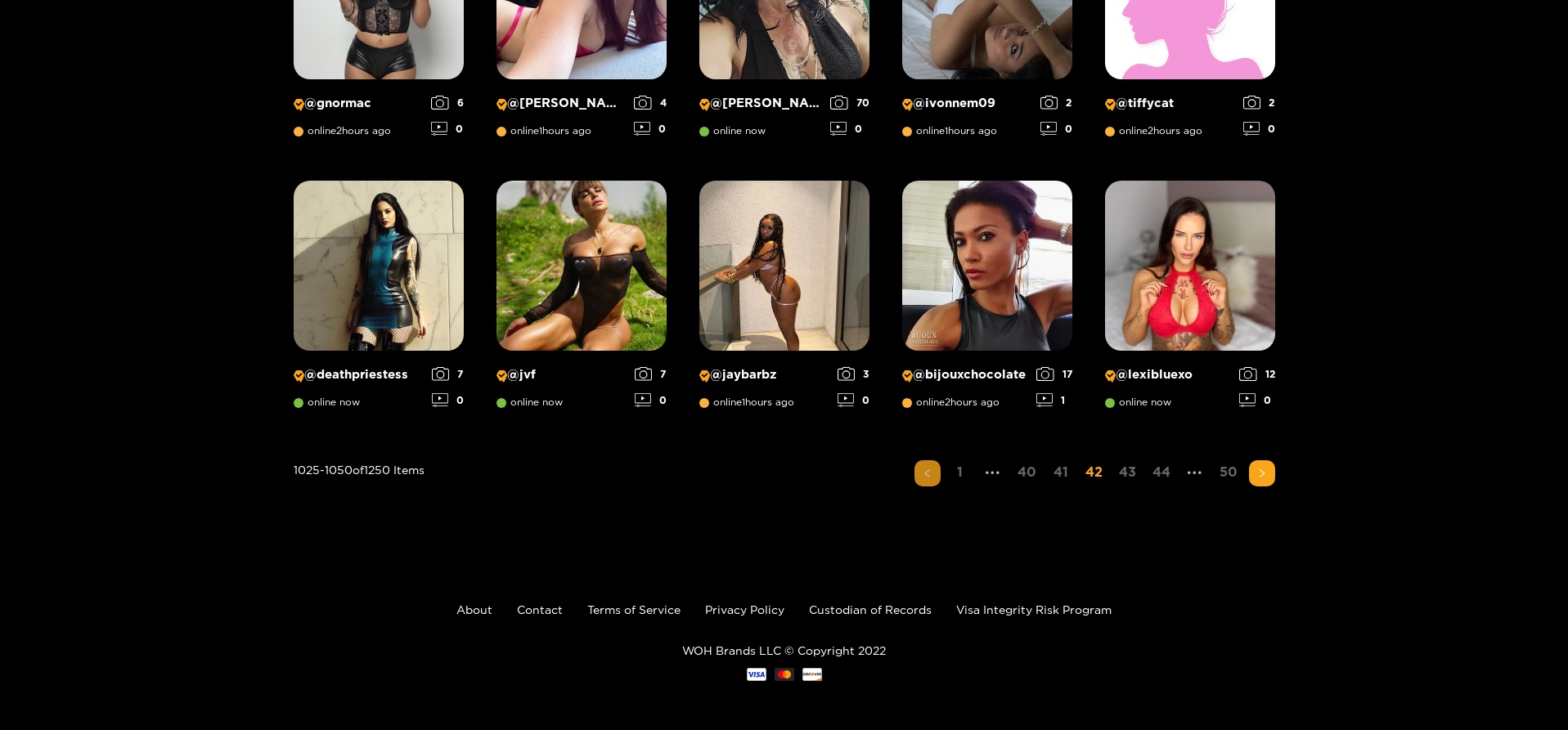
click at [930, 472] on icon "left" at bounding box center [928, 473] width 10 height 10
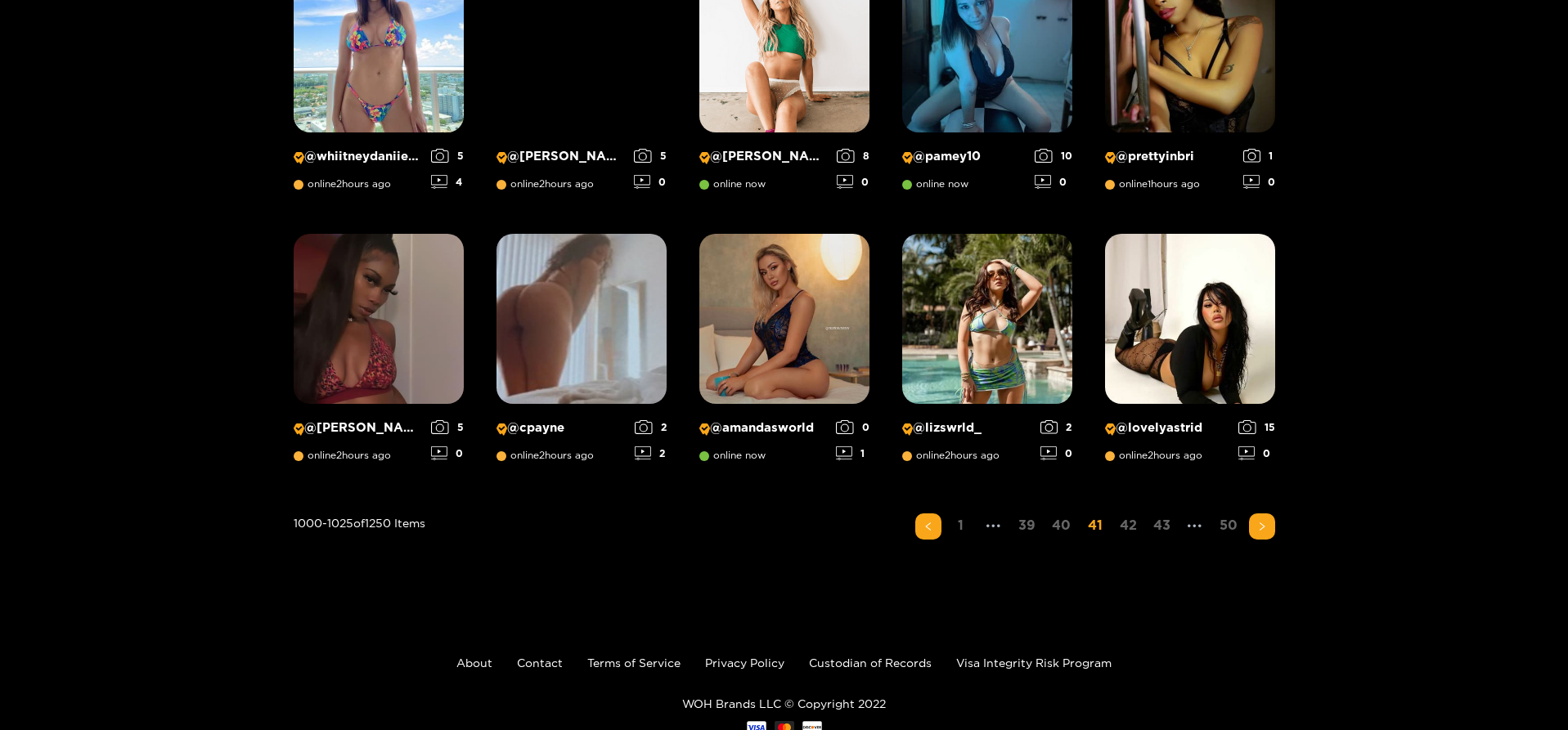
scroll to position [1230, 0]
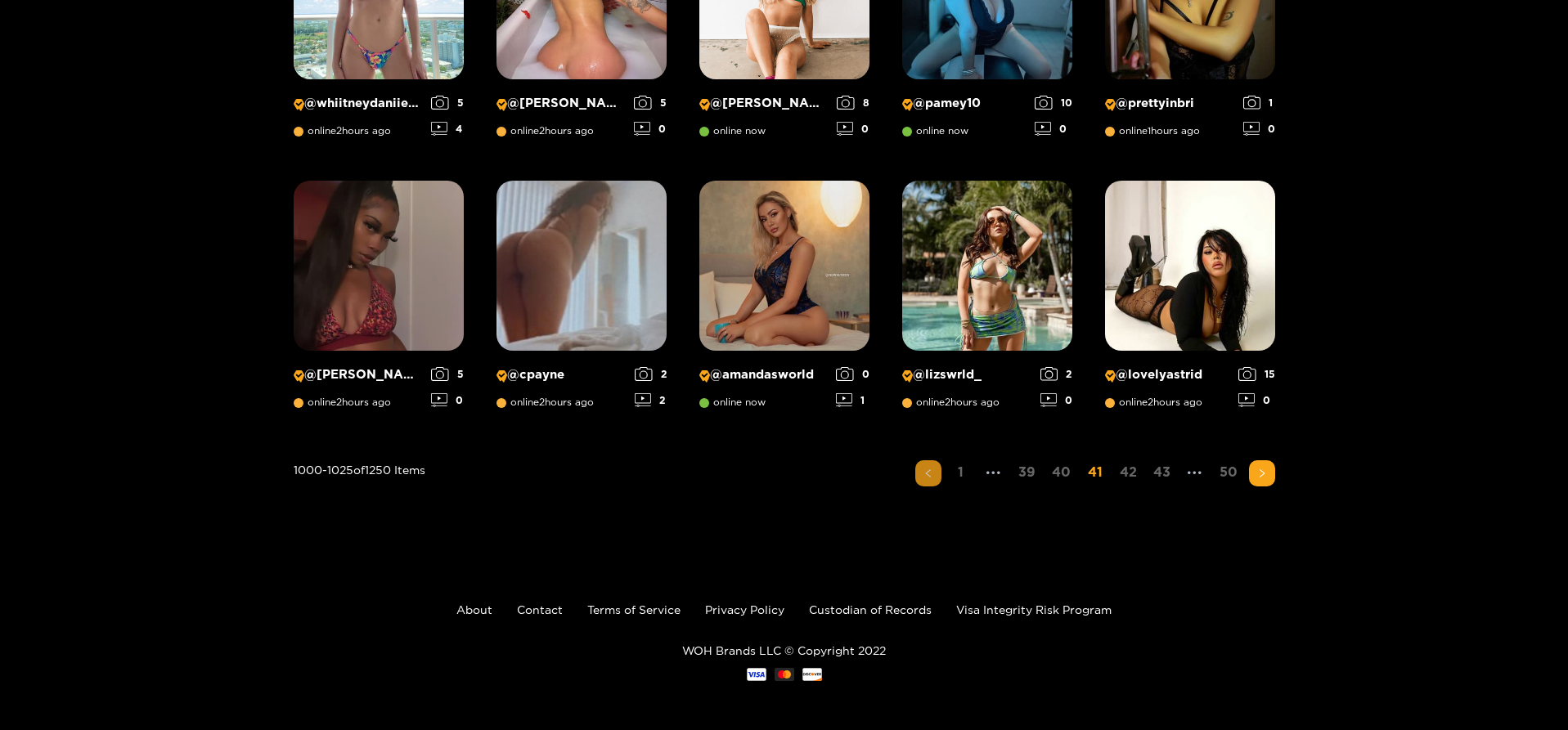
click at [931, 466] on button "button" at bounding box center [928, 473] width 27 height 27
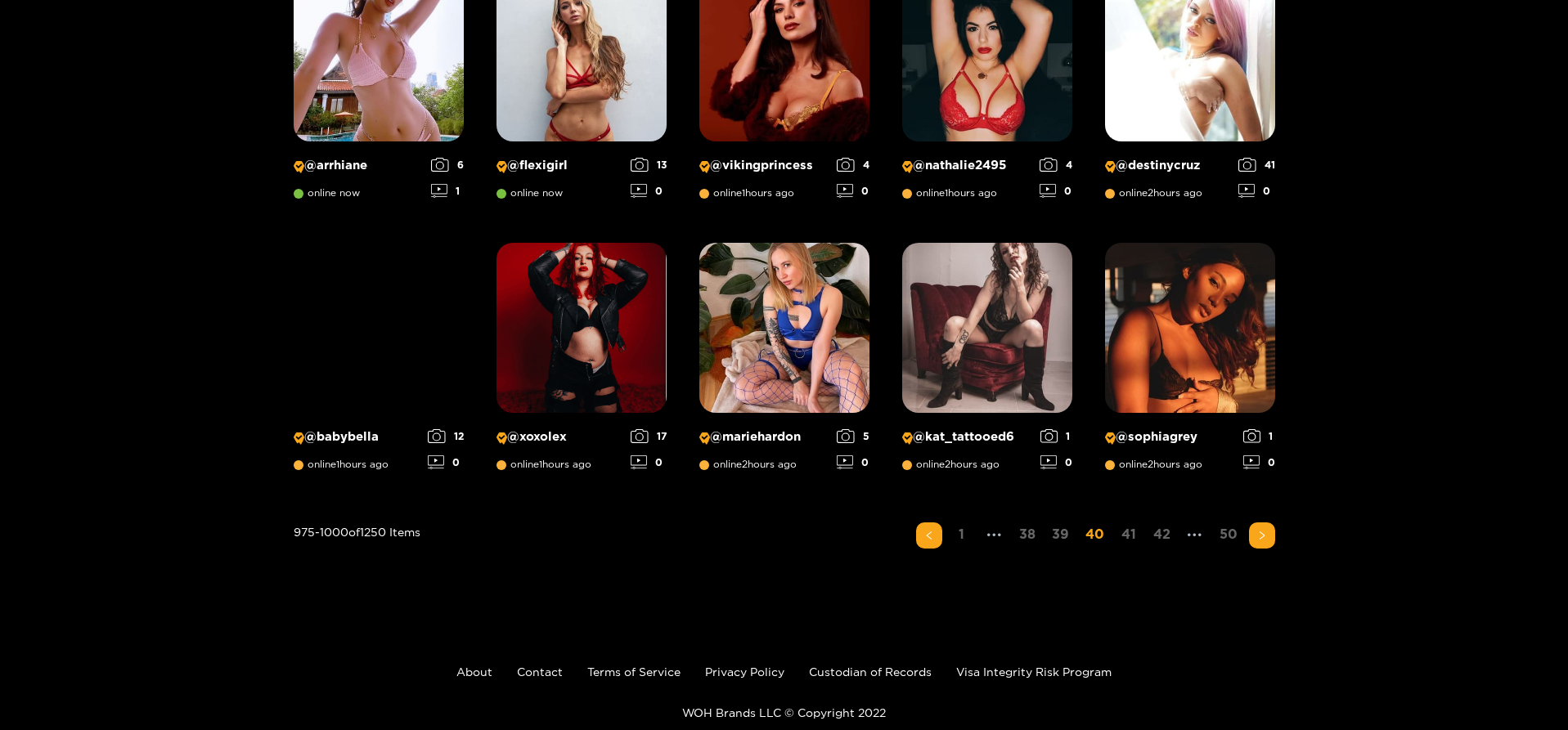
scroll to position [1168, 0]
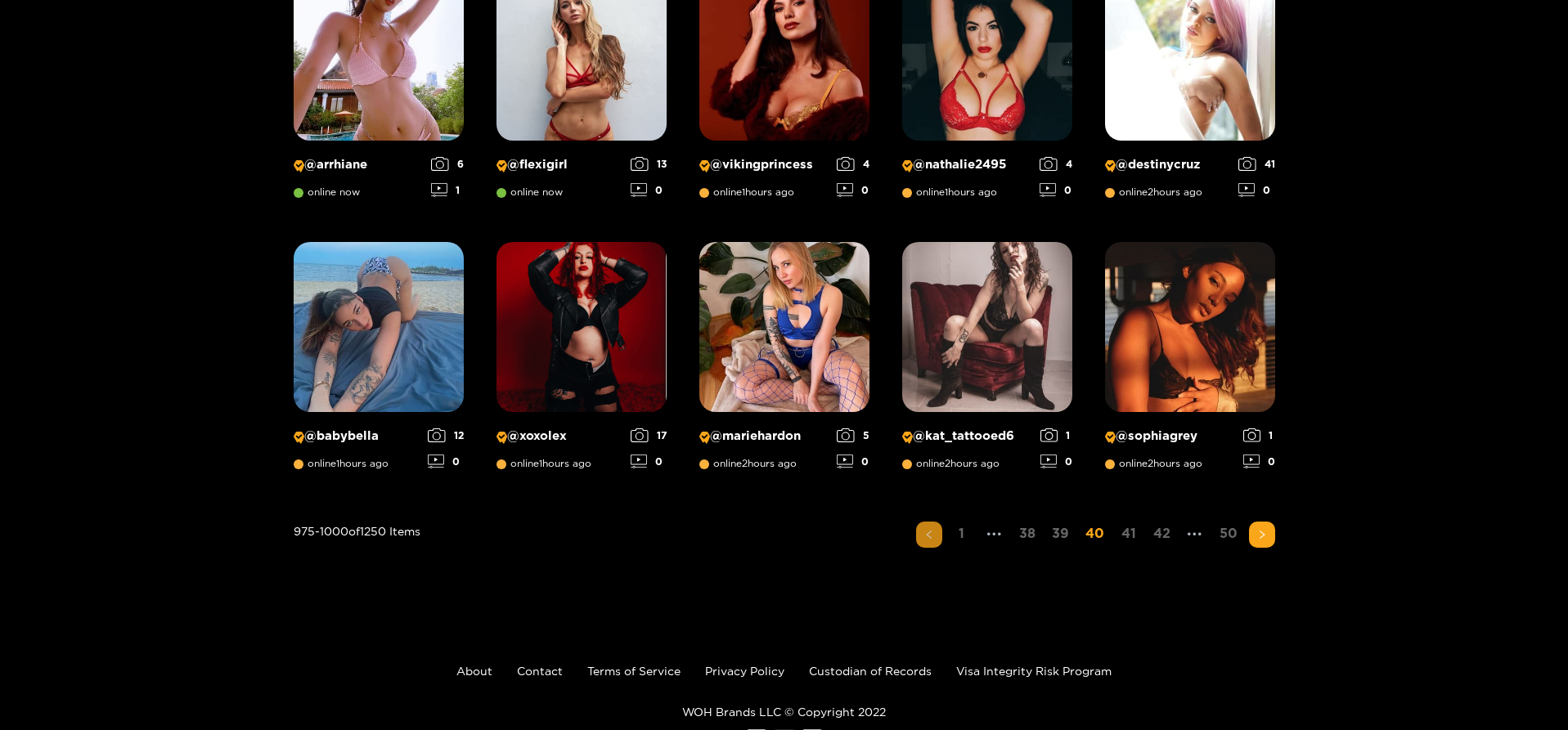
click at [933, 531] on icon "left" at bounding box center [930, 535] width 10 height 10
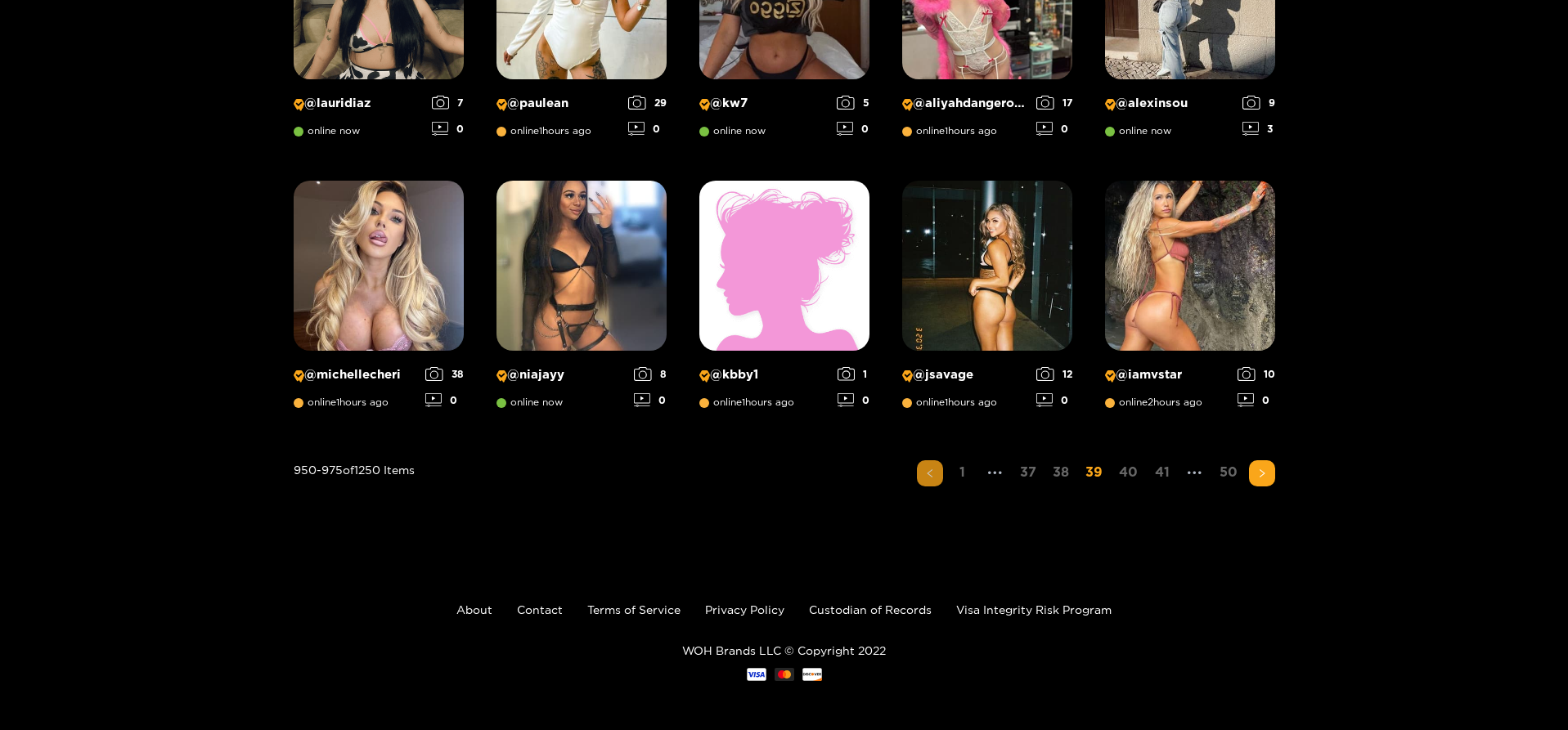
click at [934, 473] on icon "left" at bounding box center [930, 473] width 10 height 10
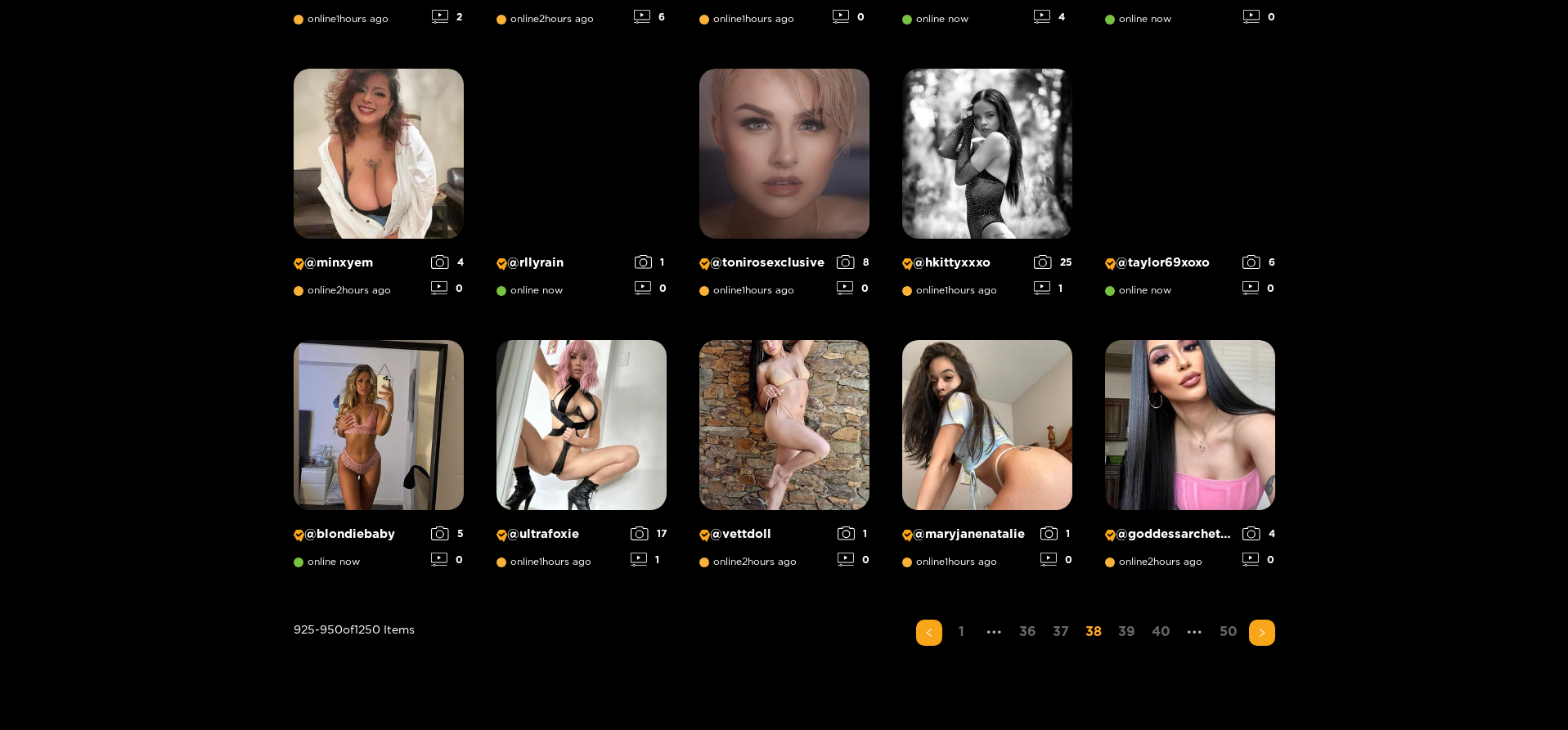
scroll to position [1086, 0]
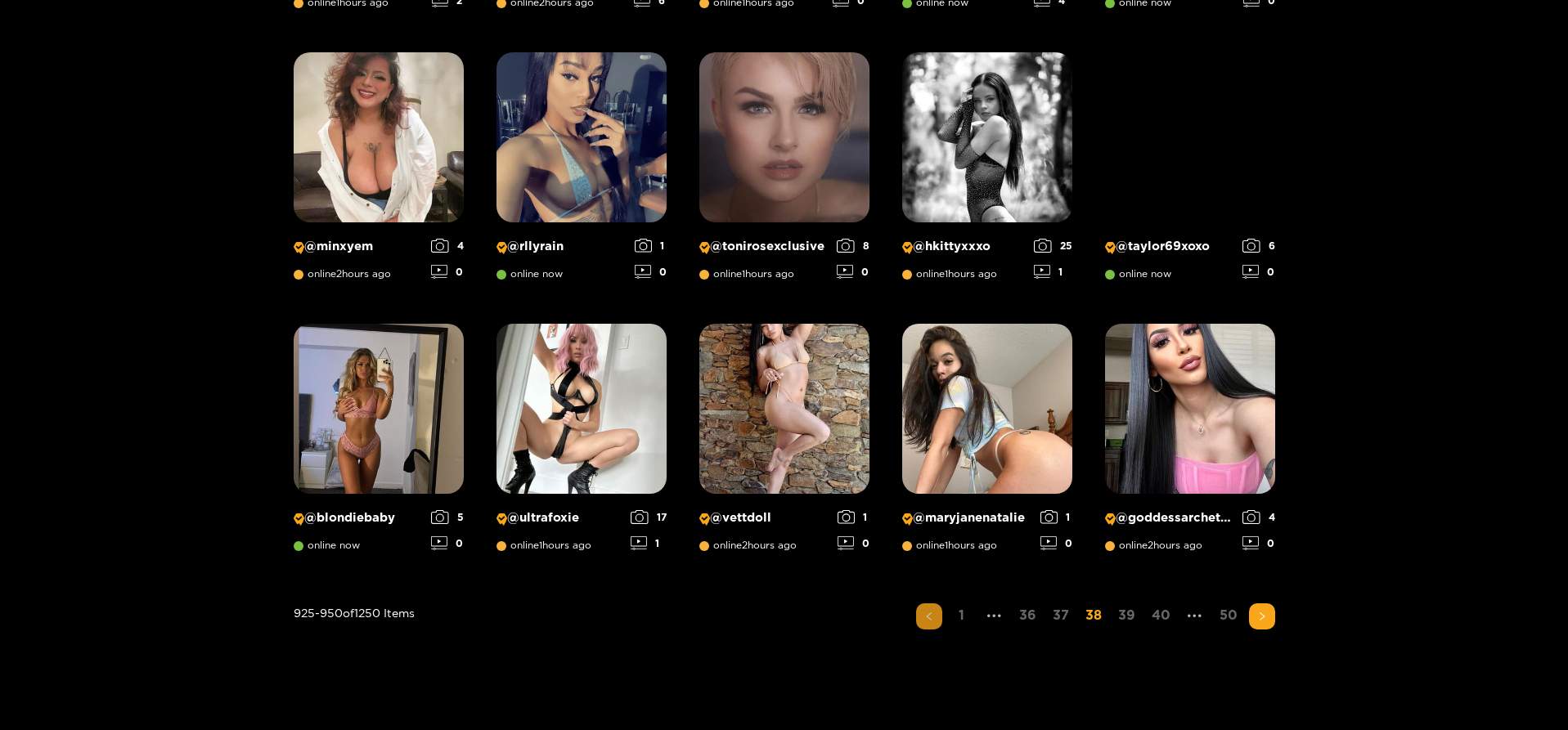
click at [931, 618] on icon "left" at bounding box center [930, 617] width 10 height 10
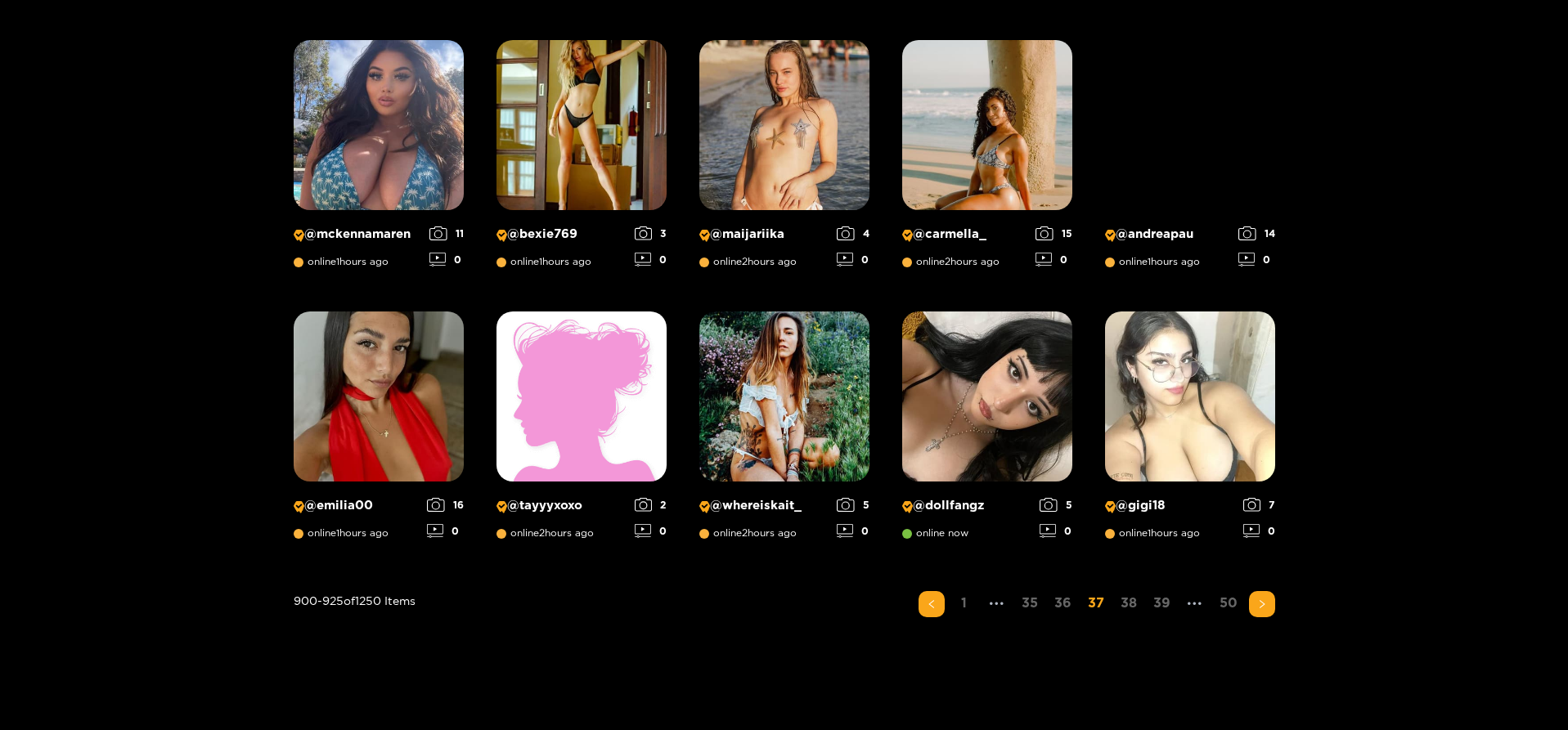
scroll to position [1230, 0]
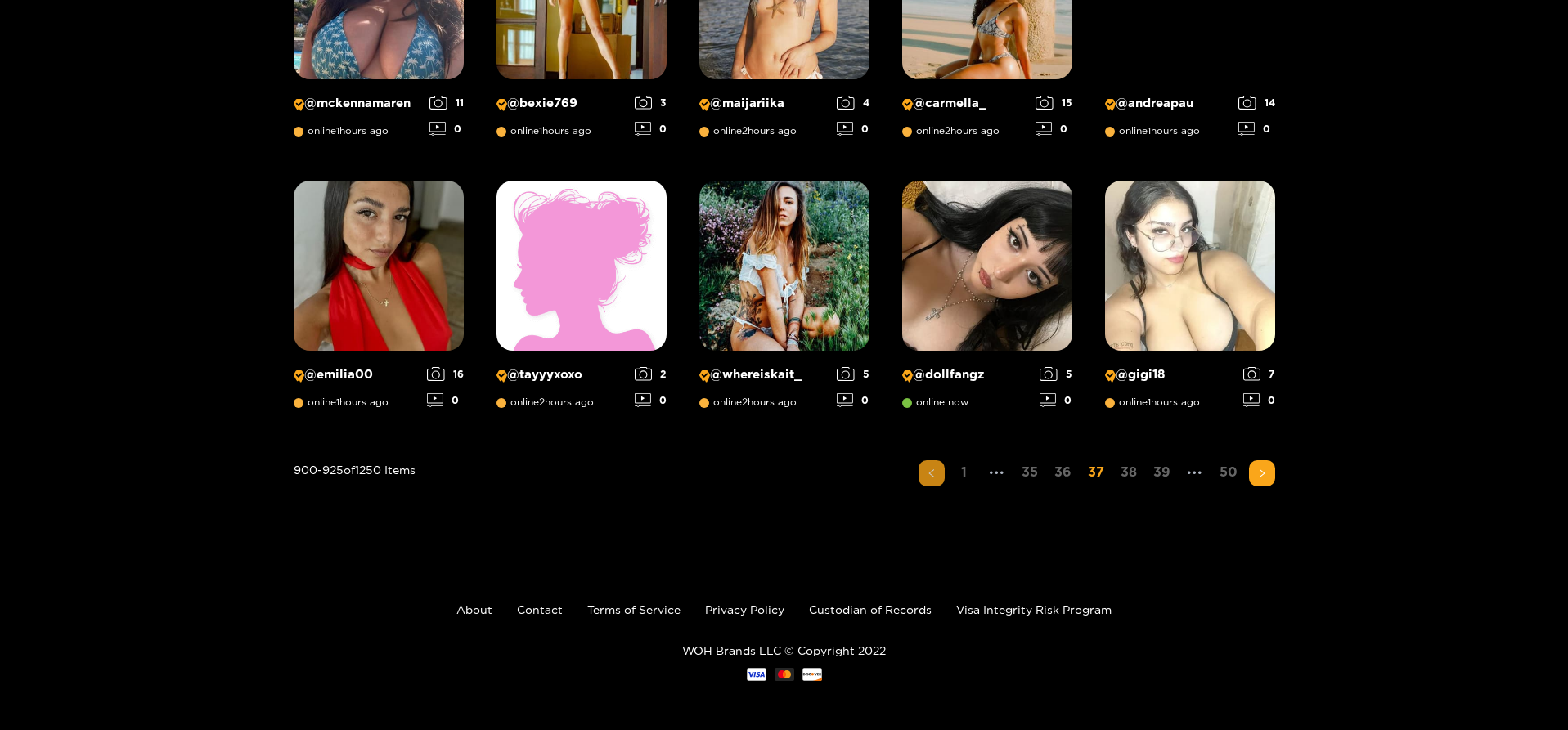
click at [939, 473] on button "button" at bounding box center [932, 473] width 27 height 27
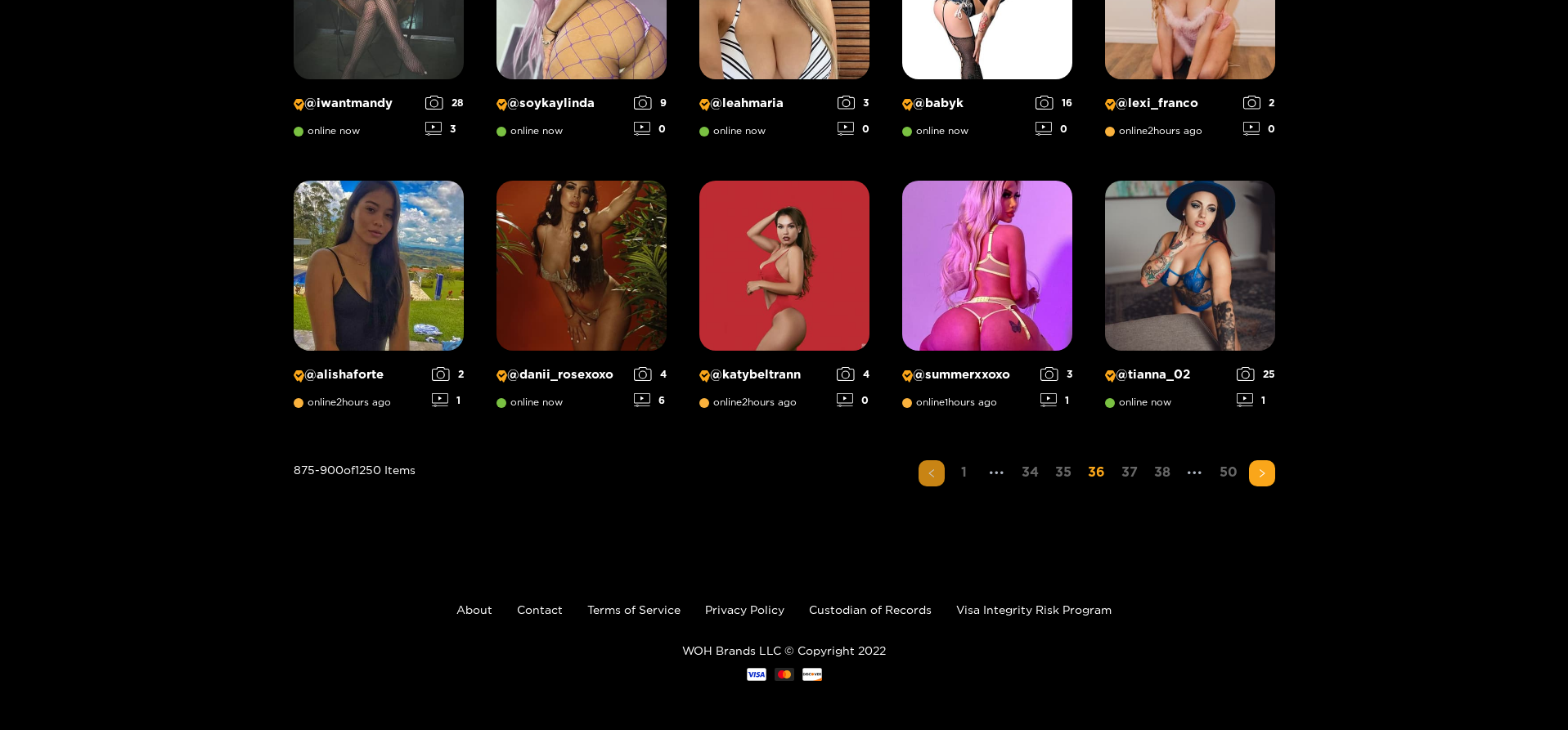
click at [932, 475] on icon "left" at bounding box center [931, 472] width 5 height 8
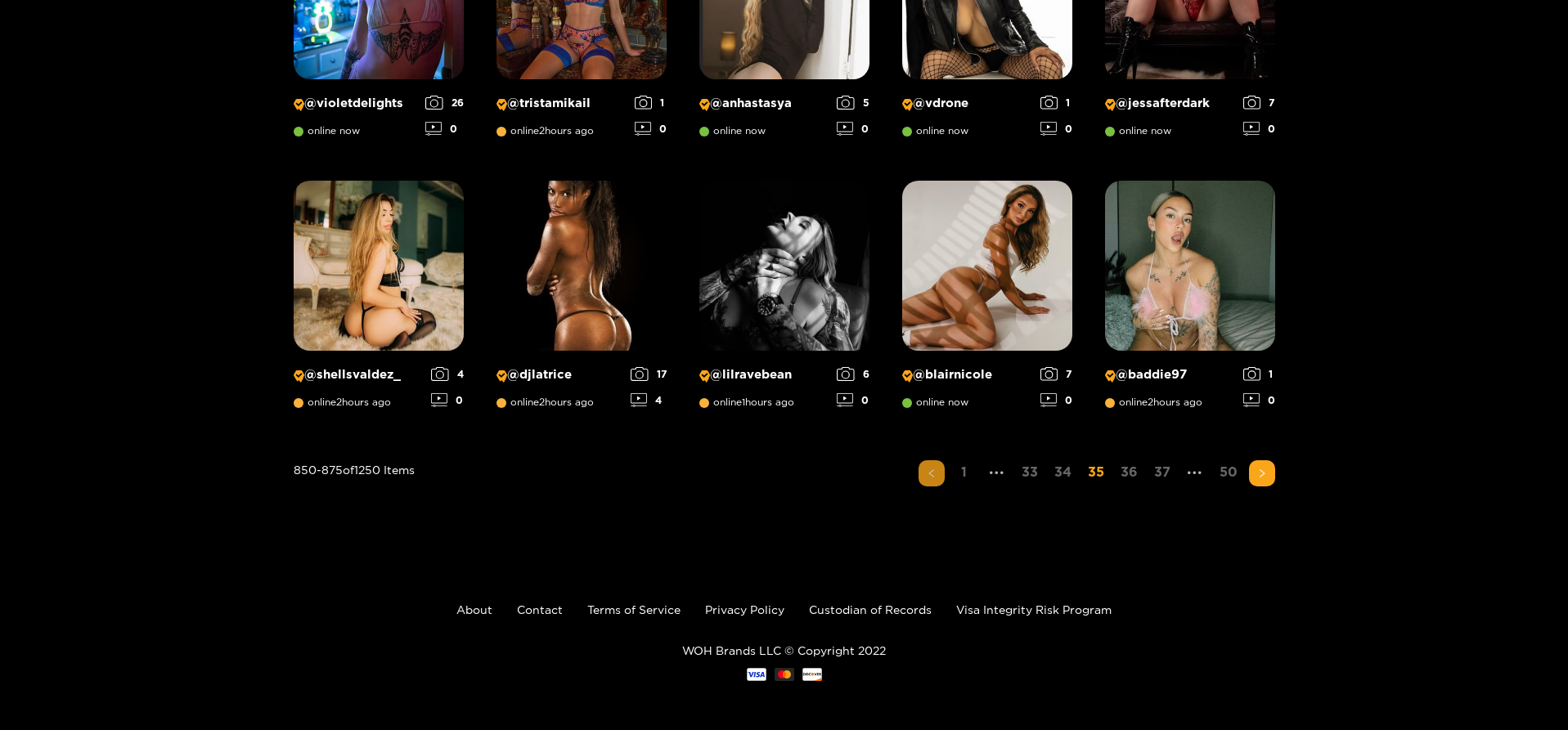
click at [929, 475] on icon "left" at bounding box center [932, 473] width 10 height 10
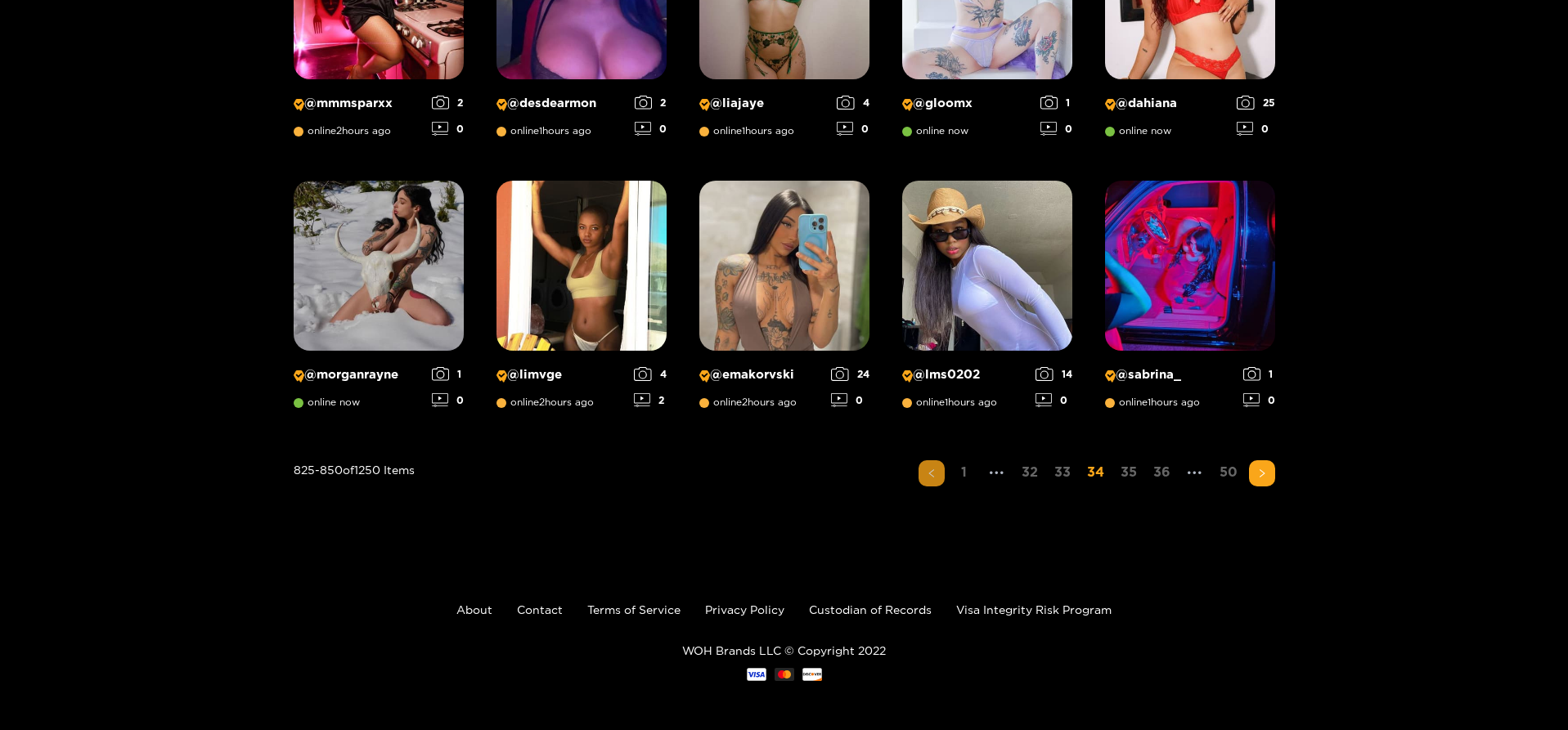
click at [940, 476] on button "button" at bounding box center [932, 473] width 27 height 27
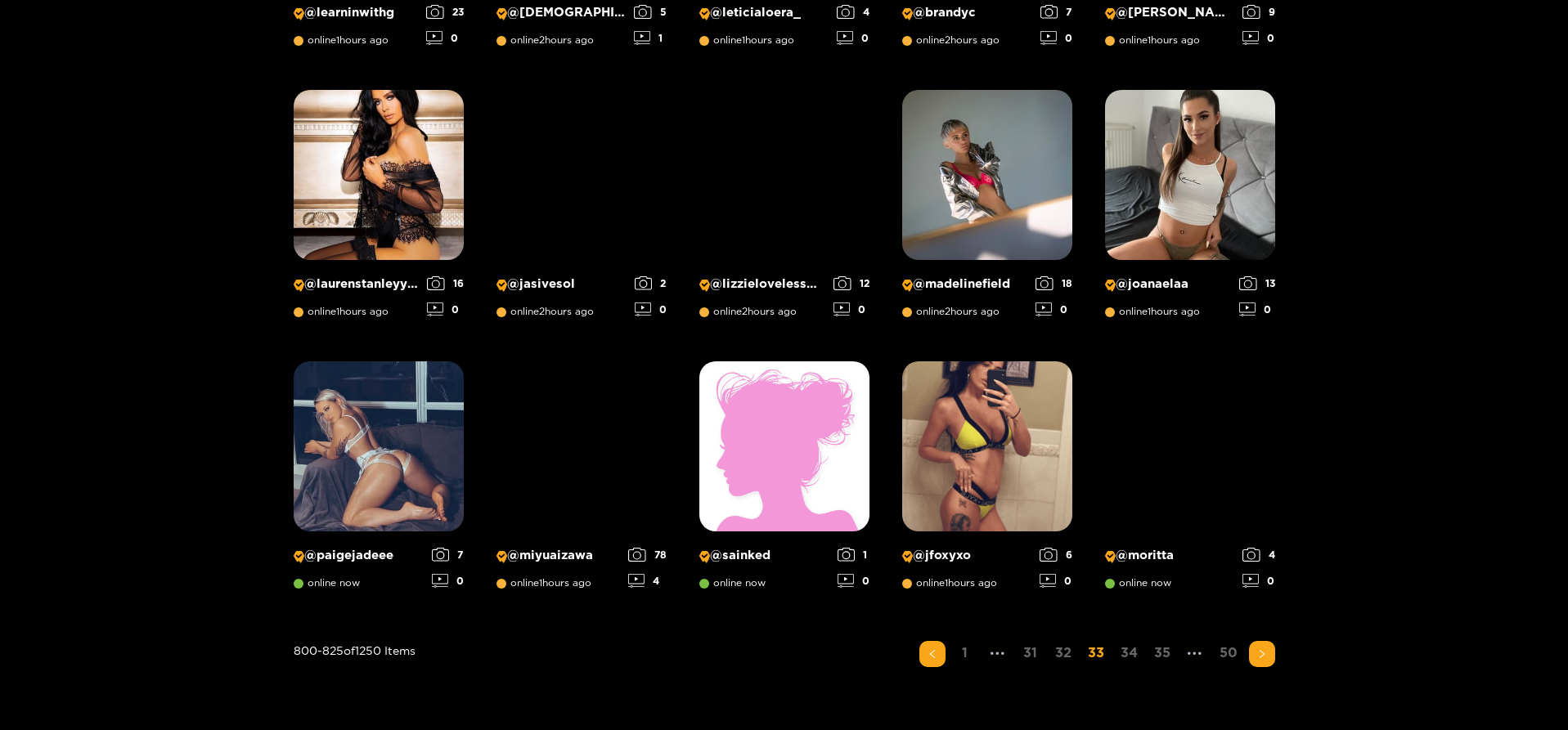
scroll to position [1168, 0]
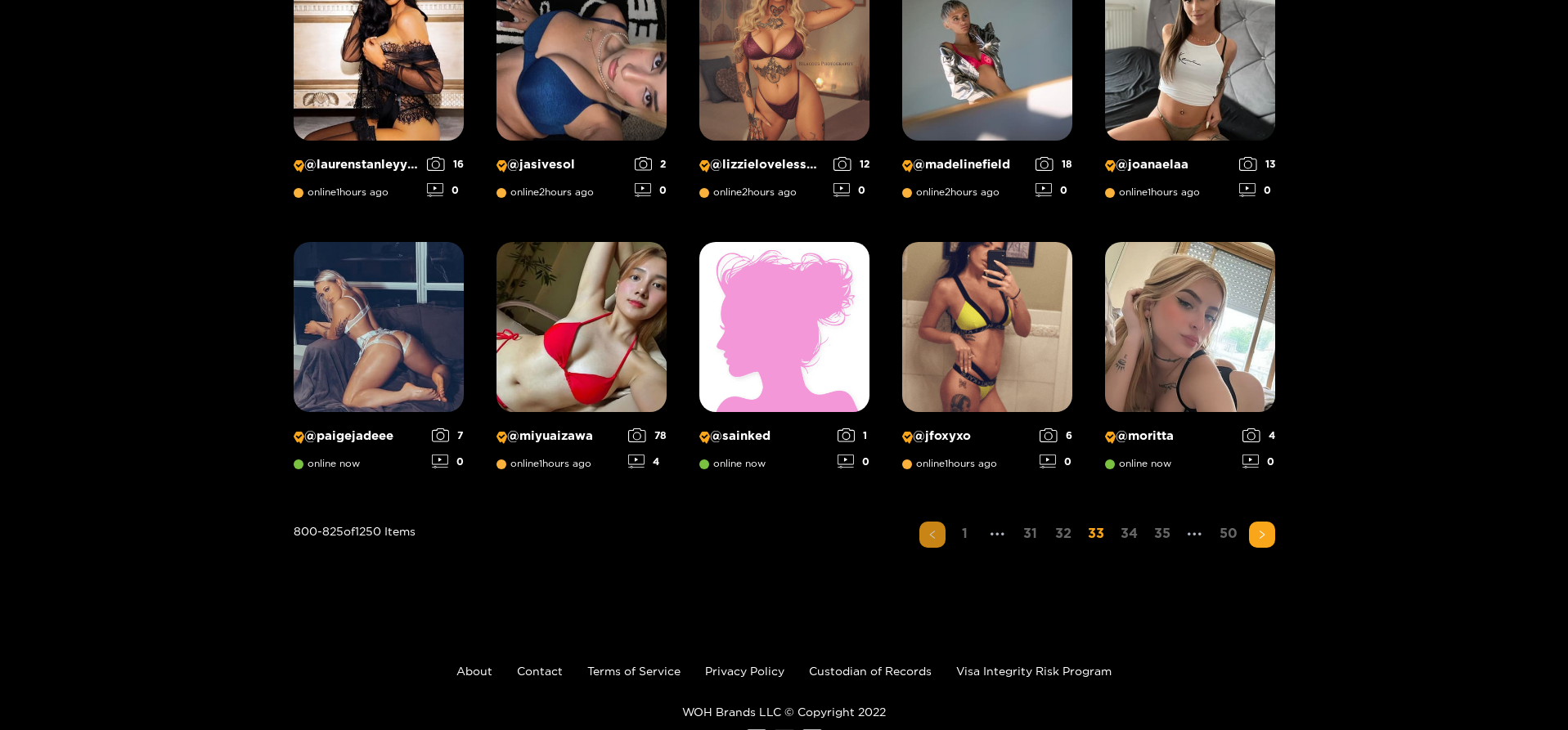
click at [938, 538] on button "button" at bounding box center [933, 534] width 27 height 27
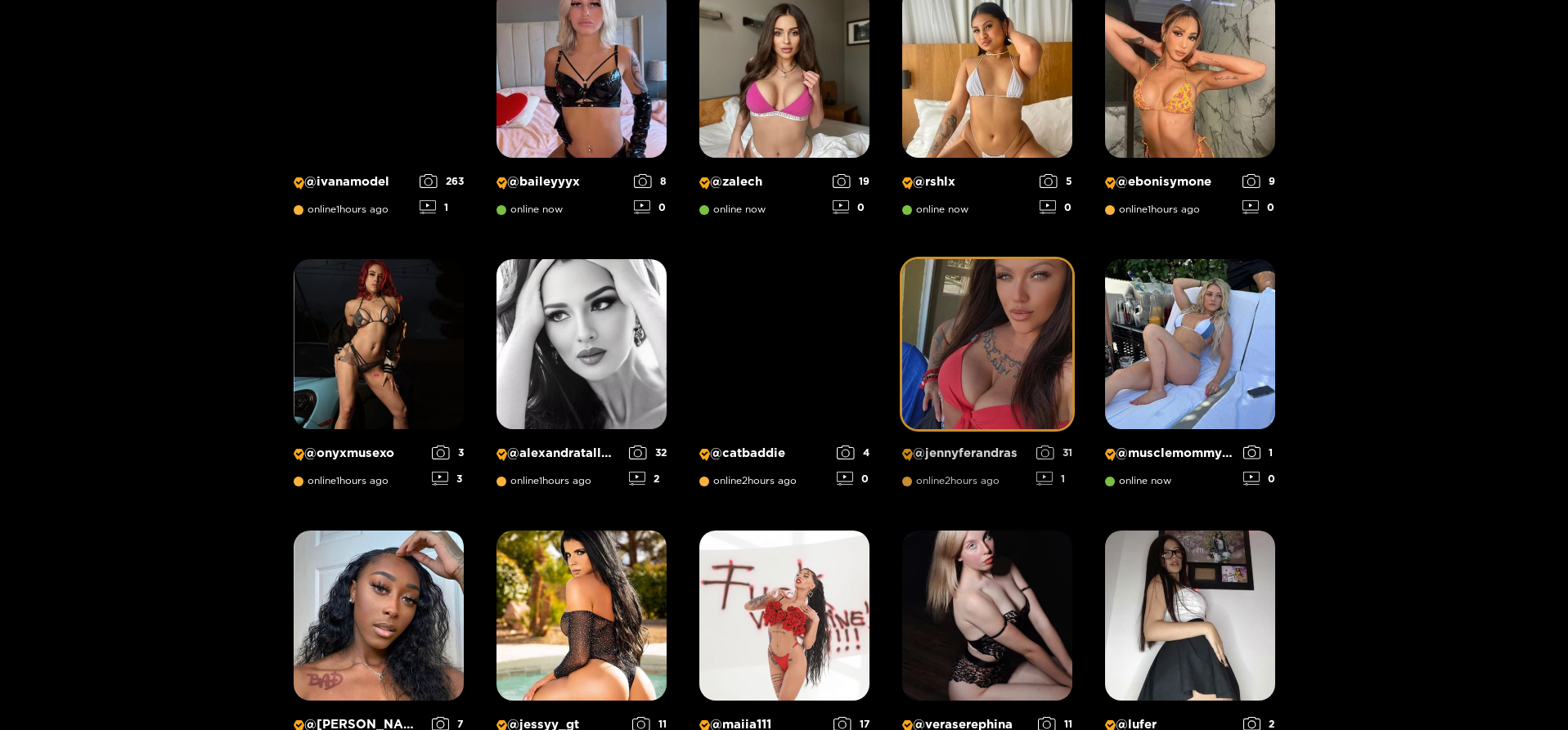
scroll to position [923, 0]
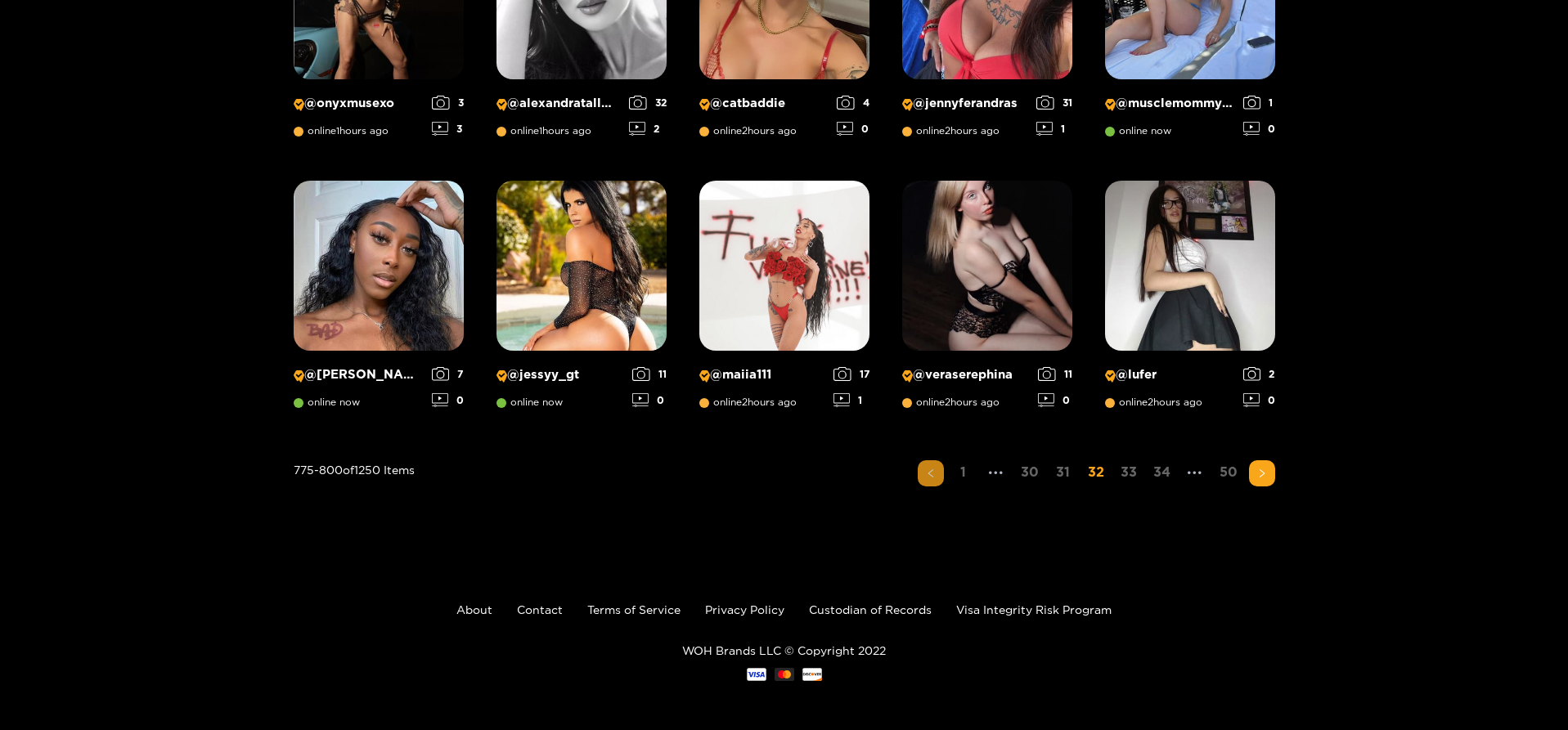
click at [932, 481] on button "button" at bounding box center [931, 473] width 27 height 27
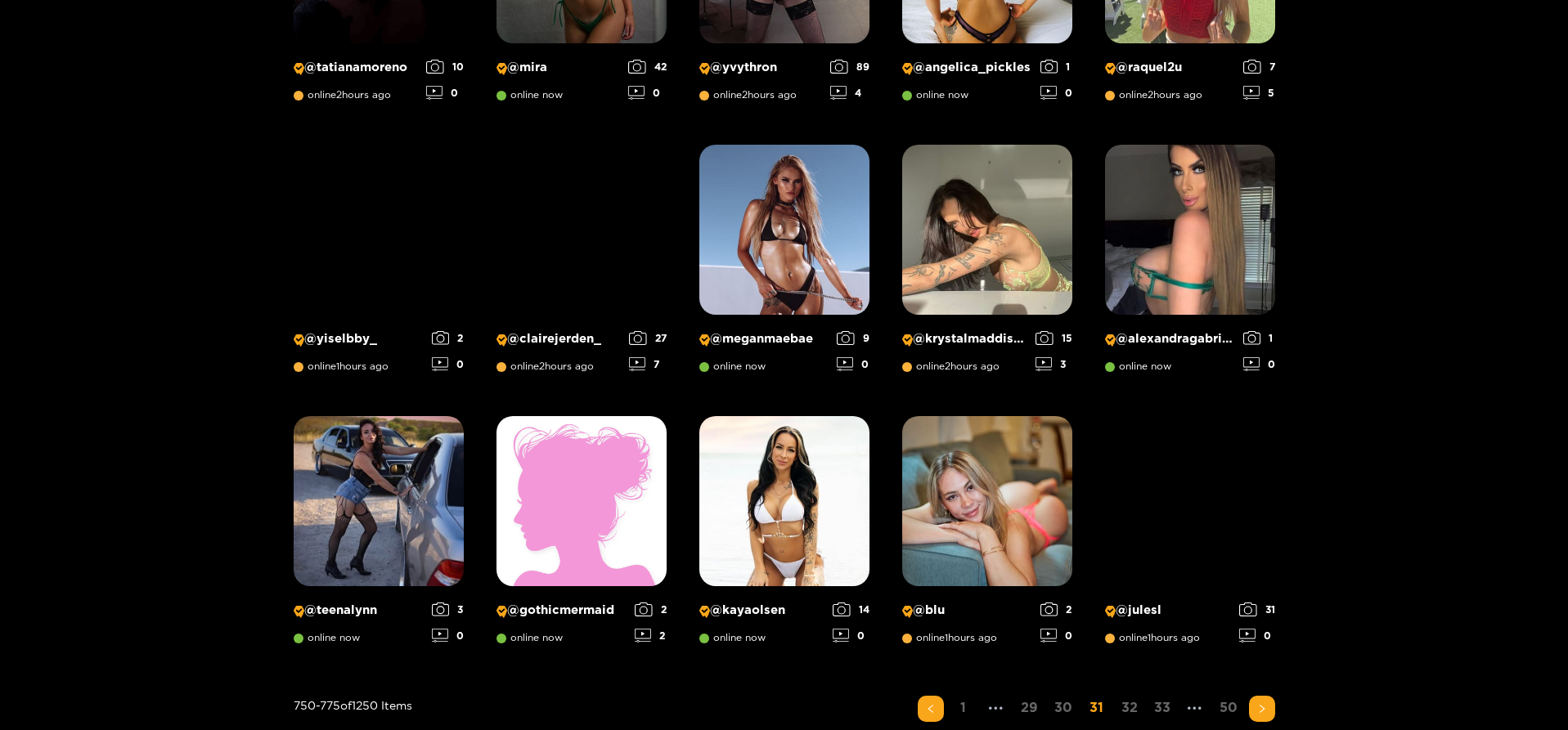
scroll to position [1004, 0]
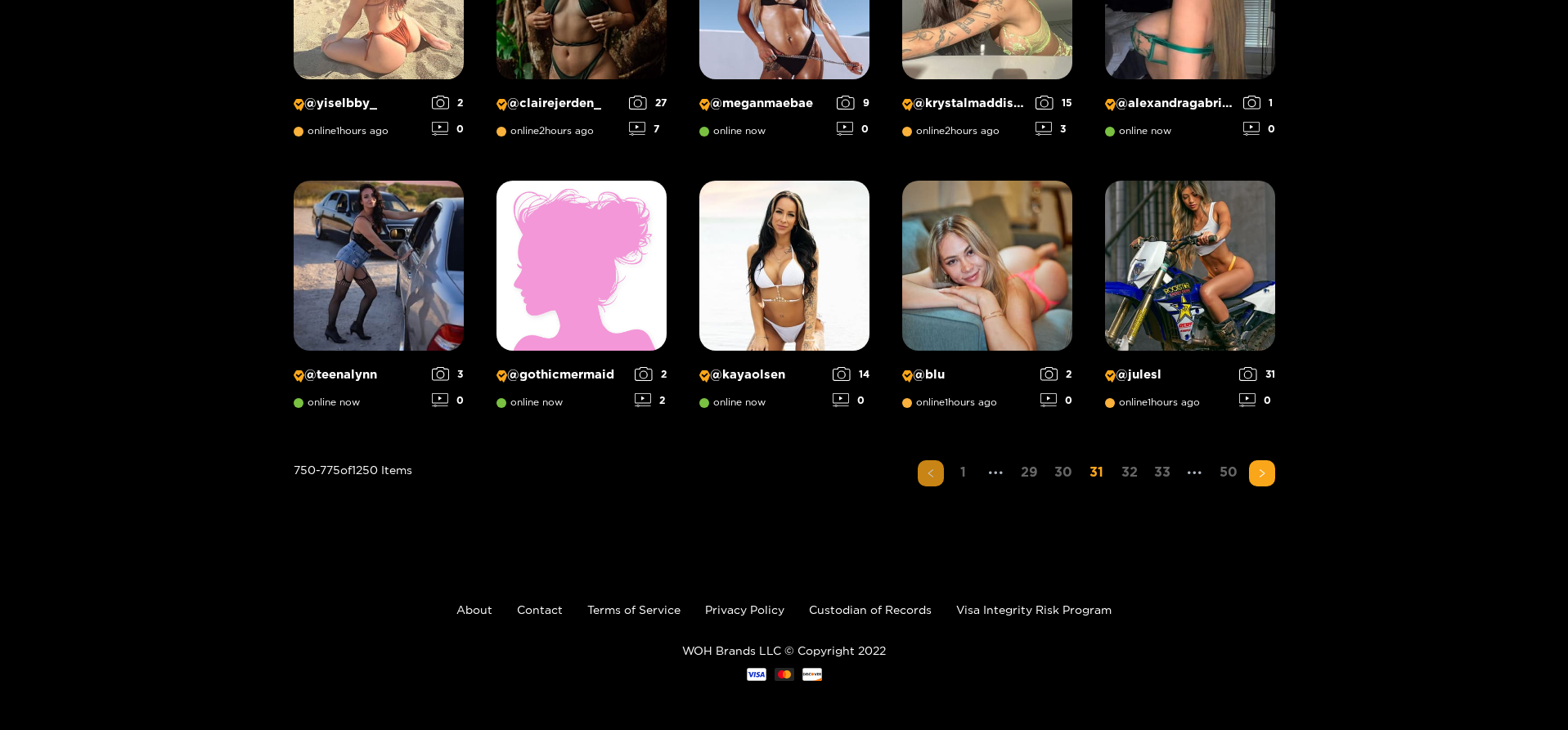
click at [927, 480] on button "button" at bounding box center [931, 473] width 27 height 27
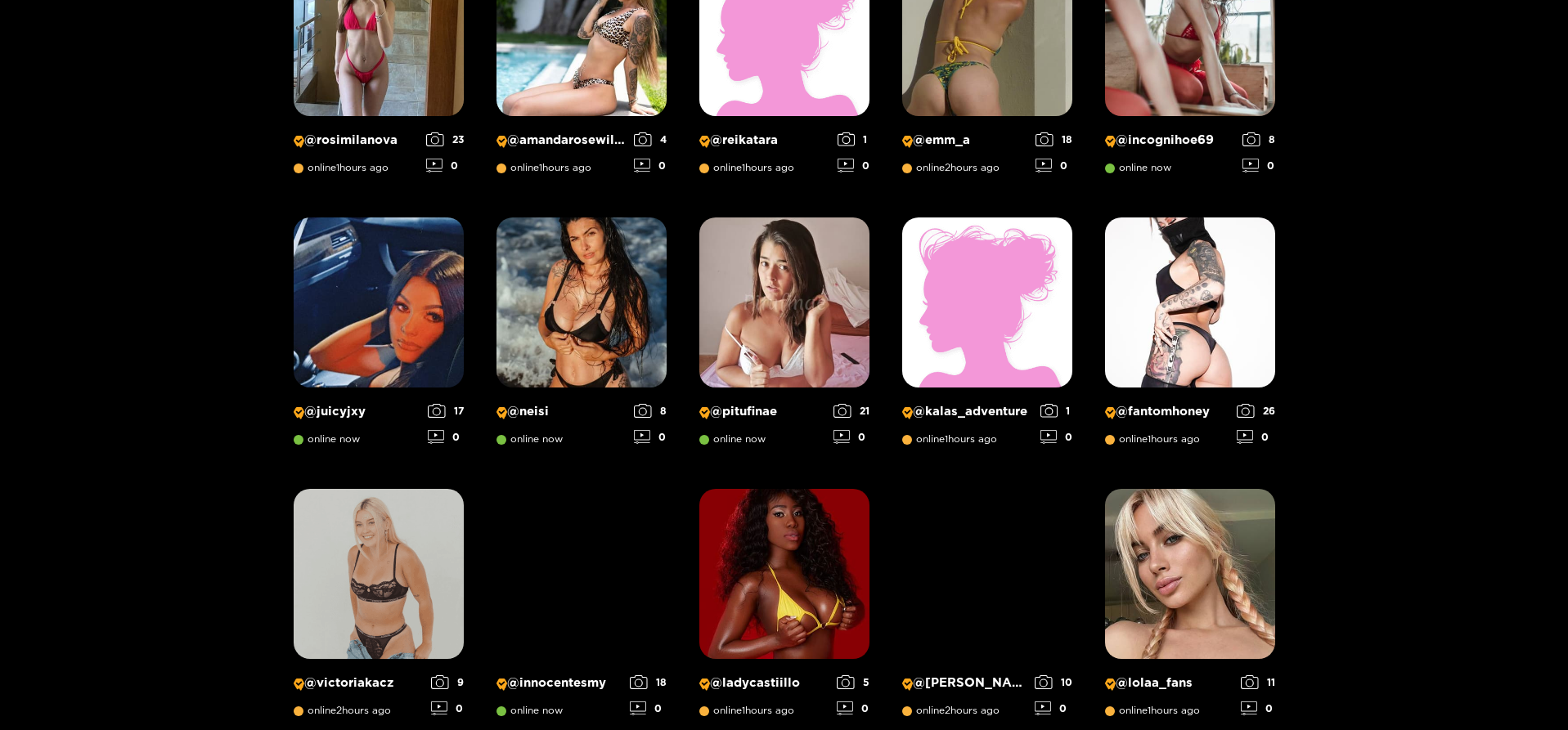
scroll to position [923, 0]
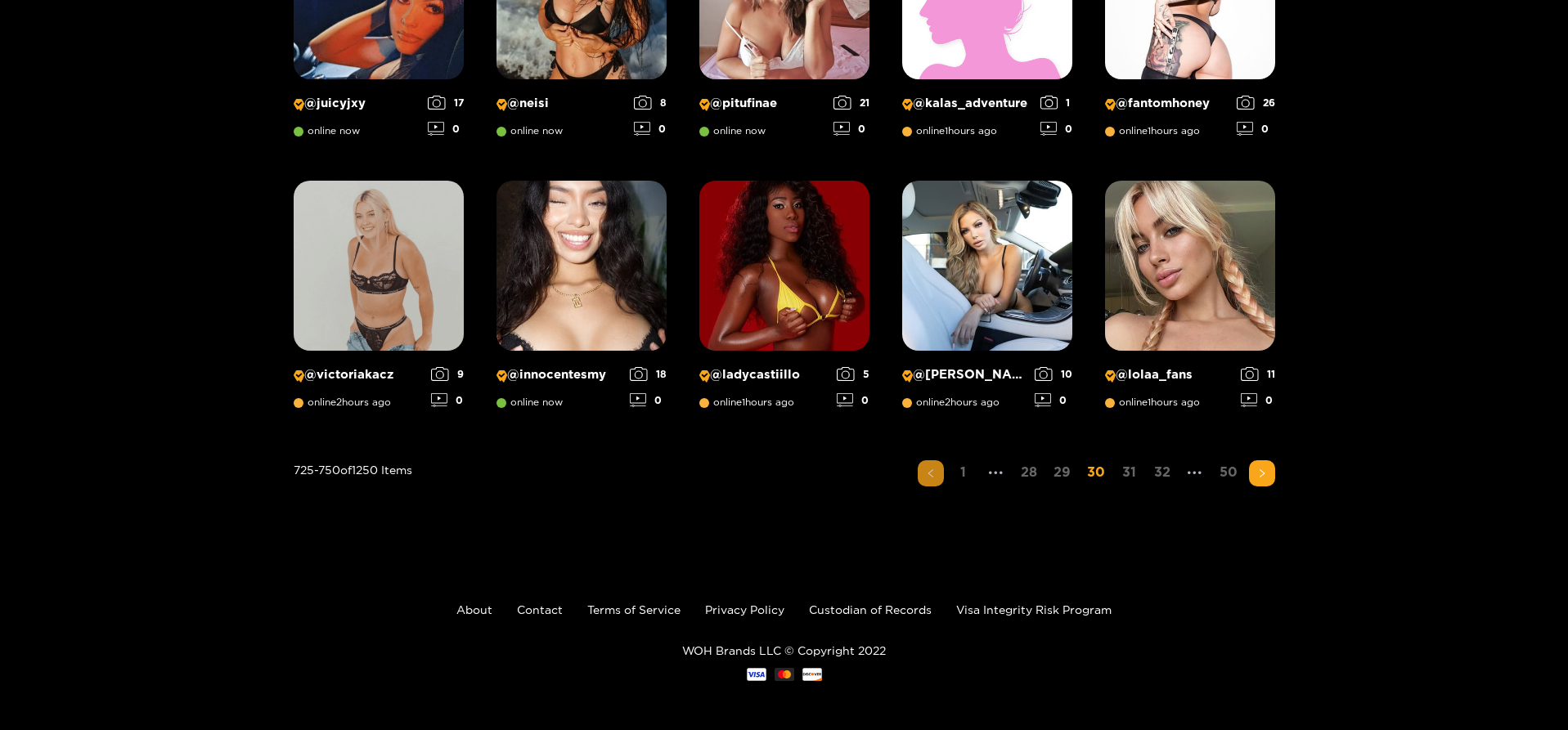
click at [926, 474] on icon "left" at bounding box center [931, 473] width 10 height 10
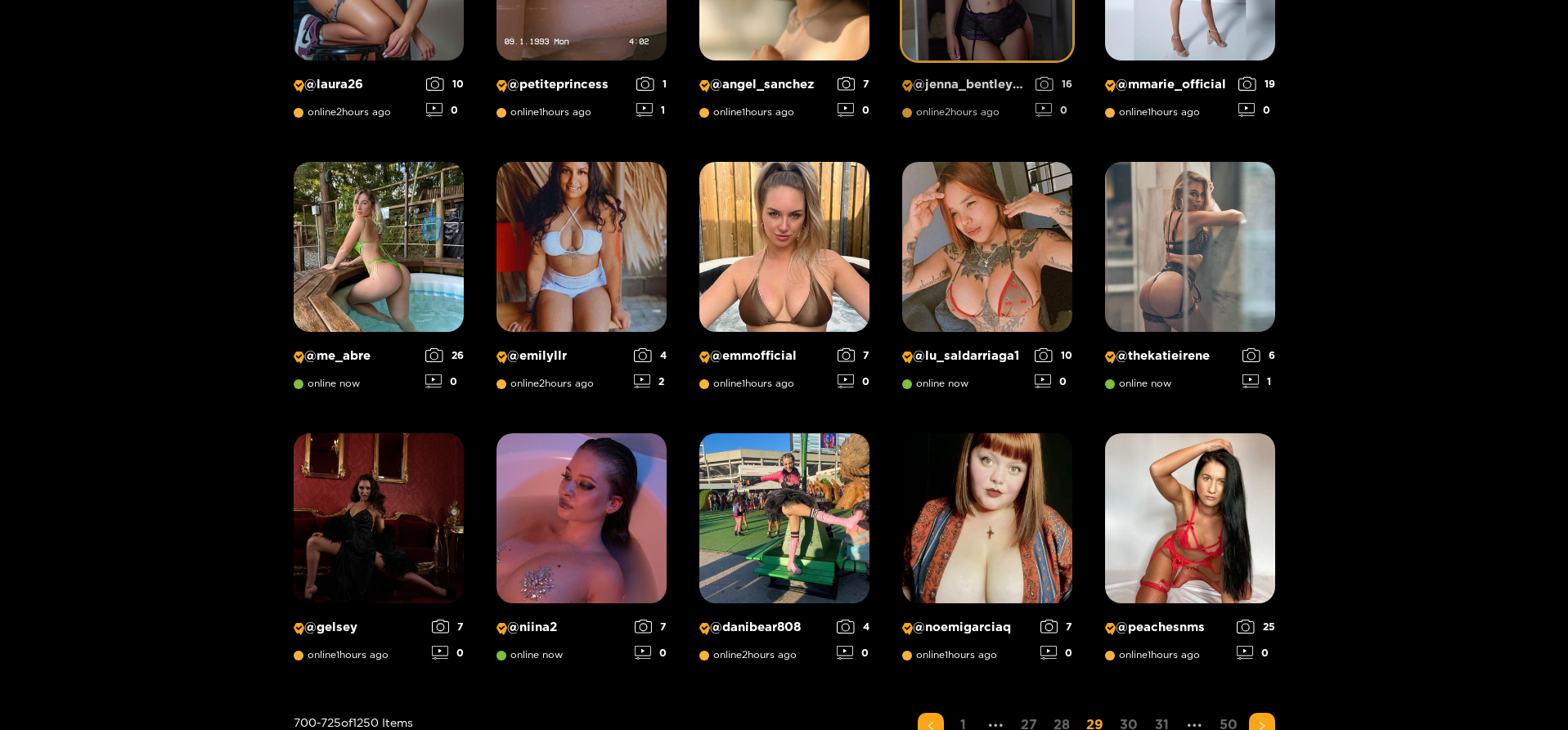
scroll to position [1086, 0]
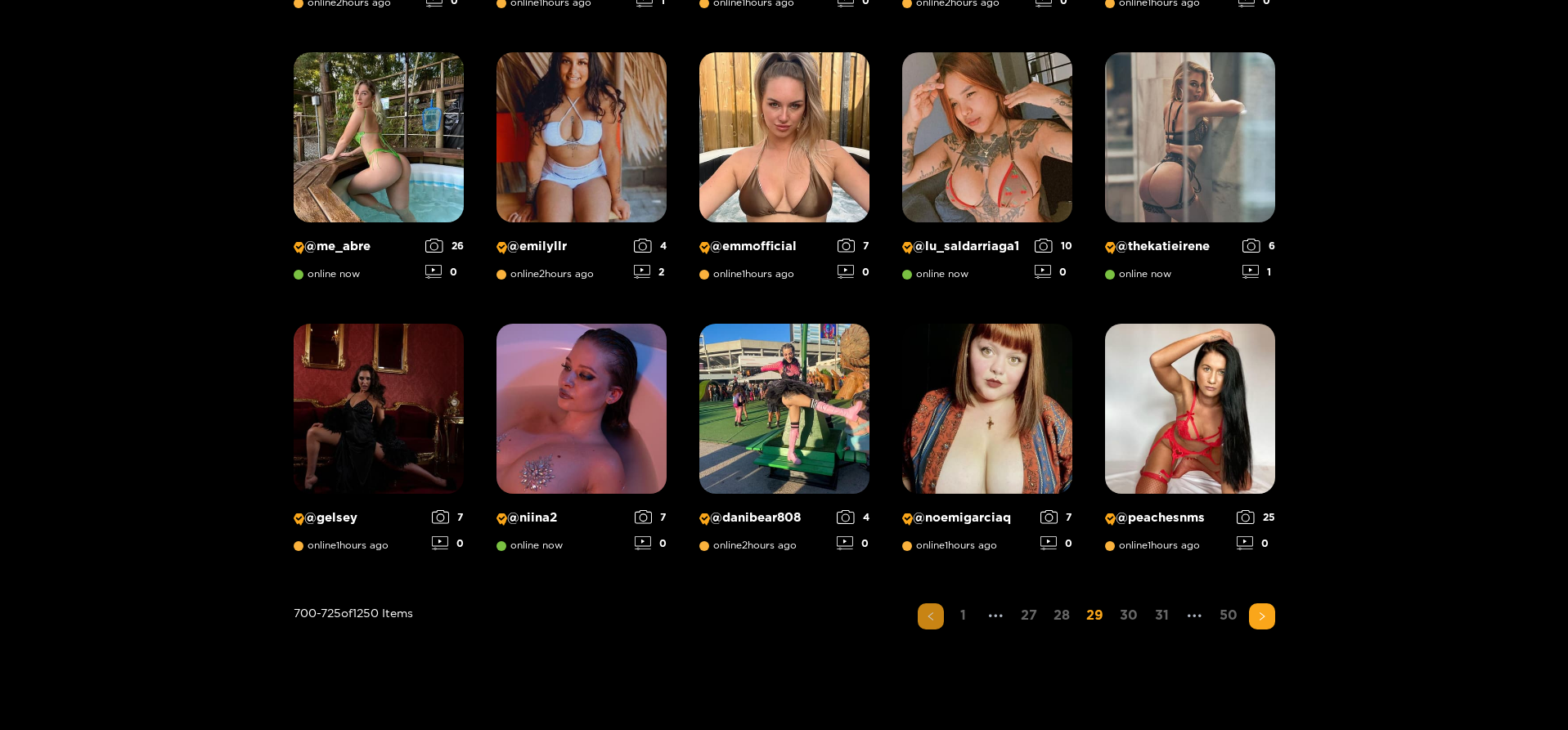
click at [932, 618] on icon "left" at bounding box center [931, 617] width 10 height 10
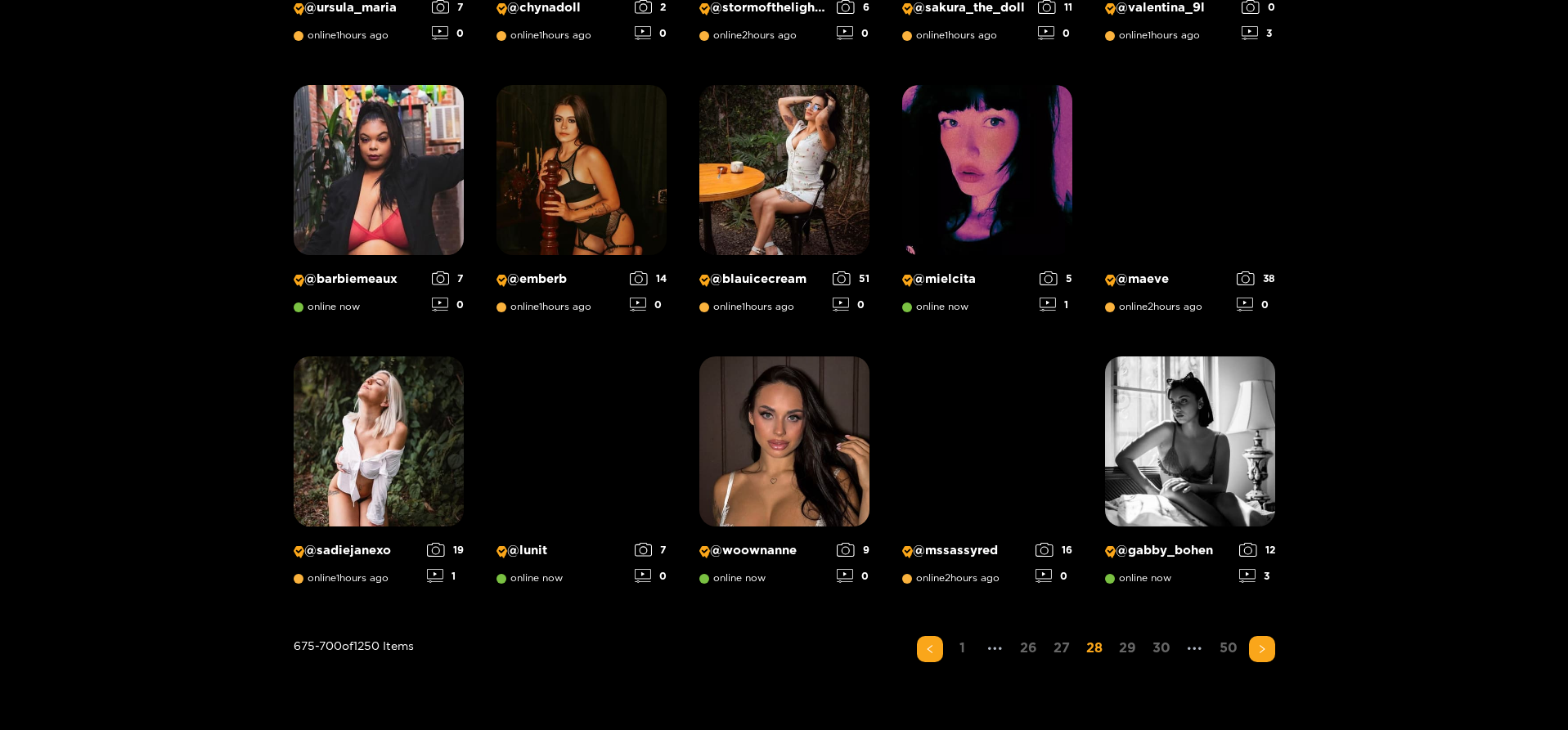
scroll to position [1168, 0]
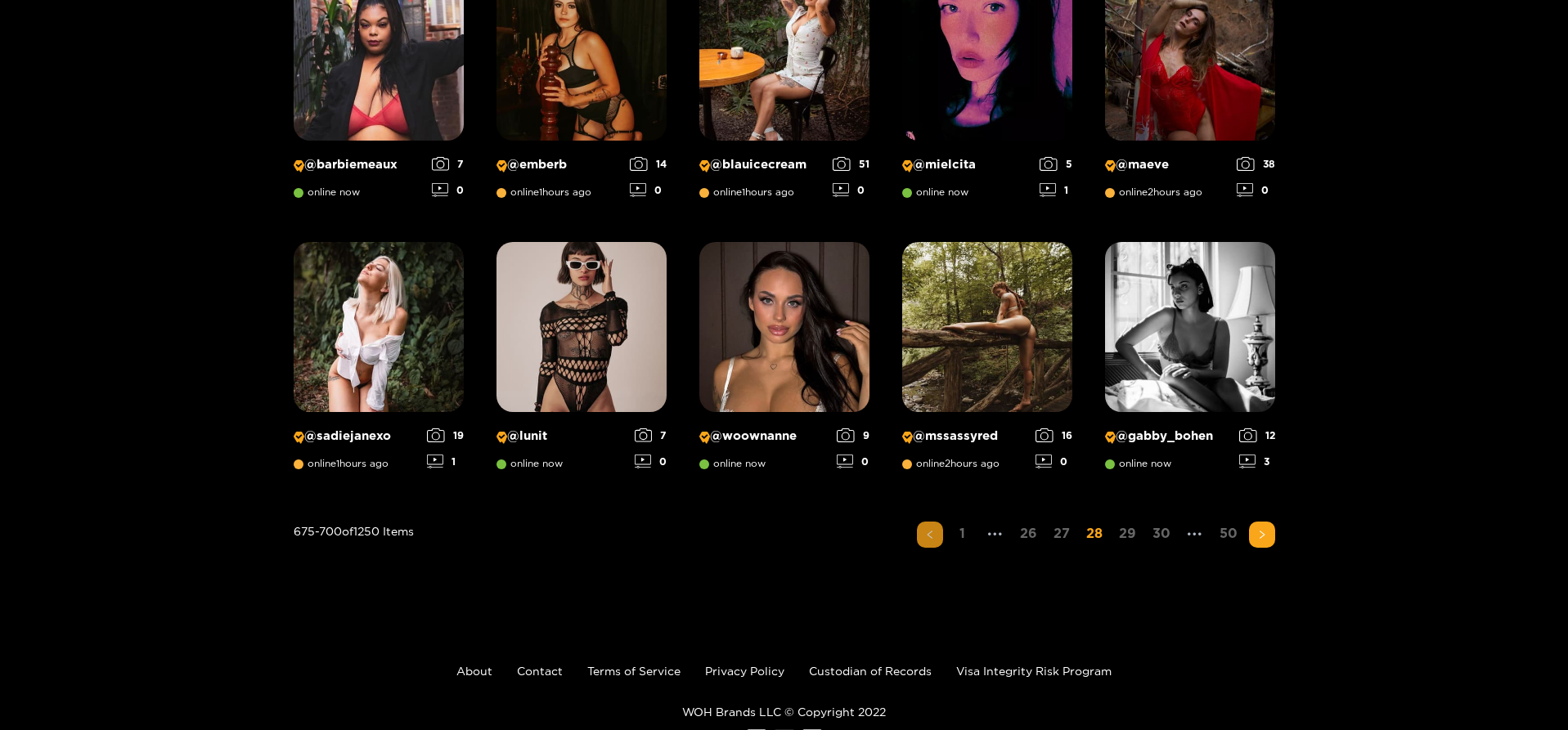
click at [935, 538] on button "button" at bounding box center [930, 534] width 27 height 27
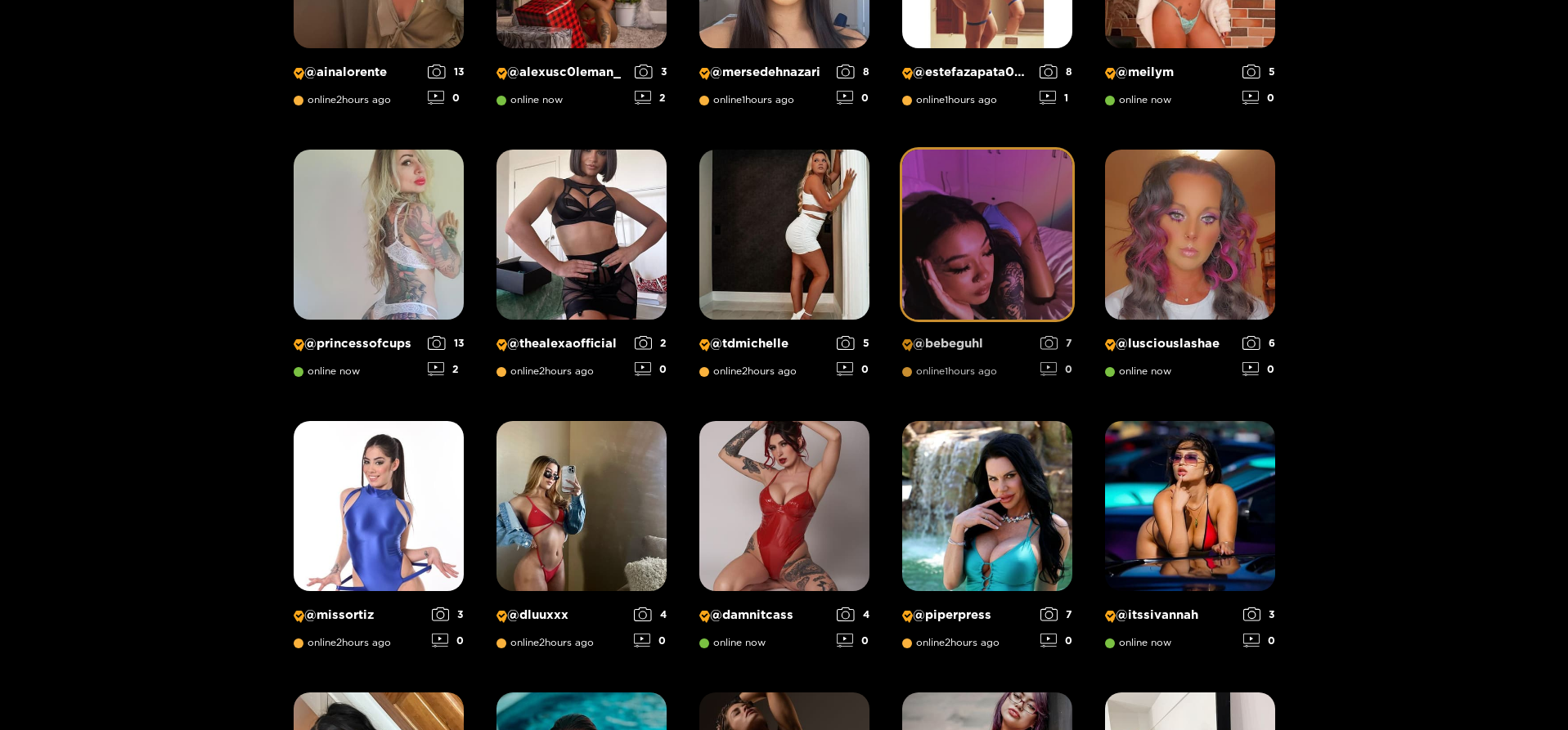
scroll to position [984, 0]
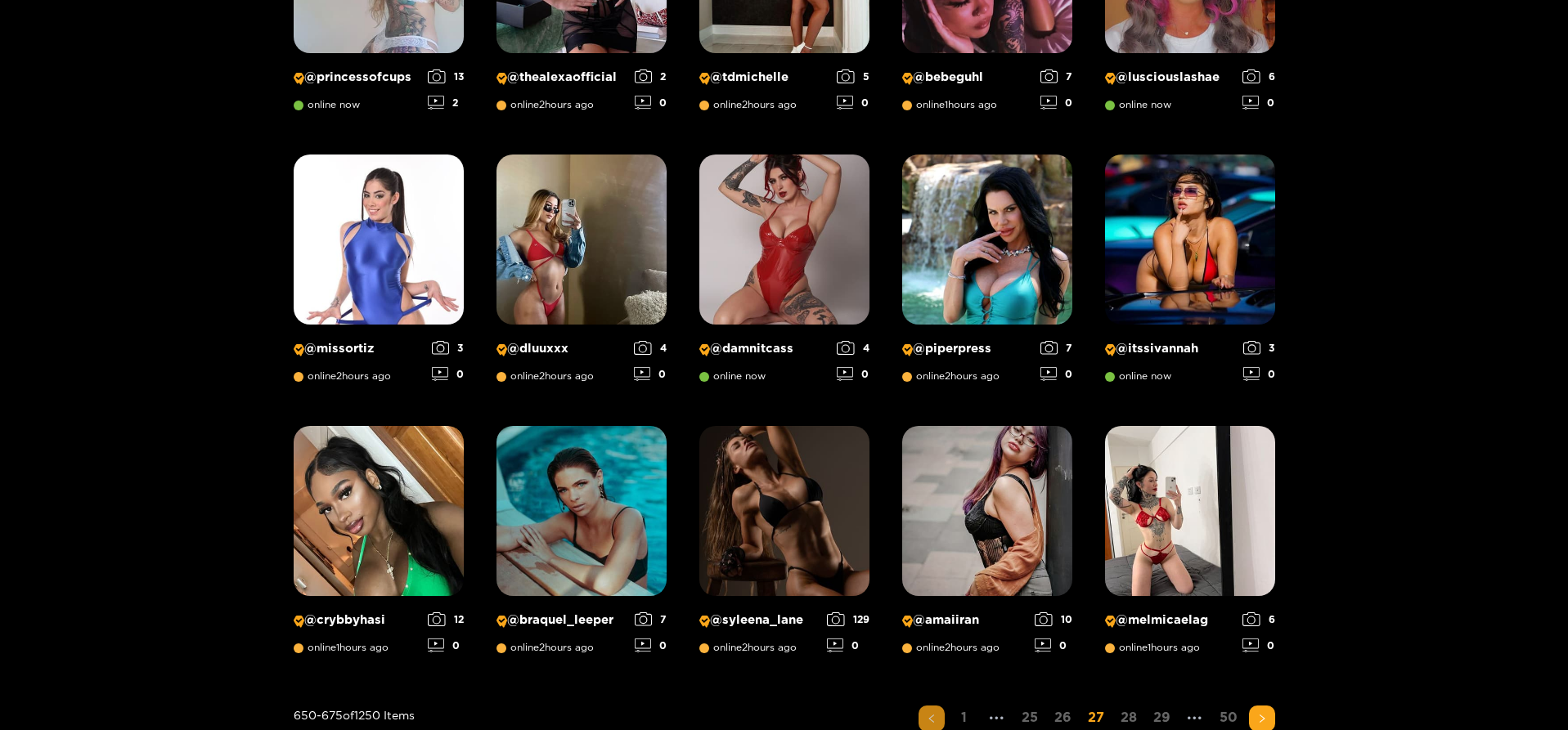
click at [941, 720] on button "button" at bounding box center [932, 719] width 27 height 27
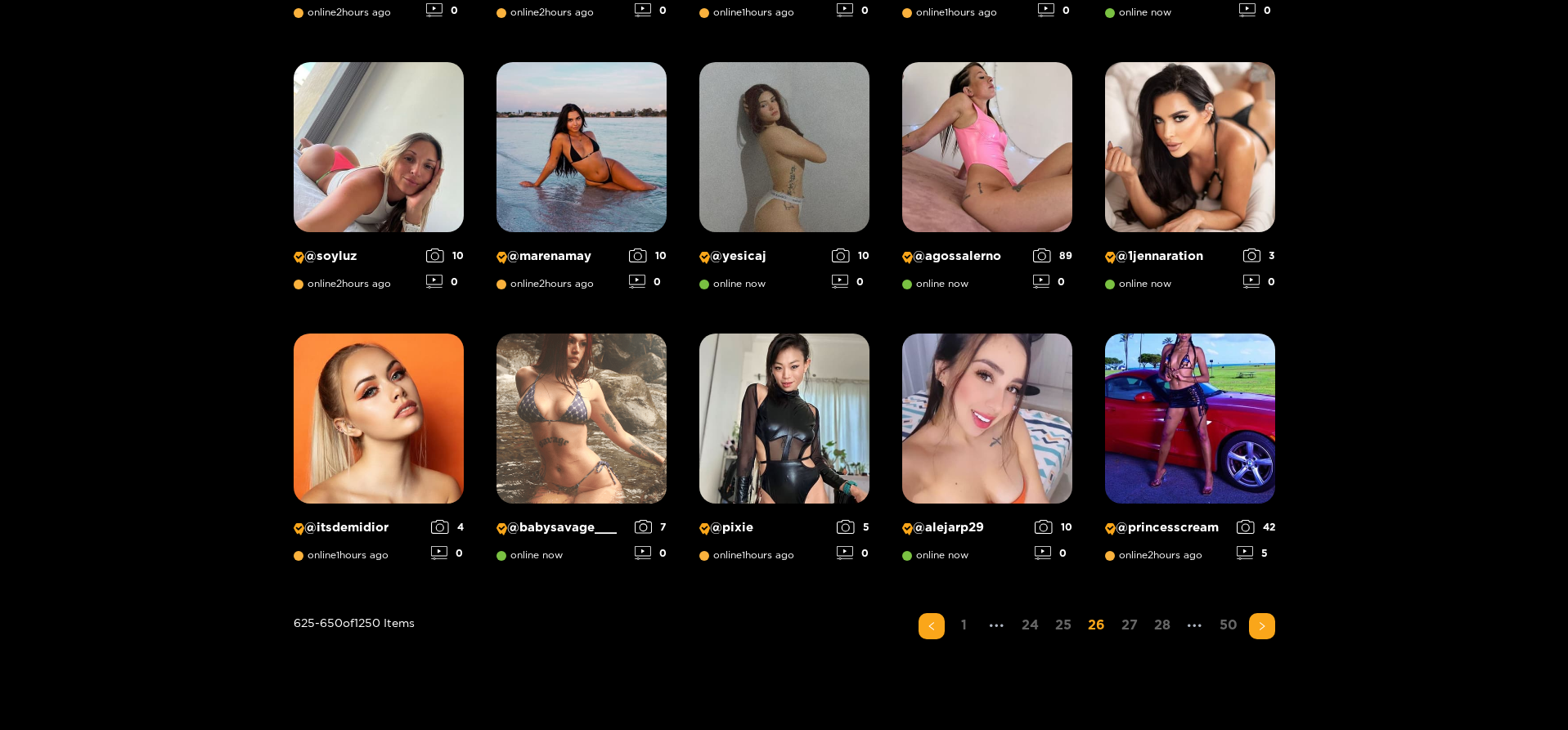
scroll to position [1168, 0]
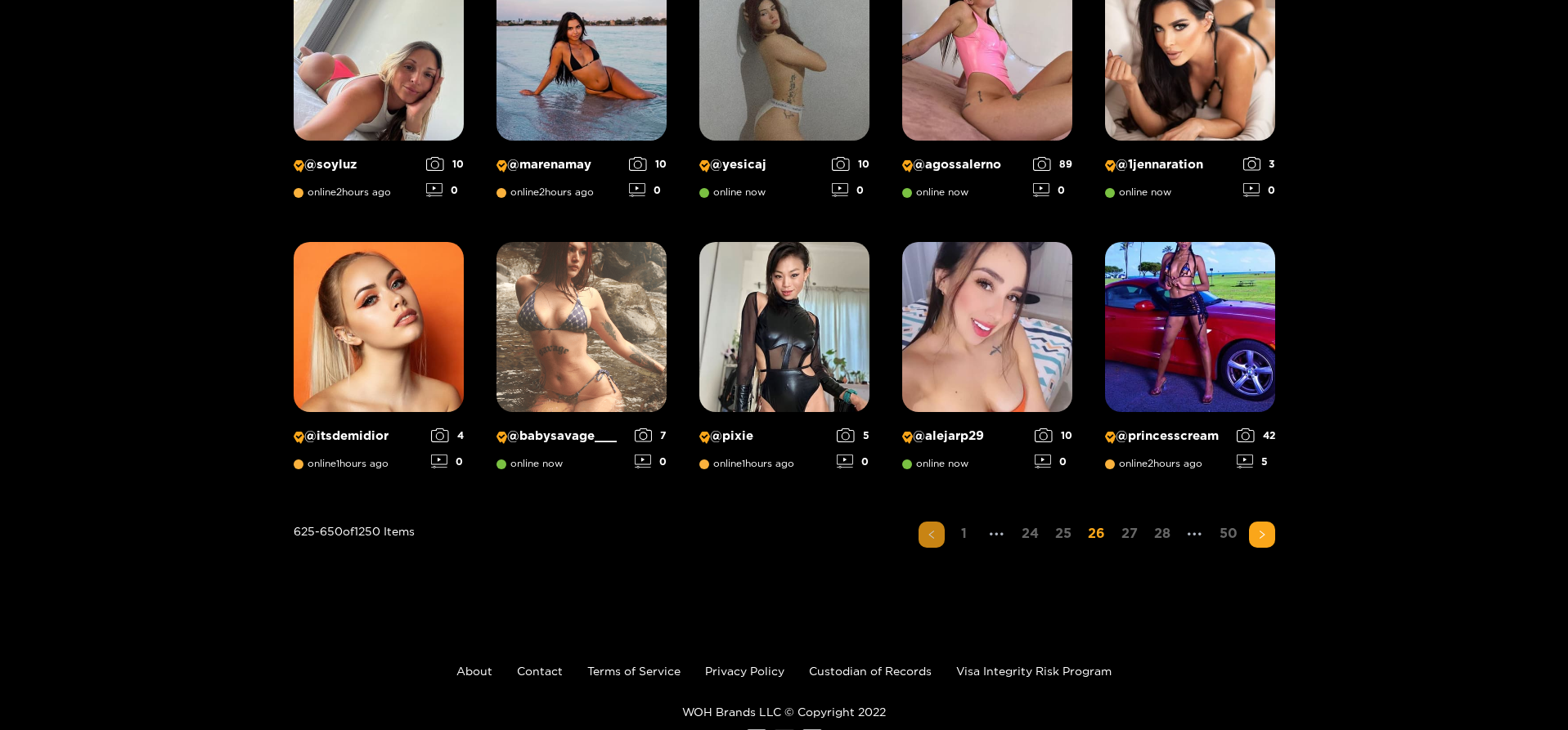
click at [933, 536] on icon "left" at bounding box center [932, 535] width 10 height 10
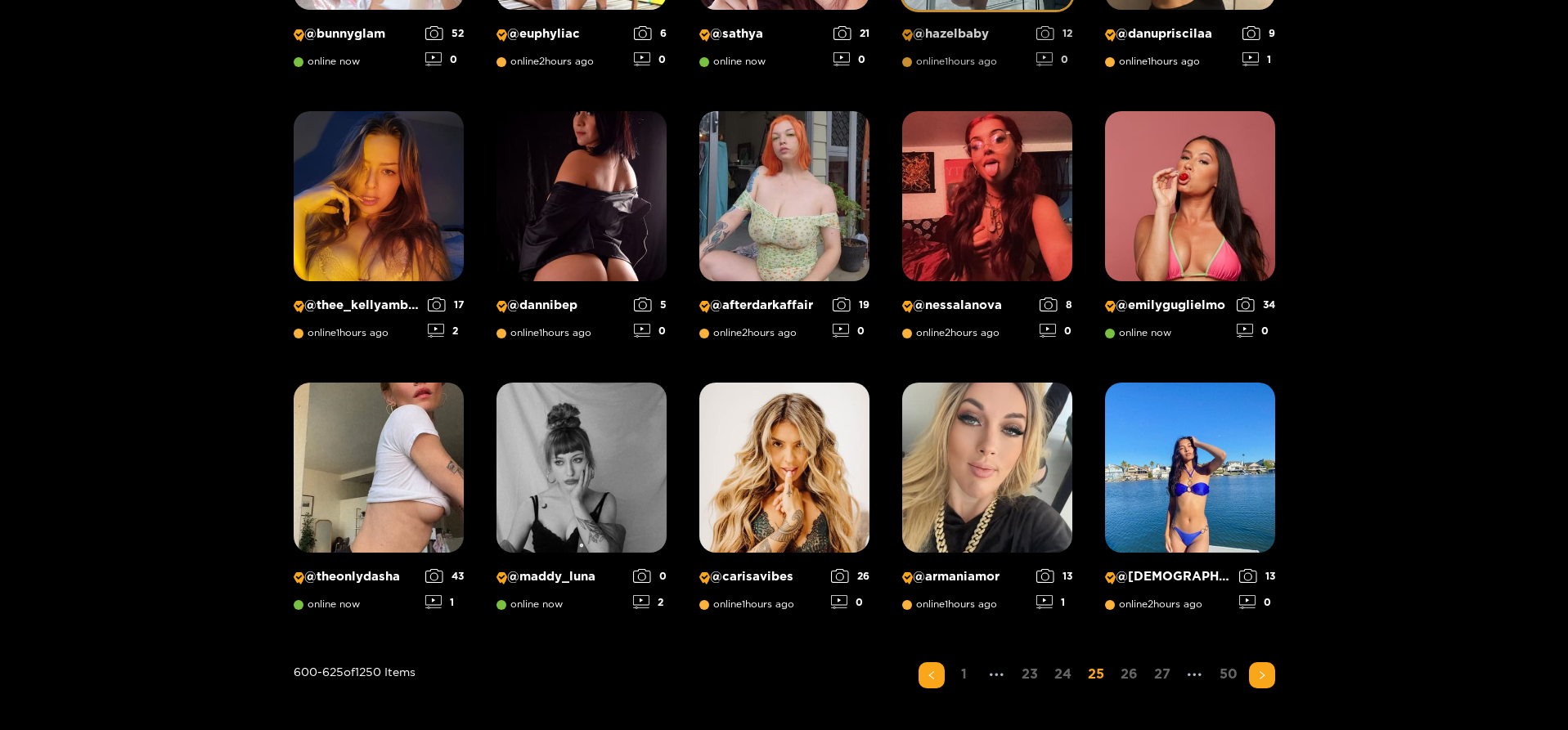
scroll to position [1086, 0]
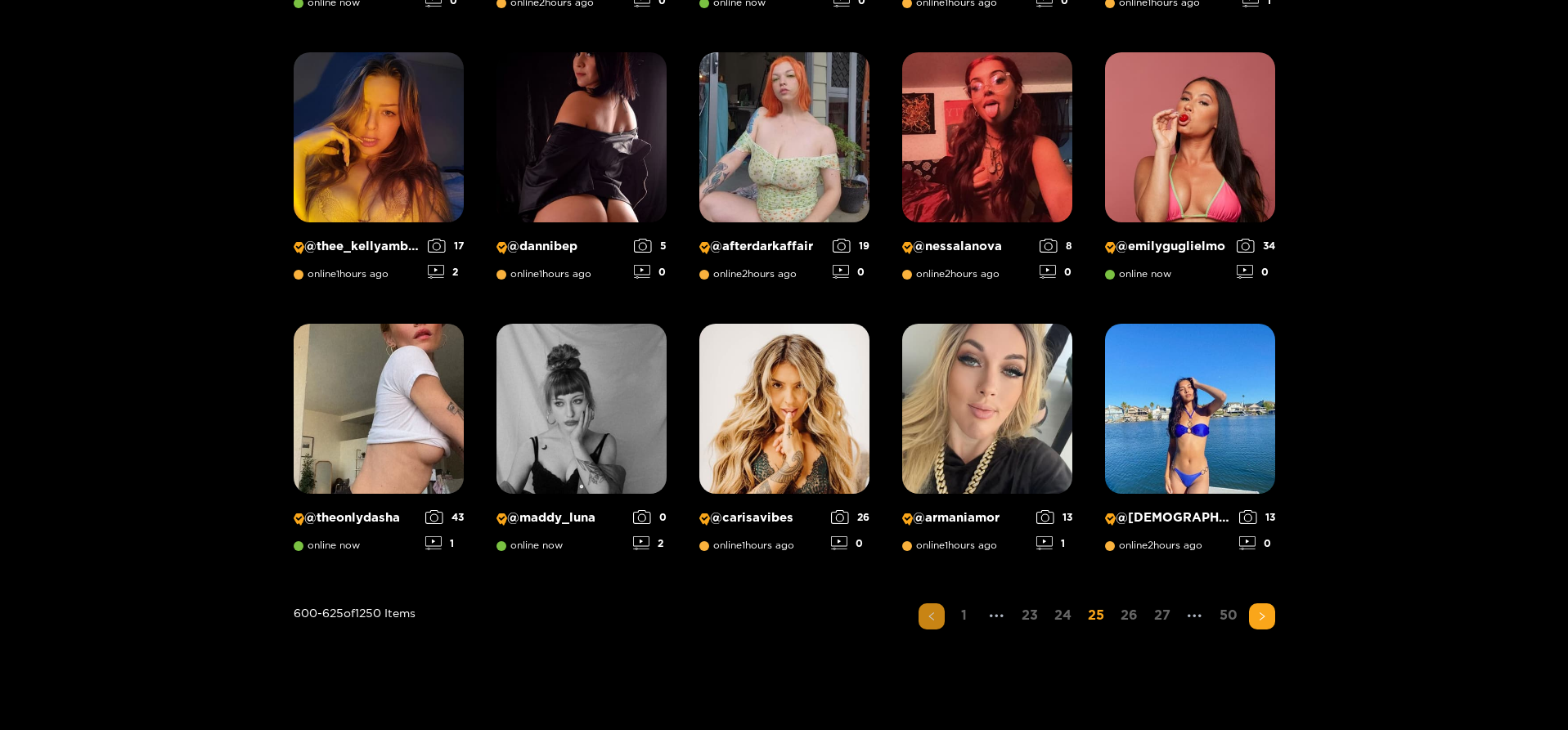
click at [936, 620] on icon "left" at bounding box center [932, 617] width 10 height 10
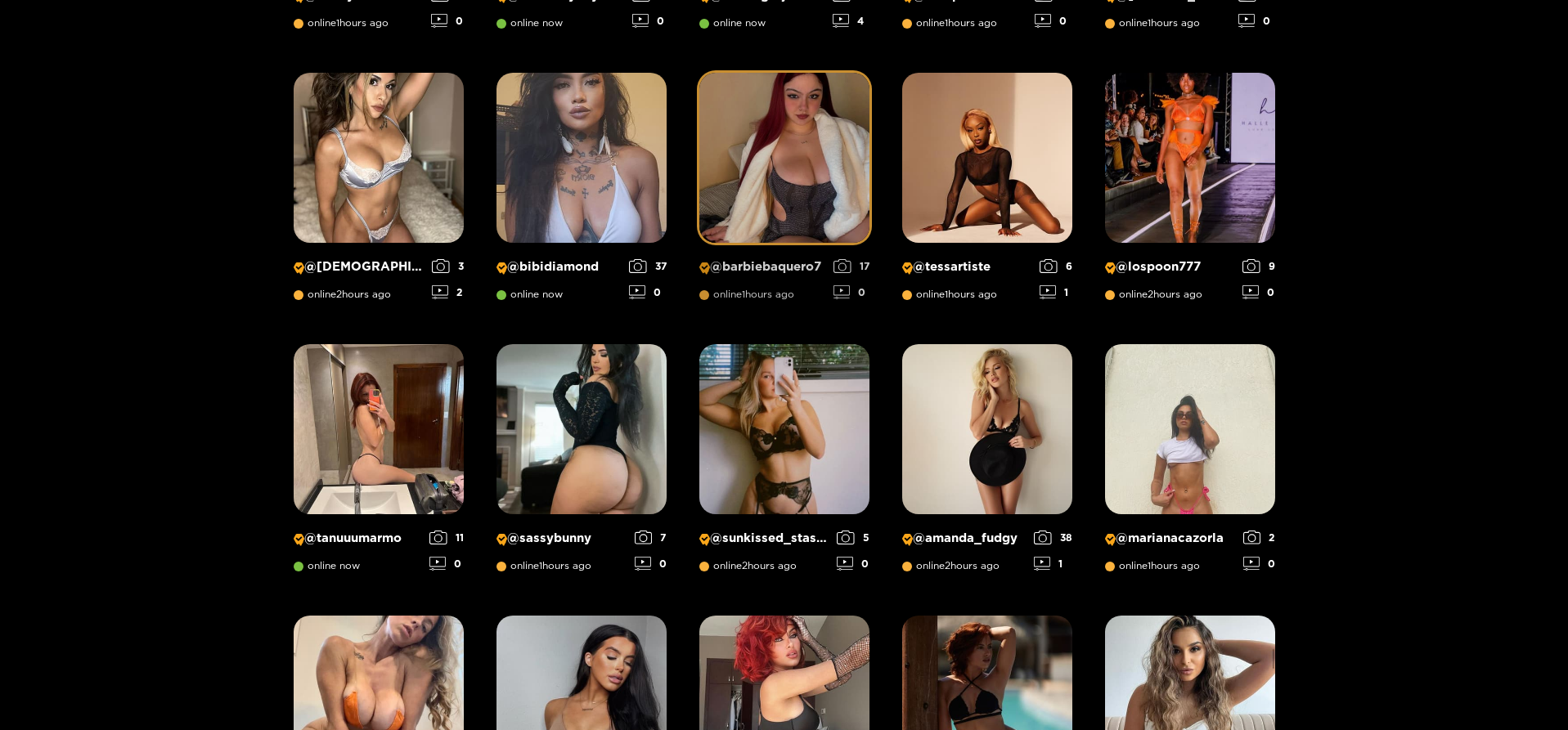
scroll to position [0, 0]
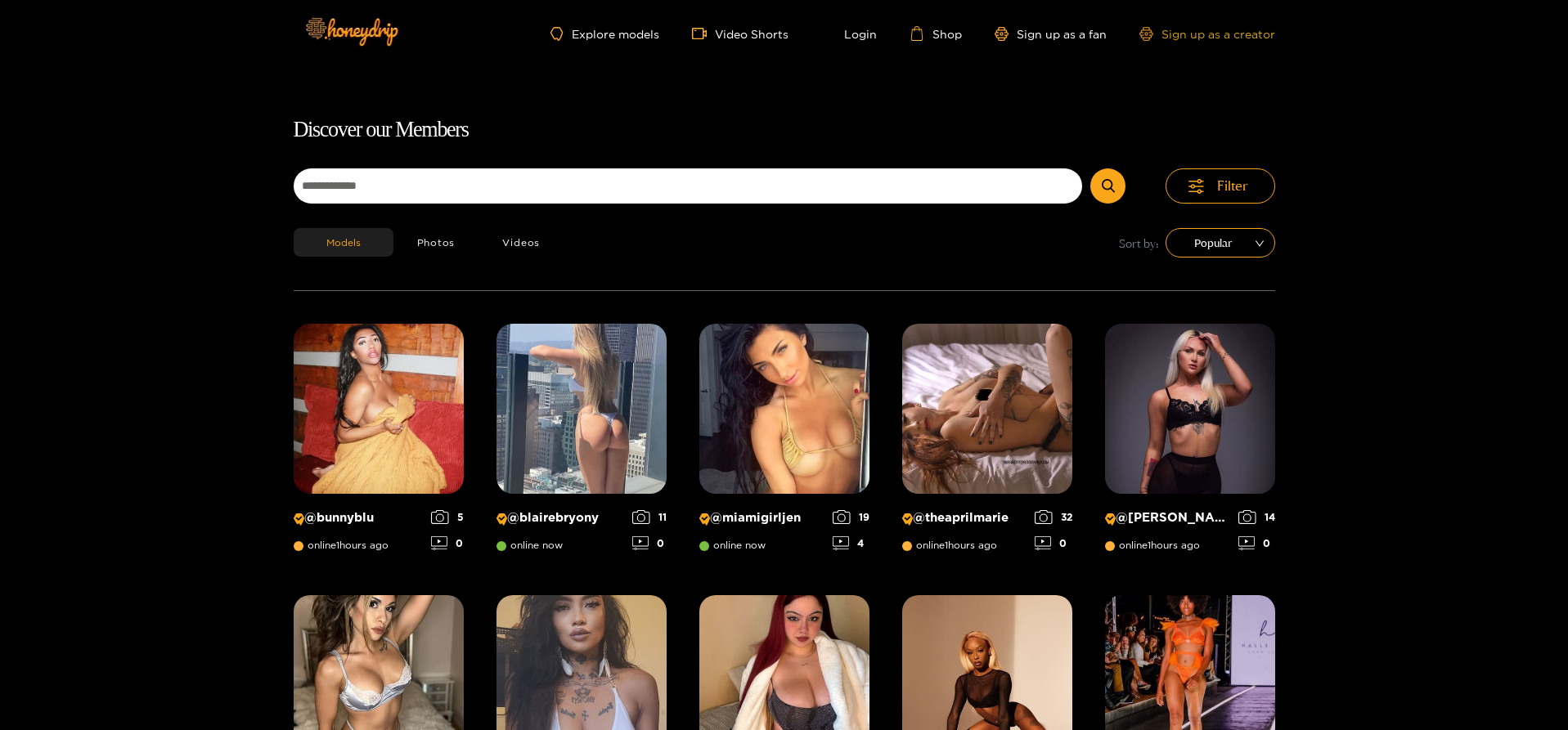
click at [1194, 32] on link "Sign up as a creator" at bounding box center [1207, 33] width 136 height 14
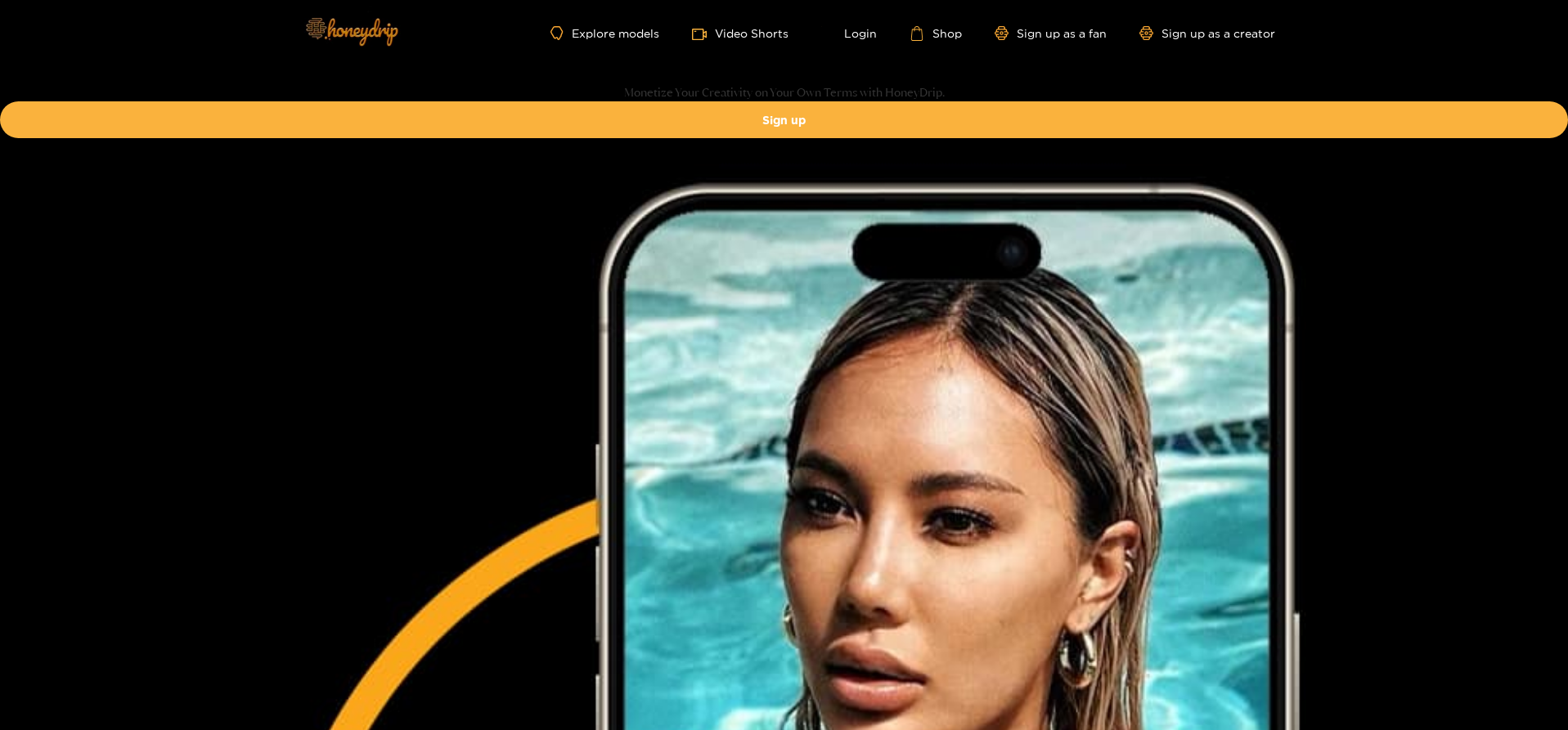
click at [327, 24] on img at bounding box center [350, 31] width 114 height 69
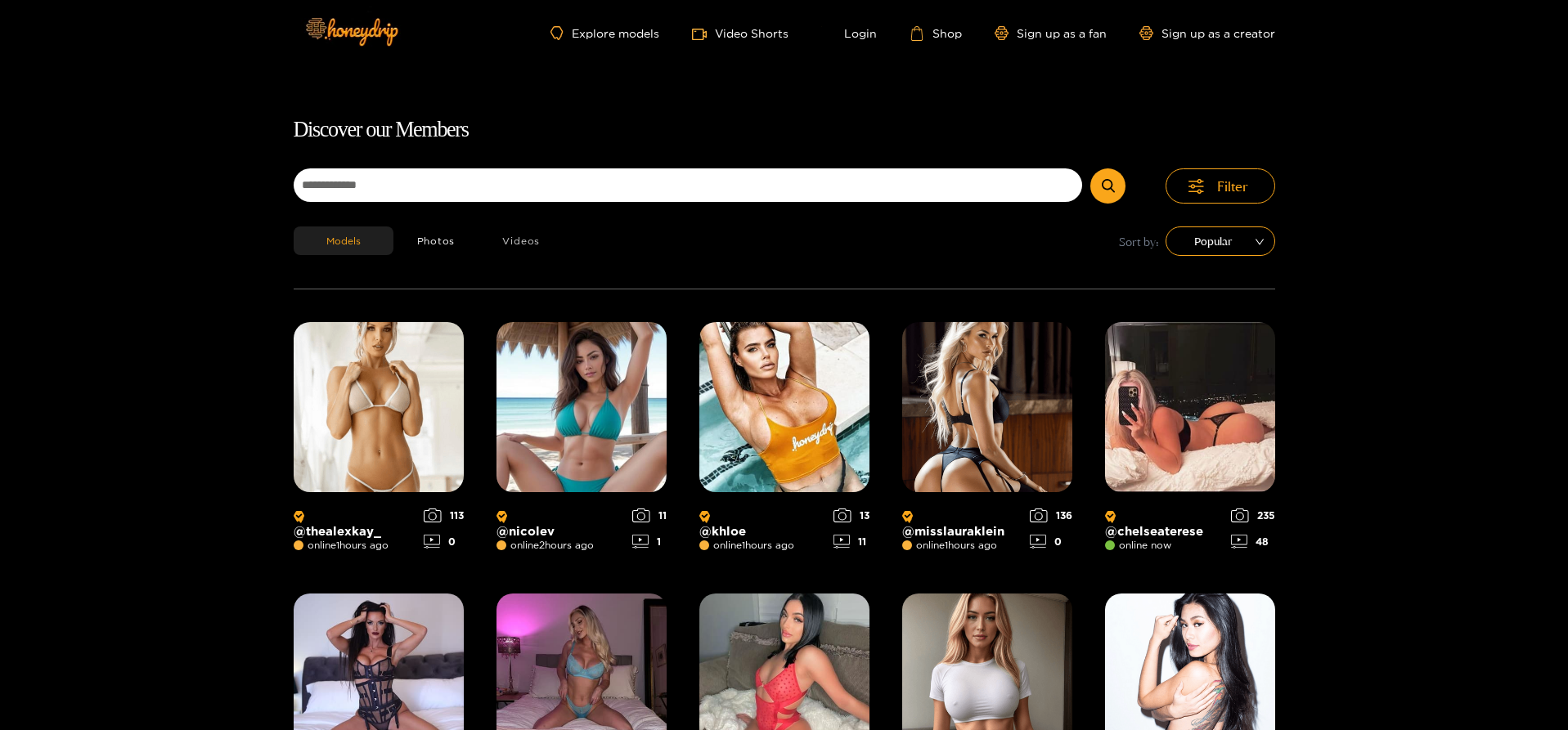
click at [527, 245] on button "Videos" at bounding box center [520, 240] width 85 height 29
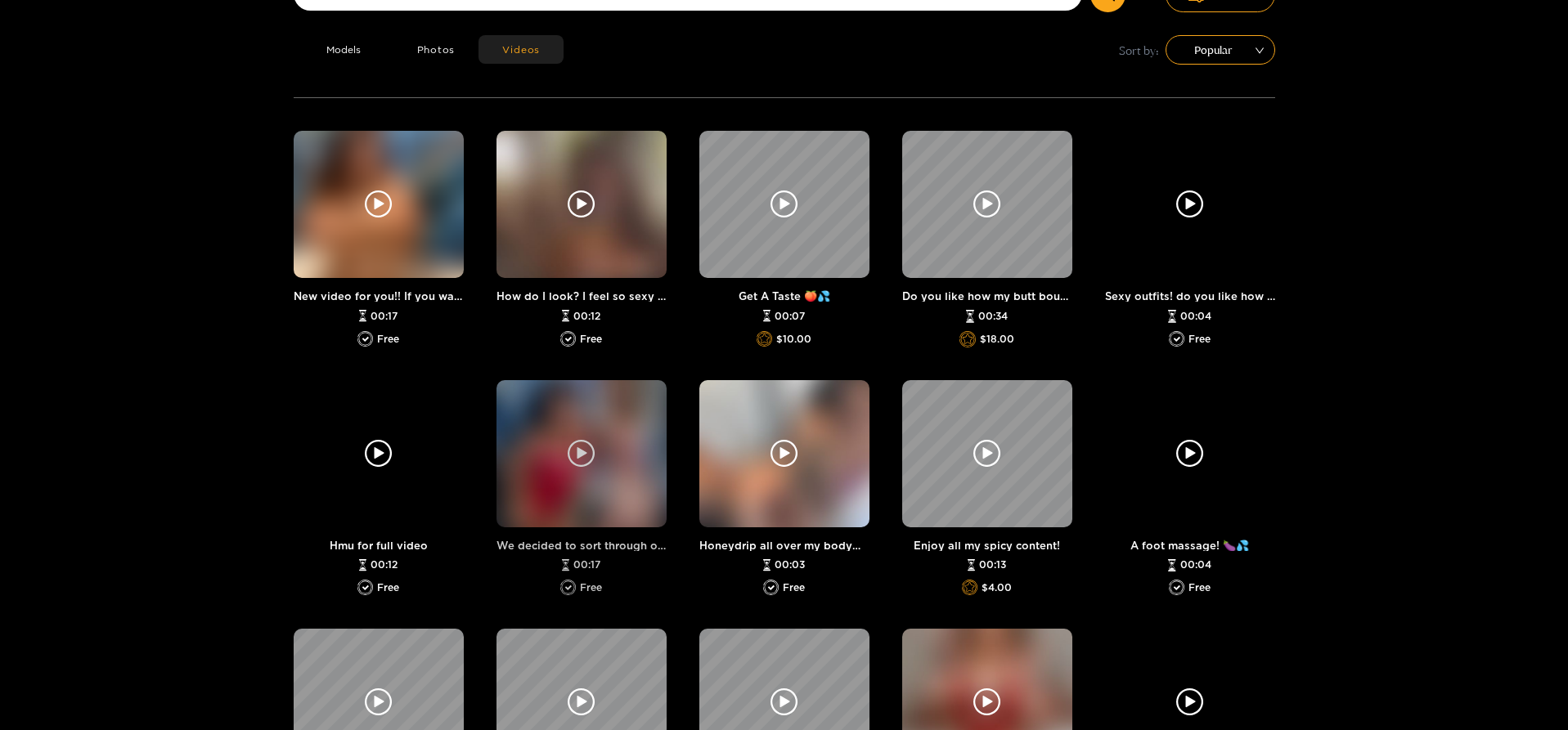
scroll to position [104, 0]
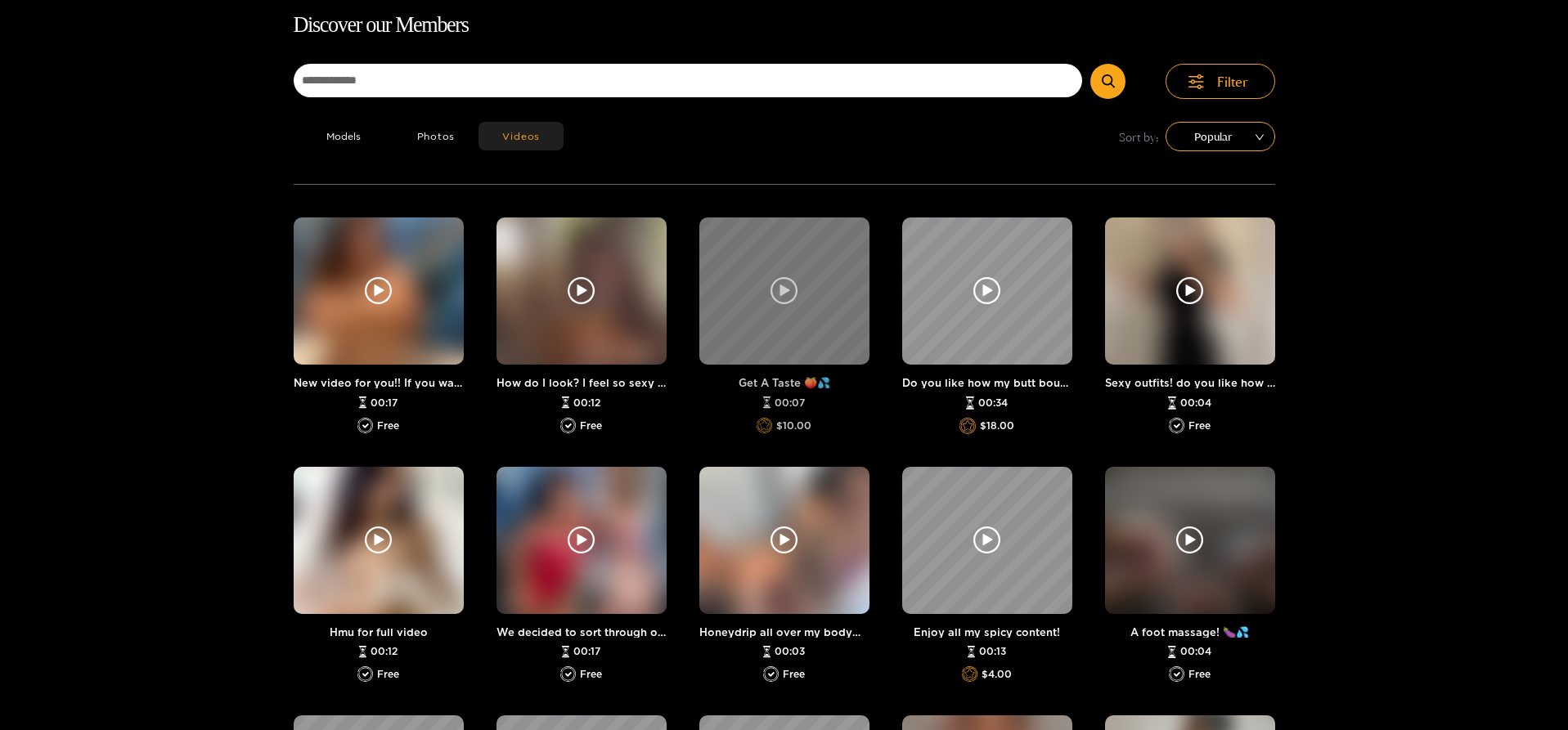
click at [772, 288] on icon at bounding box center [784, 291] width 28 height 28
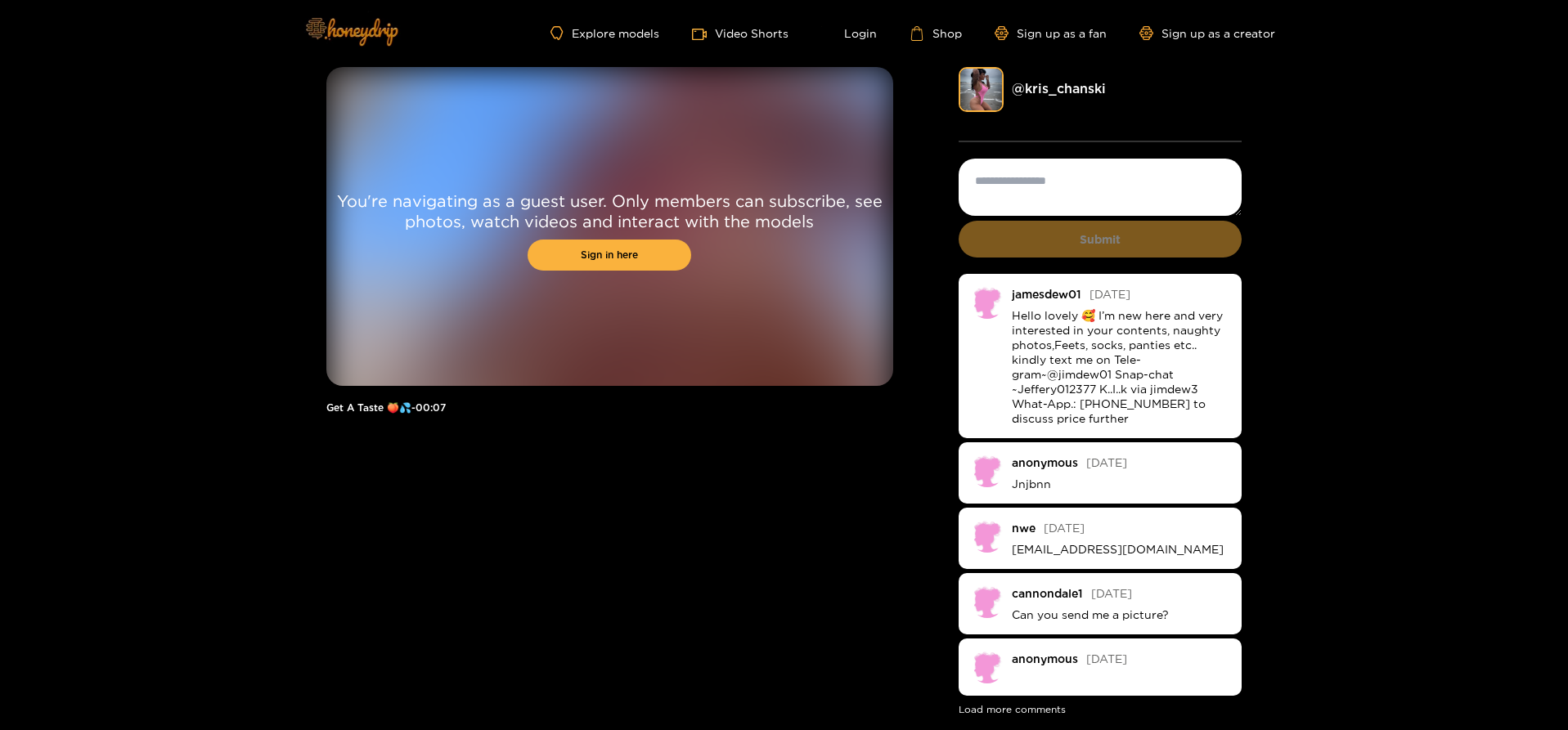
click at [356, 33] on img at bounding box center [350, 31] width 114 height 69
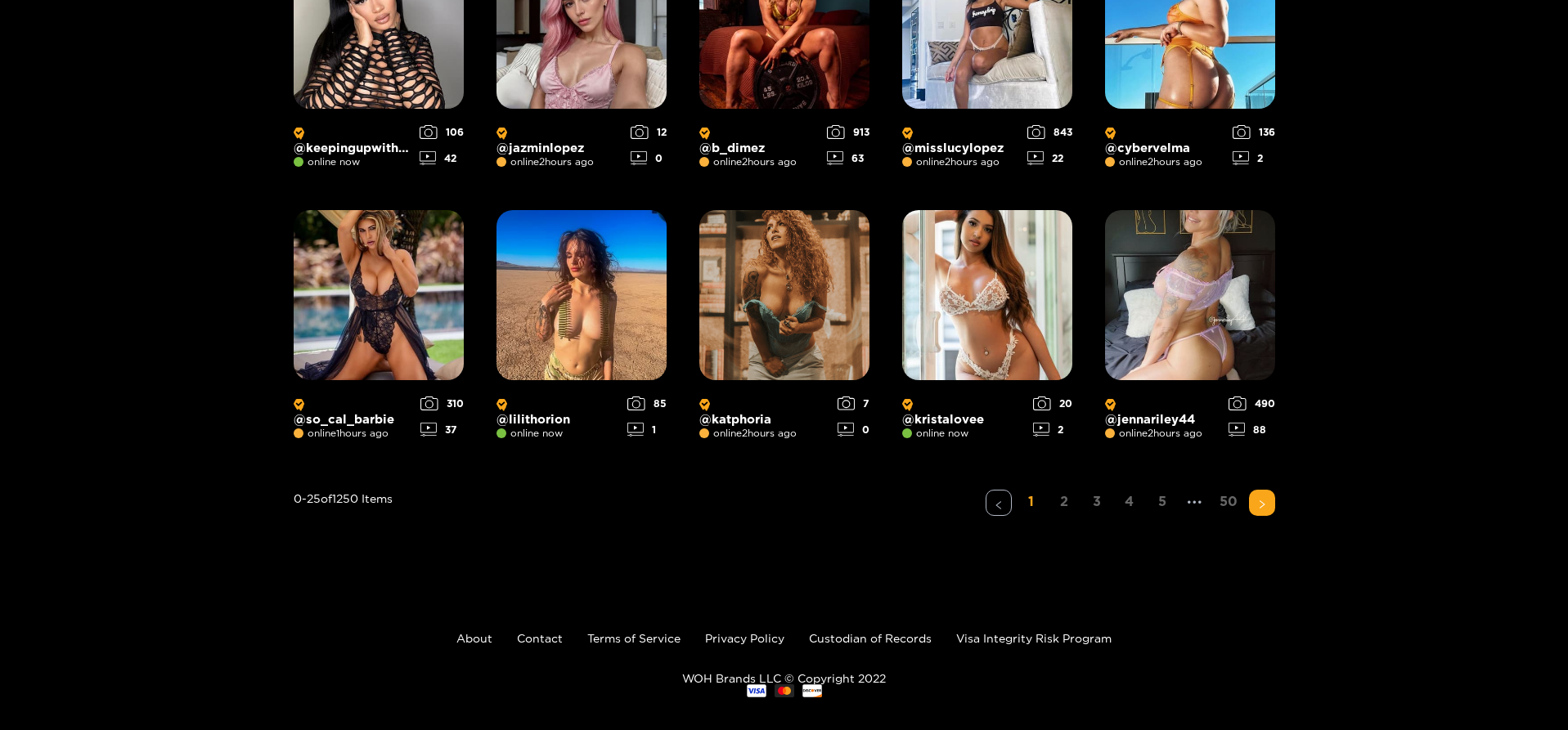
scroll to position [1215, 0]
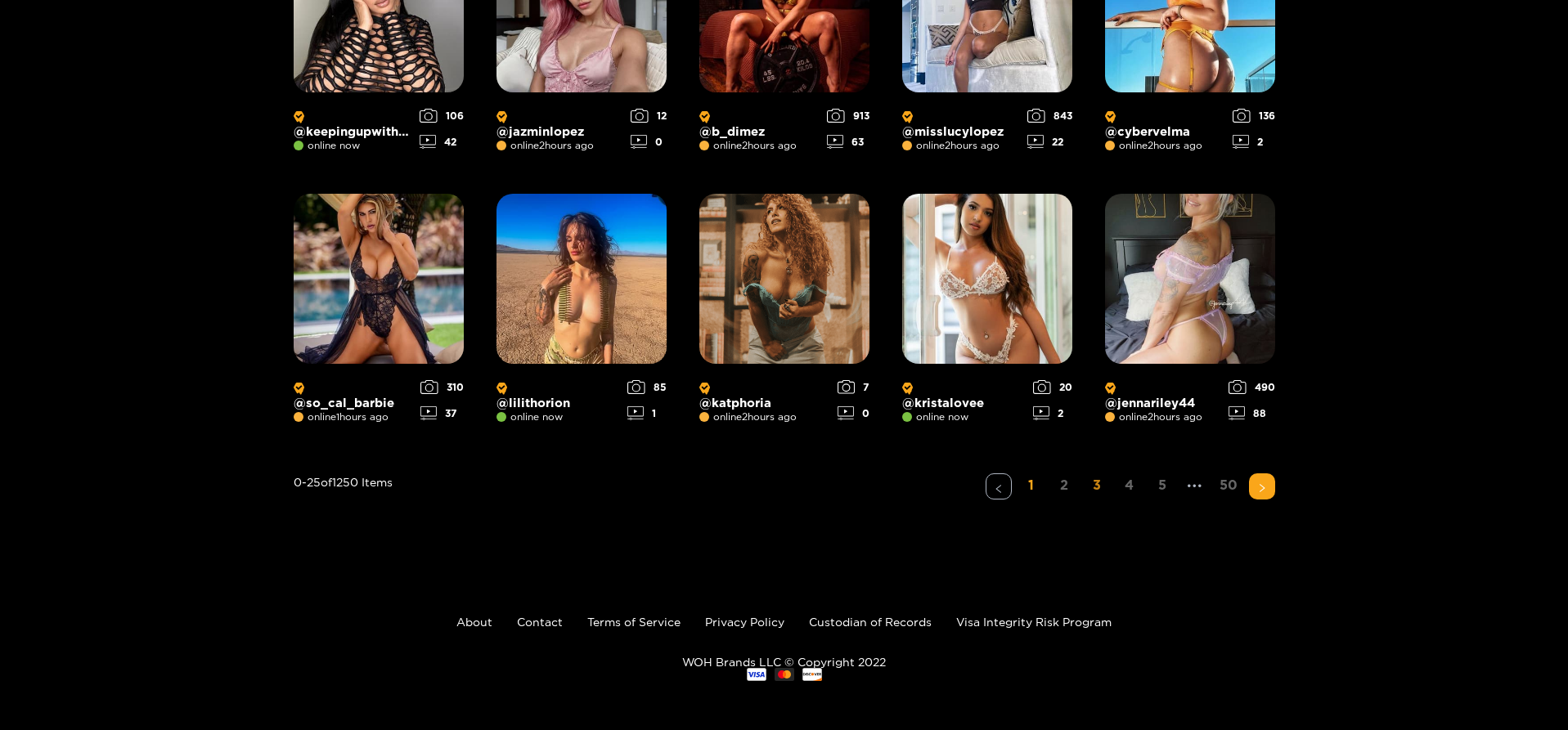
click at [1099, 482] on link "3" at bounding box center [1097, 485] width 27 height 24
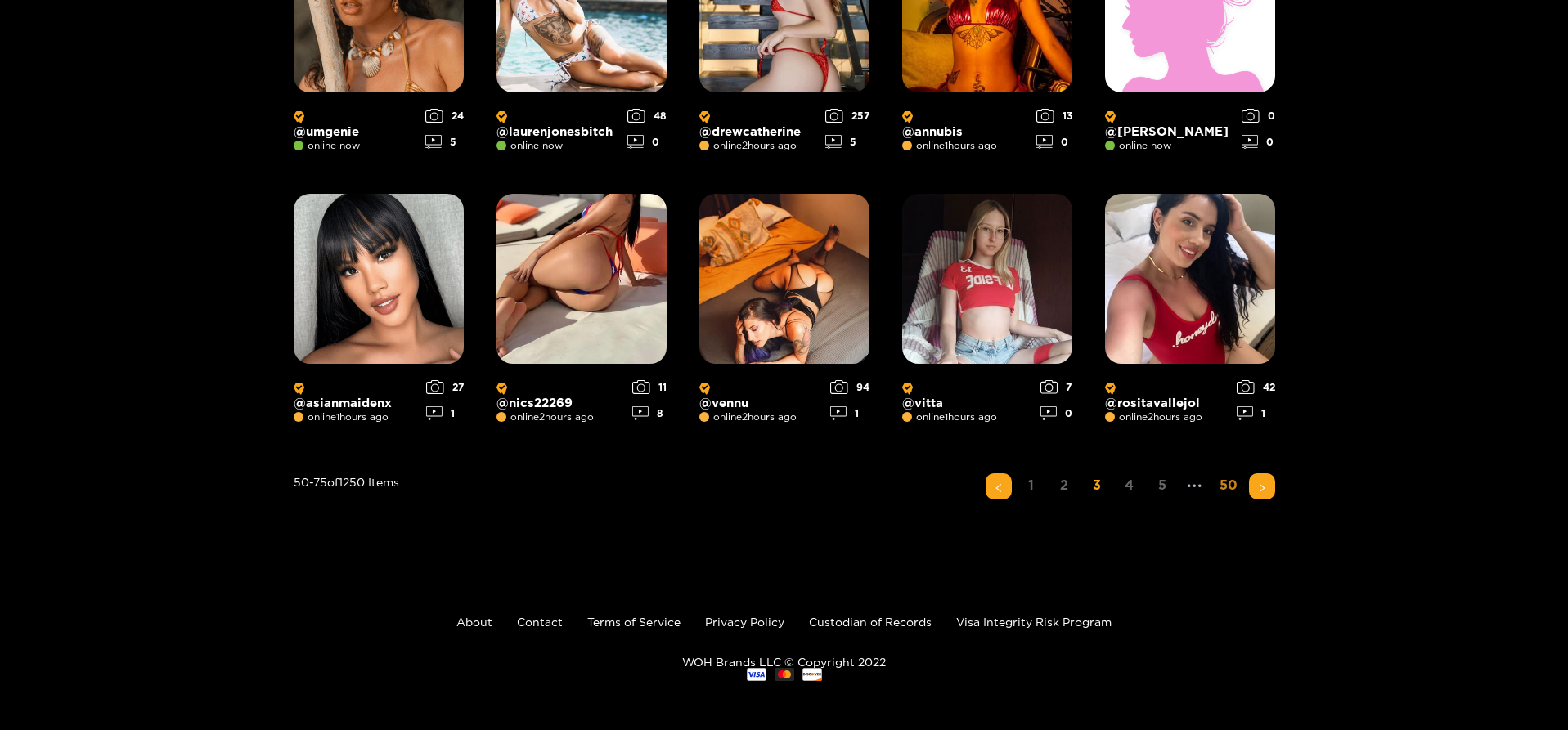
click at [1223, 487] on link "50" at bounding box center [1229, 485] width 28 height 24
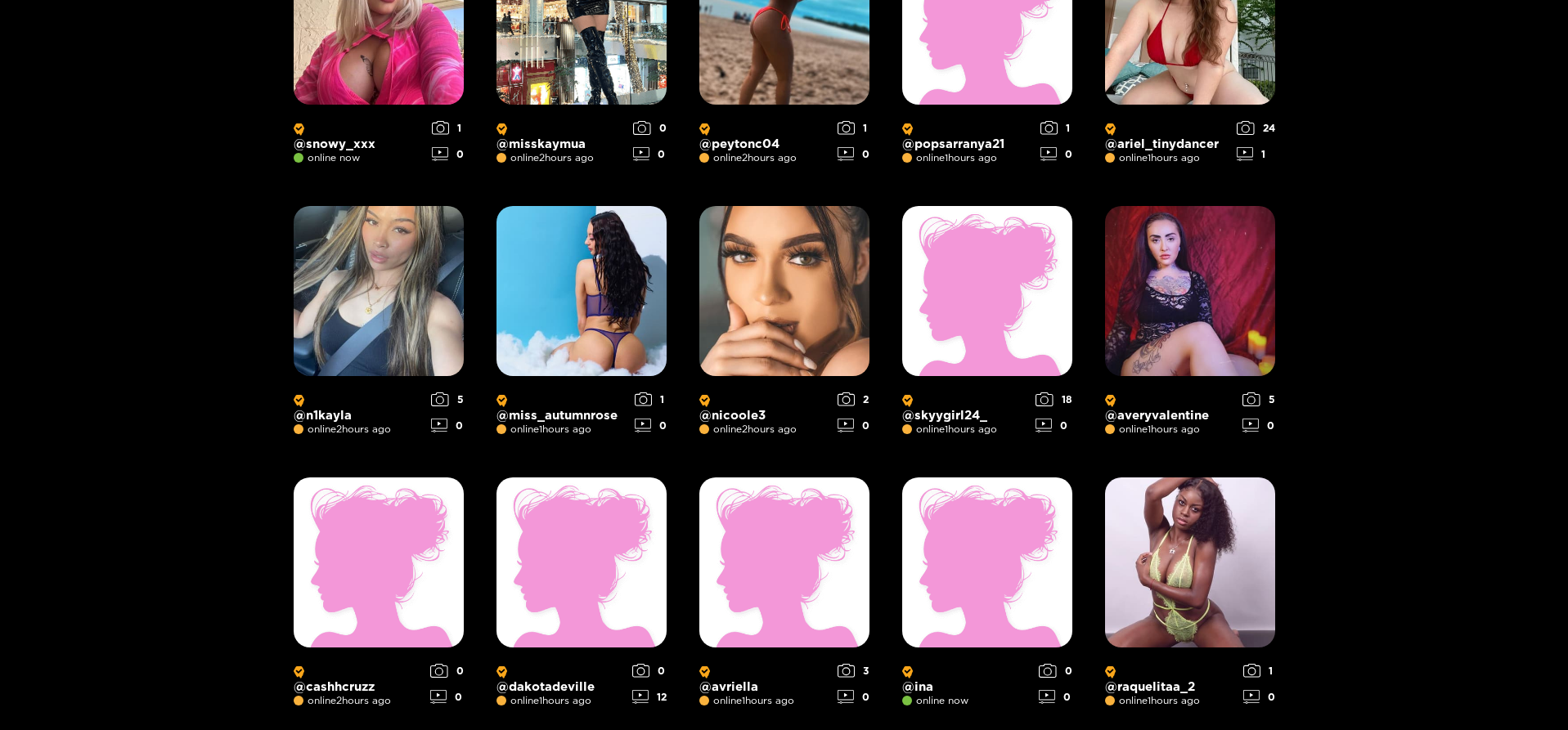
scroll to position [1004, 0]
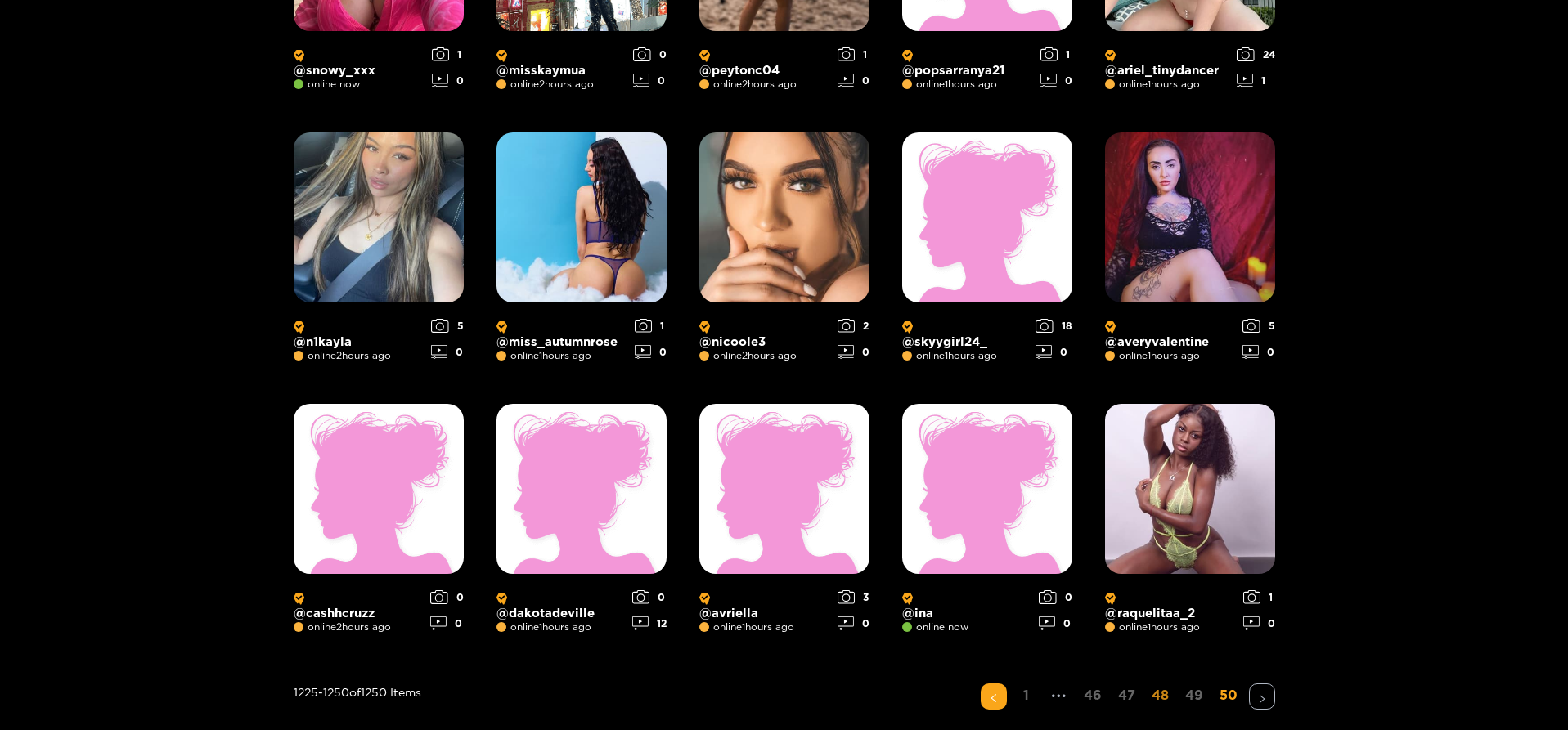
click at [1166, 693] on link "48" at bounding box center [1160, 696] width 27 height 24
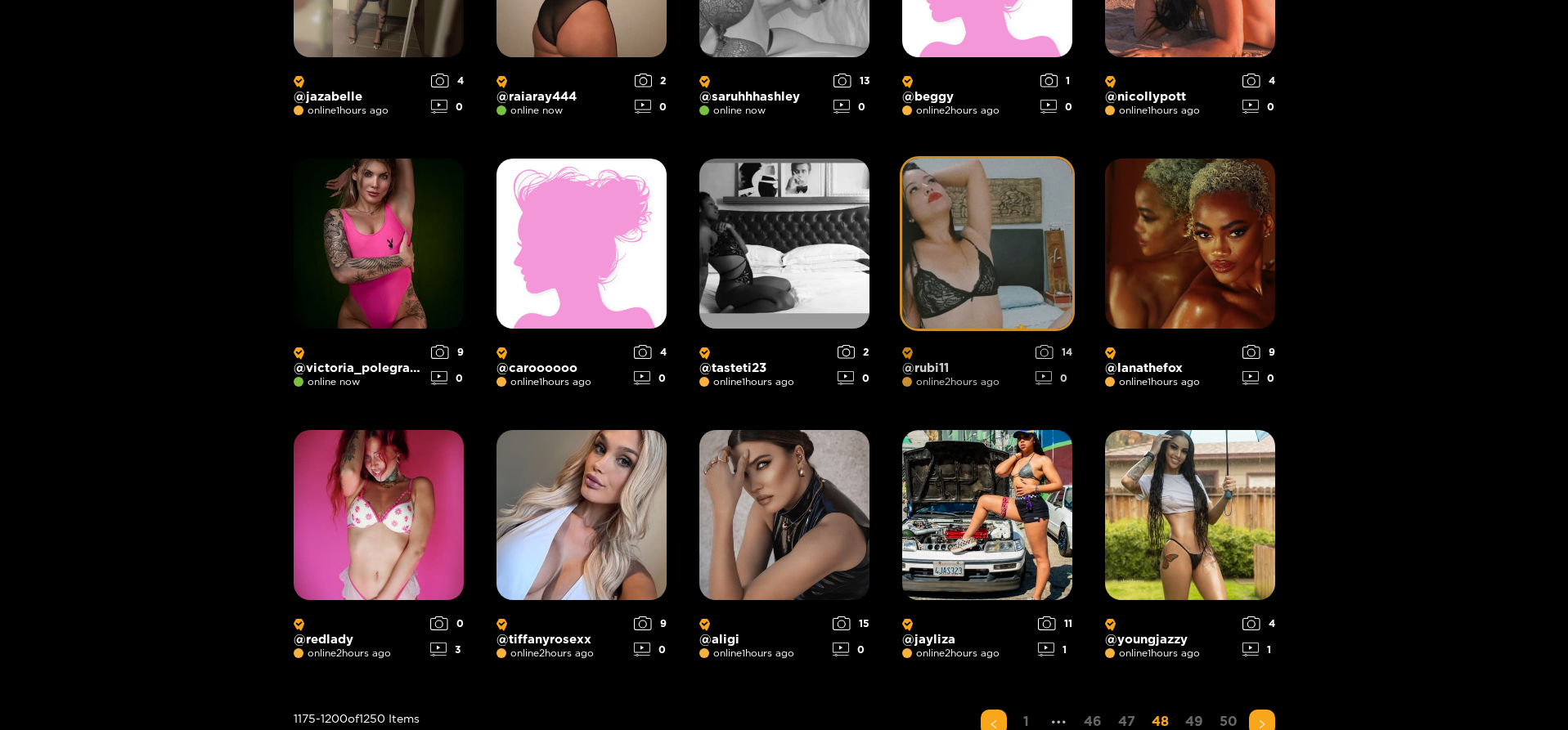
scroll to position [1086, 0]
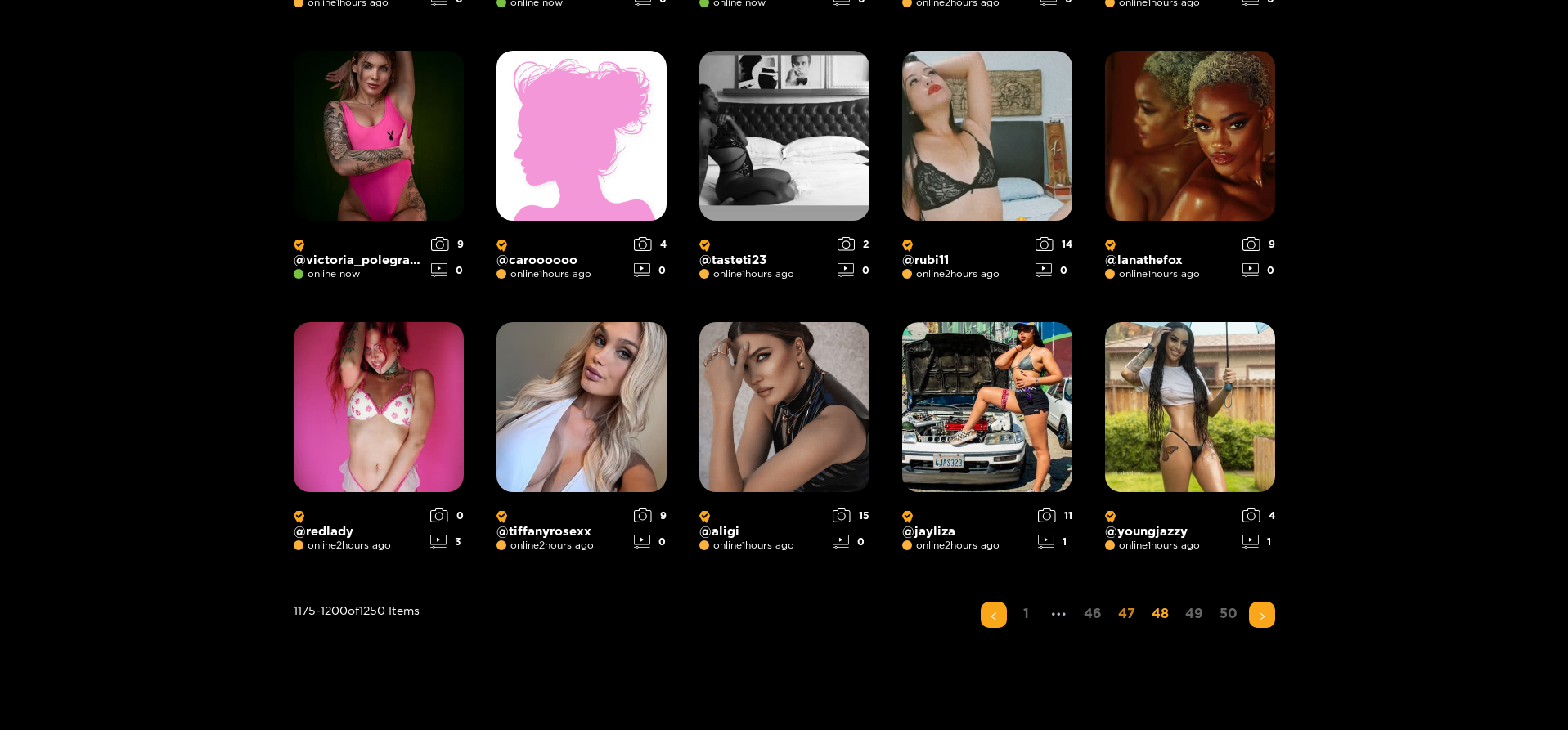
click at [1126, 612] on link "47" at bounding box center [1126, 614] width 27 height 24
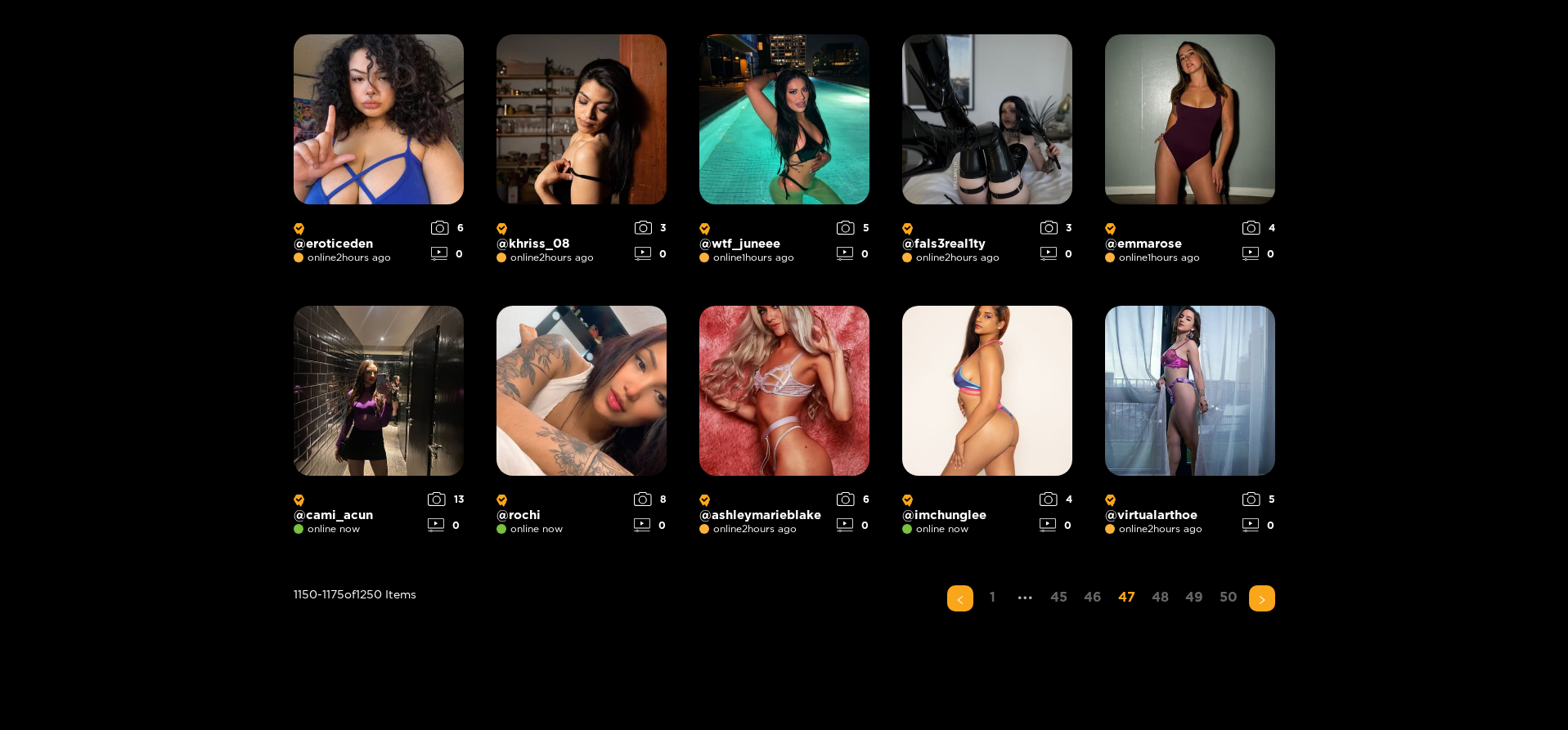
scroll to position [1215, 0]
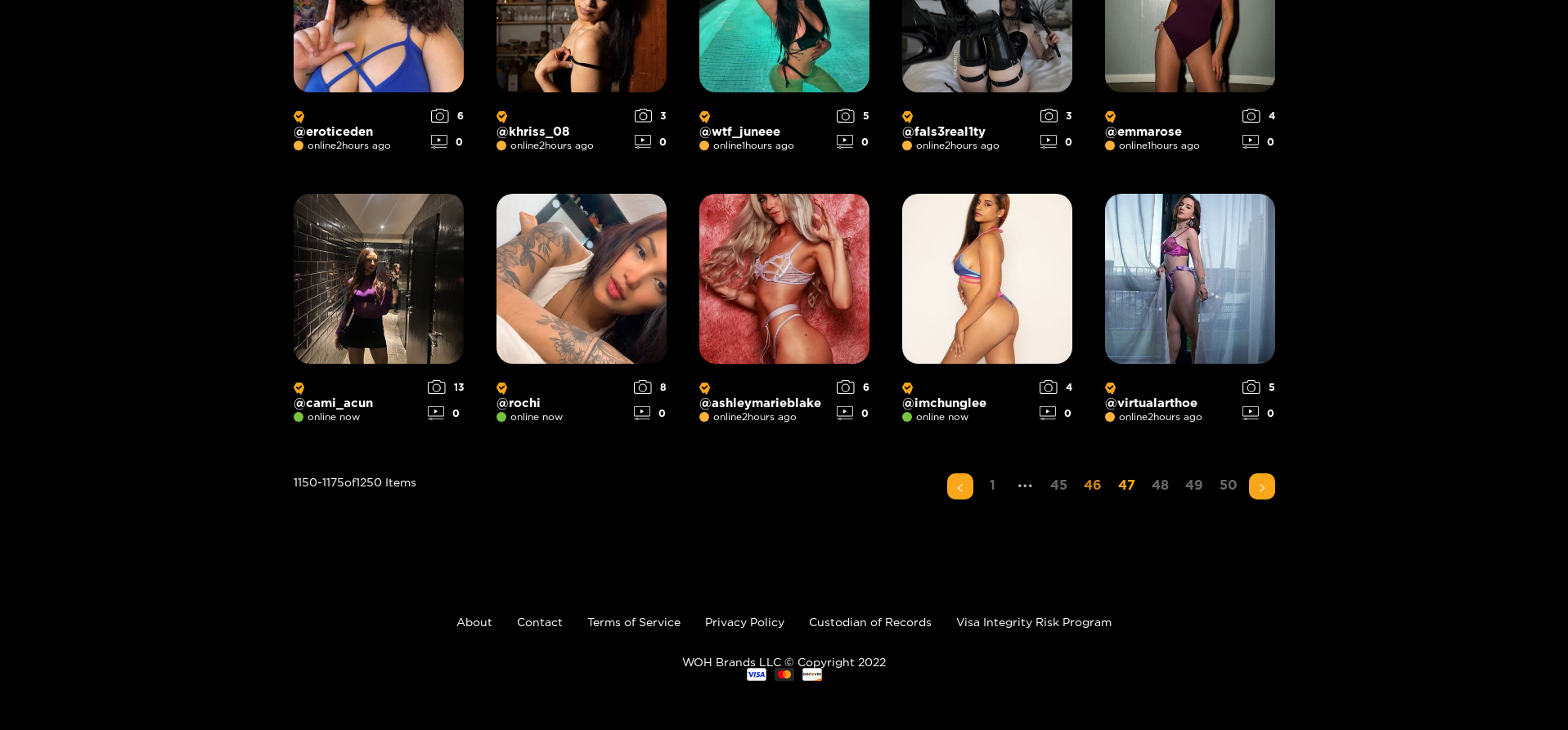
click at [1094, 488] on link "46" at bounding box center [1093, 485] width 28 height 24
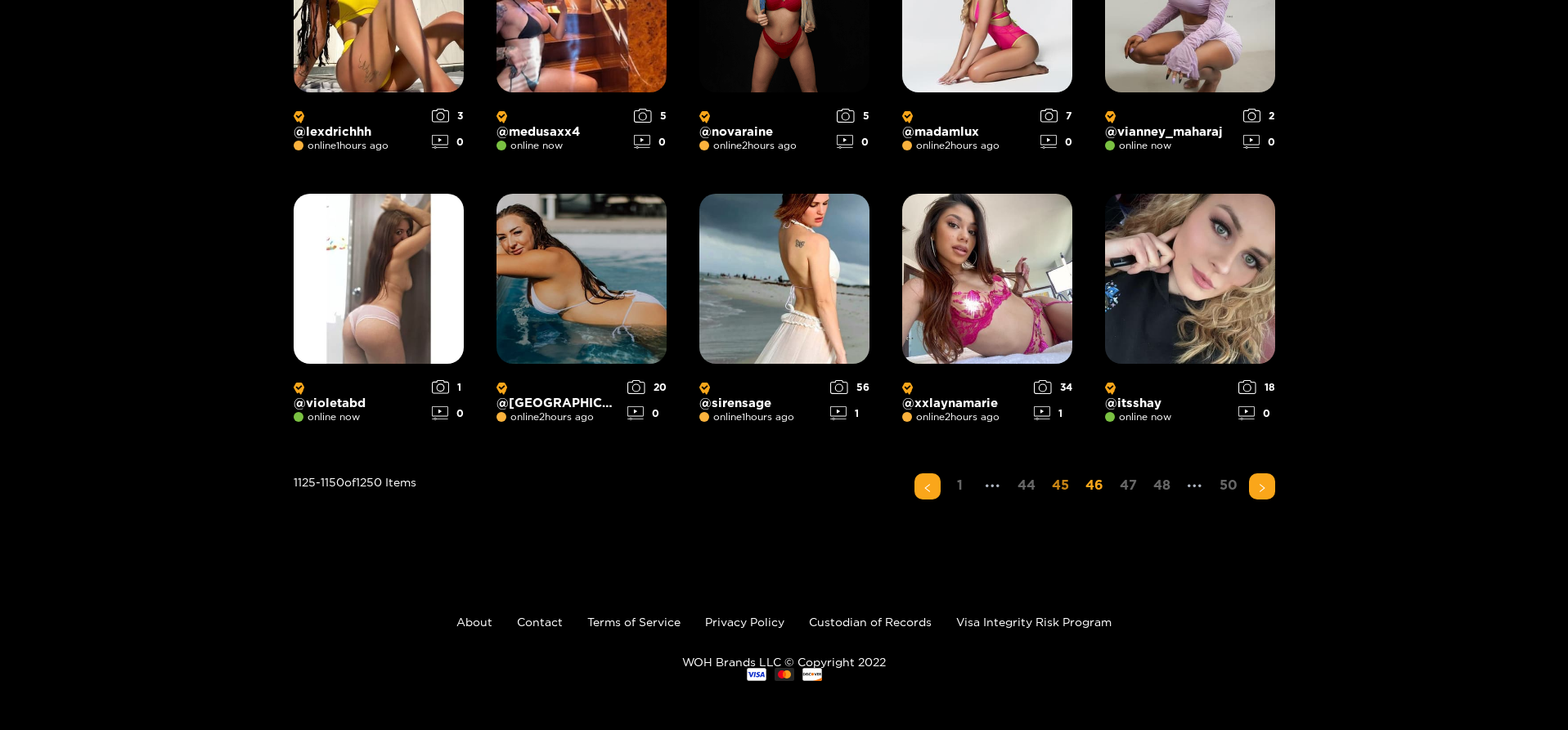
click at [1060, 489] on link "45" at bounding box center [1059, 485] width 27 height 24
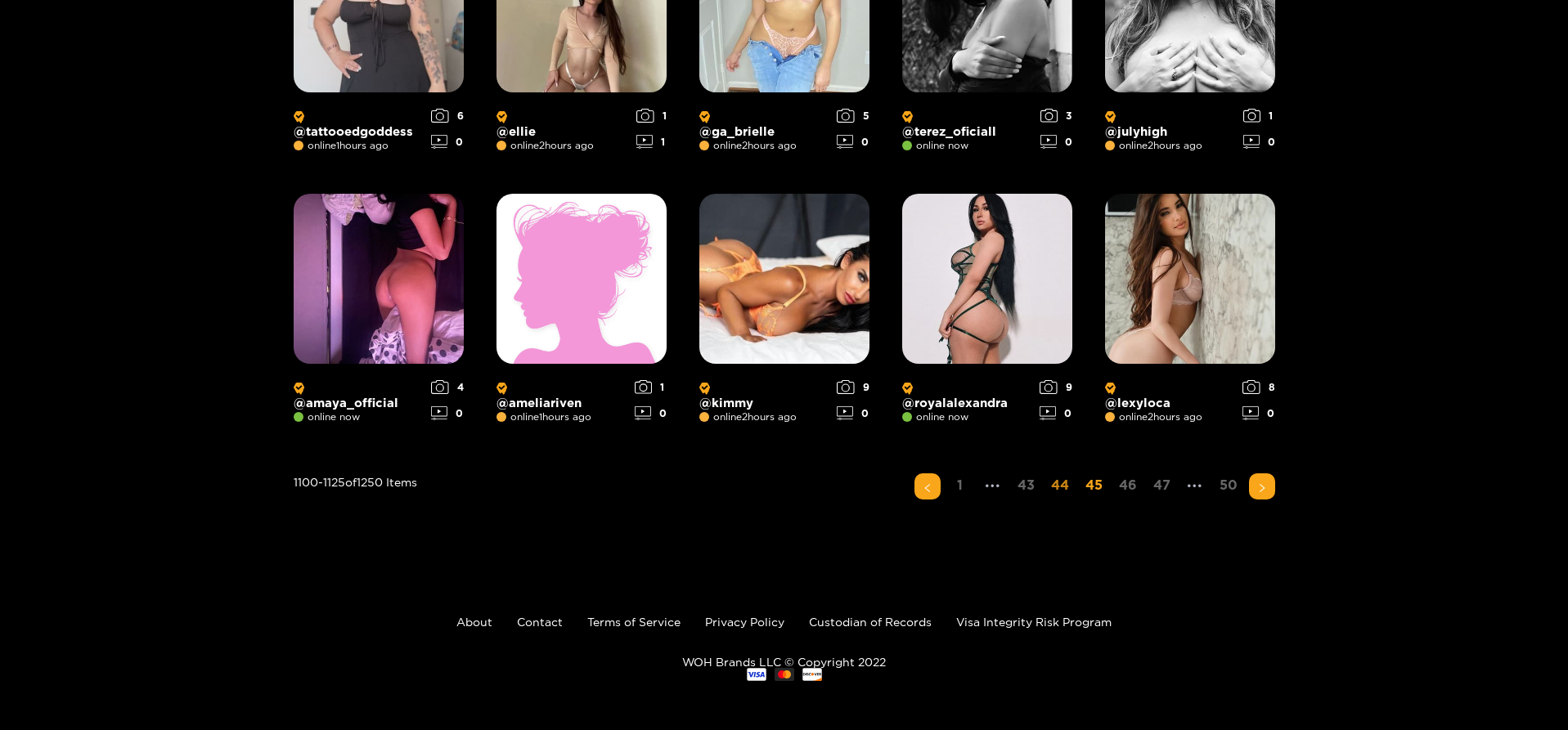
click at [1049, 488] on link "44" at bounding box center [1059, 485] width 28 height 24
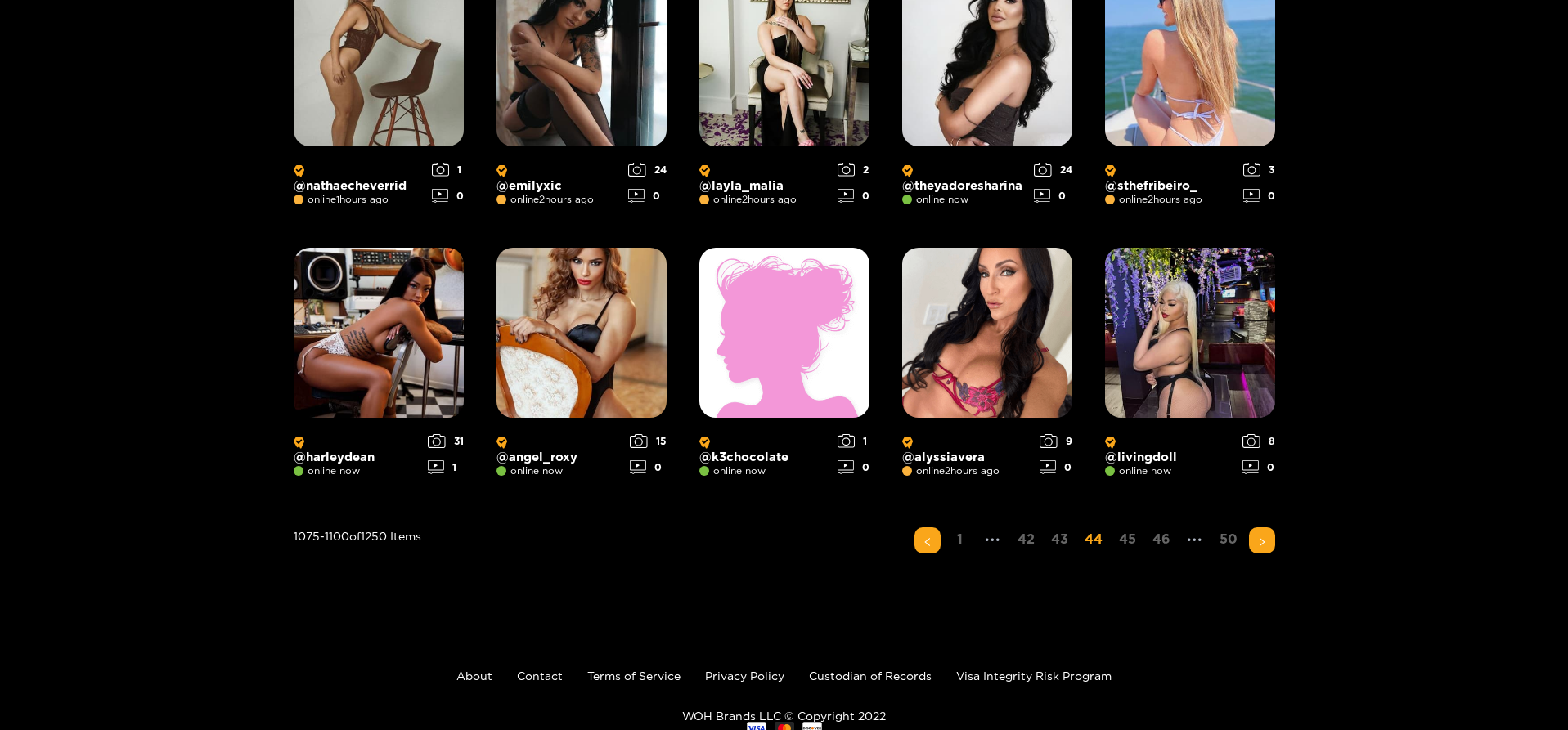
scroll to position [1168, 0]
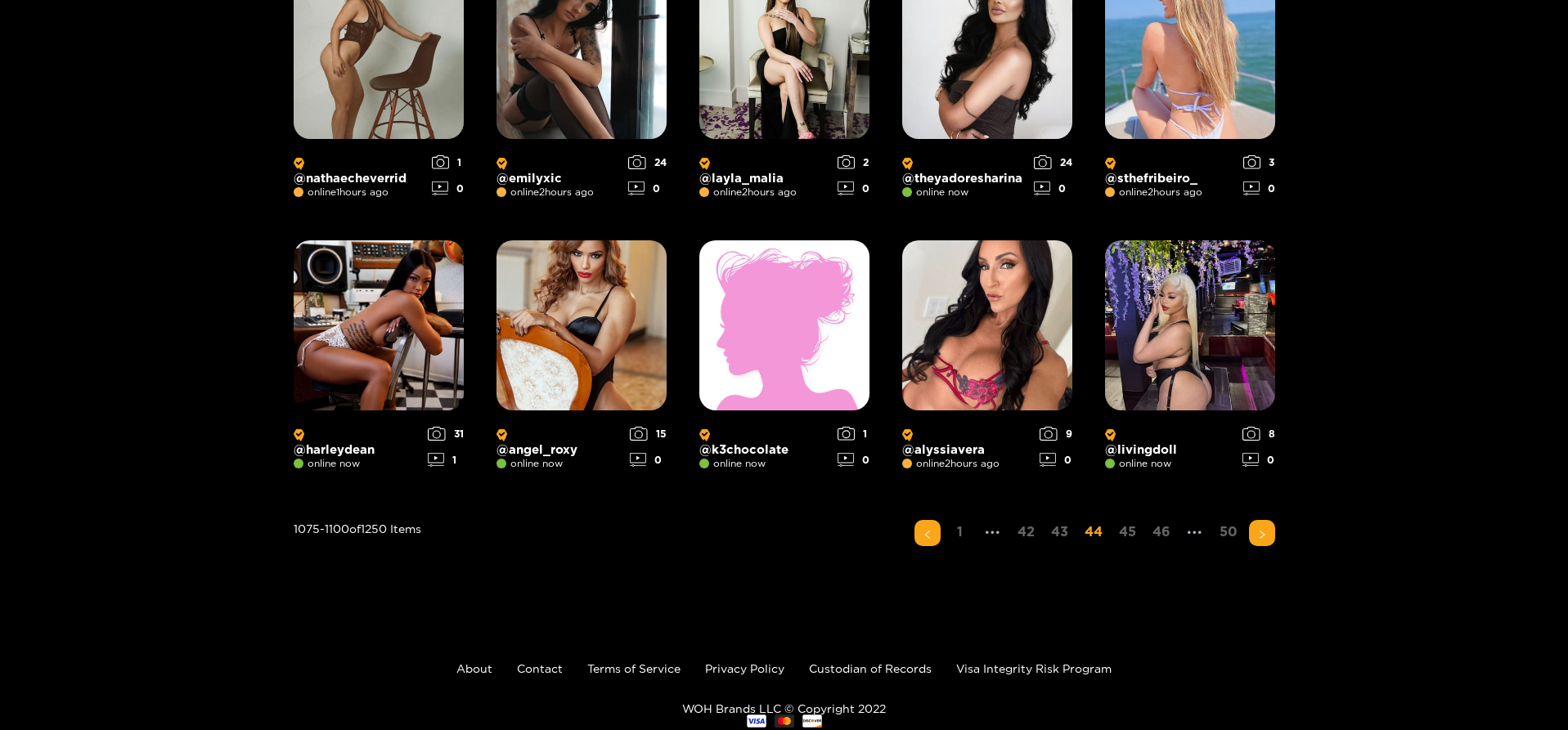
click at [1066, 533] on link "43" at bounding box center [1058, 532] width 27 height 24
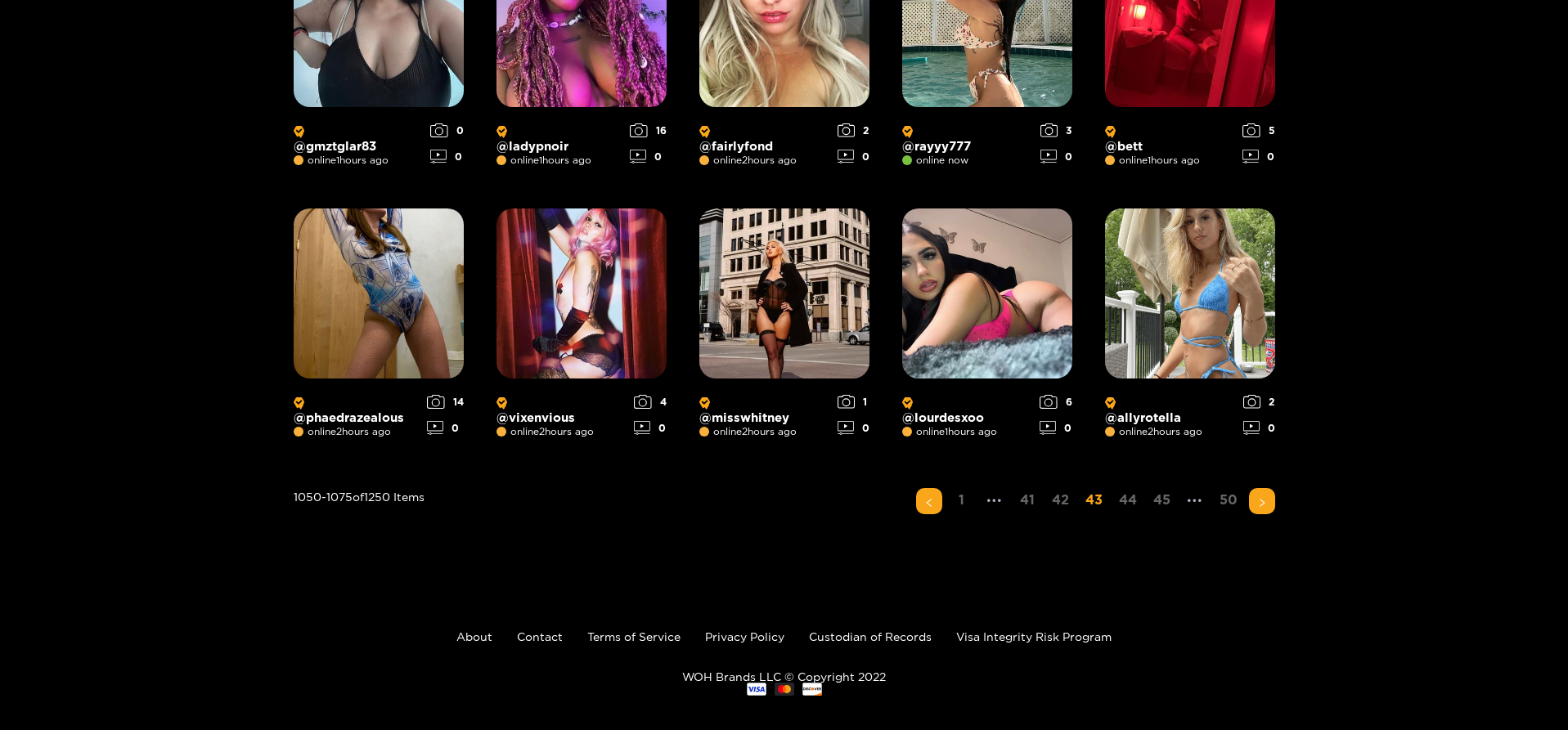
scroll to position [1215, 0]
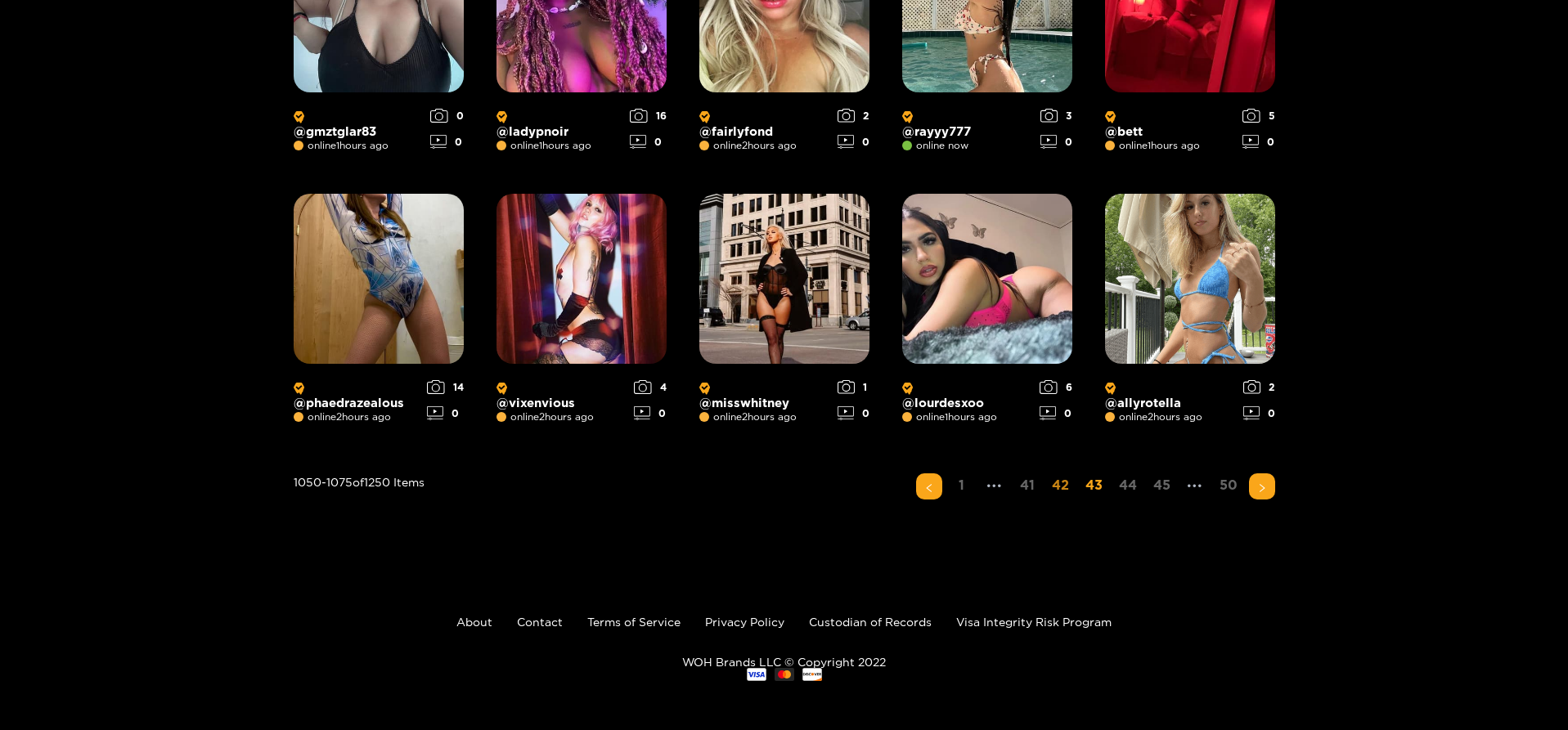
click at [1064, 486] on link "42" at bounding box center [1059, 485] width 27 height 24
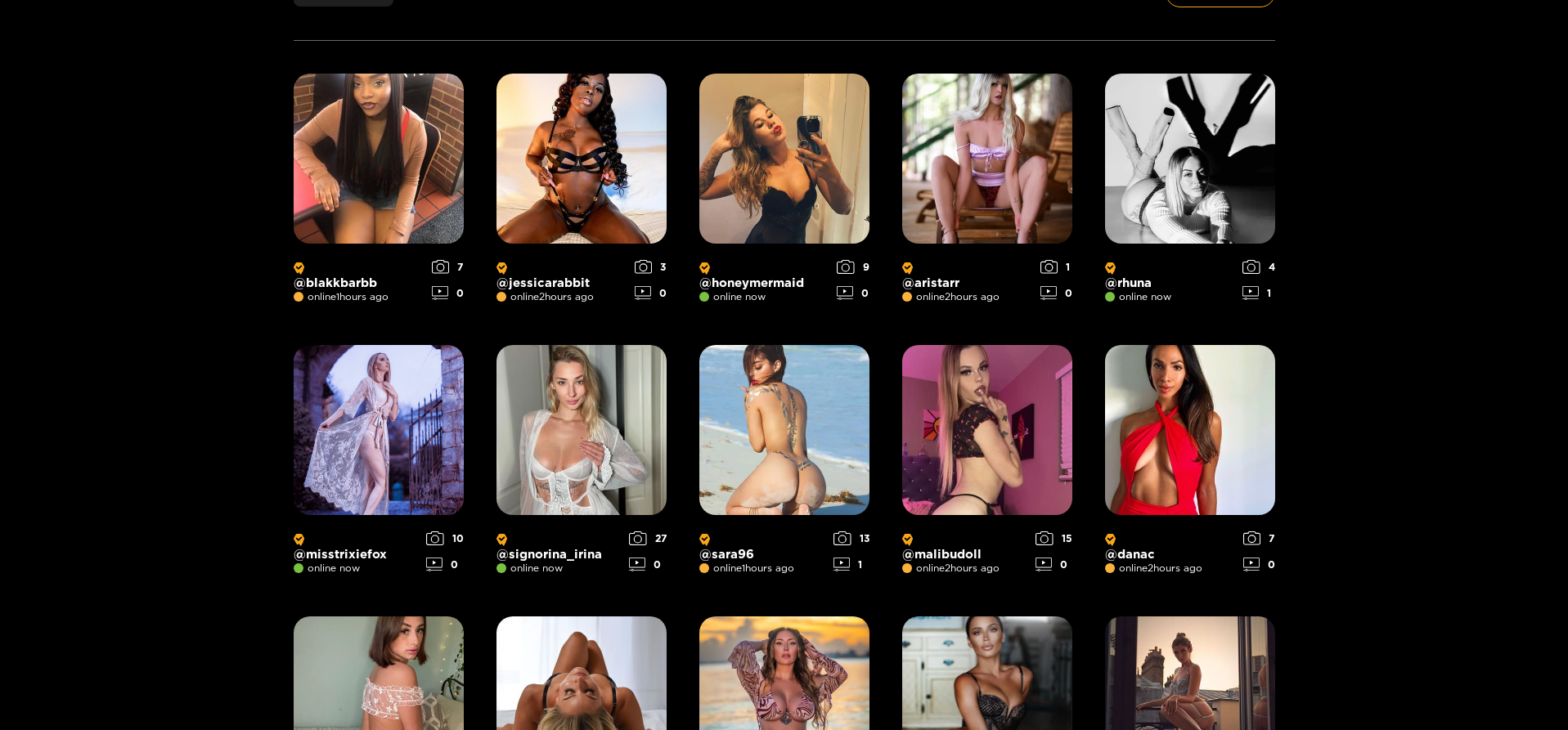
scroll to position [269, 0]
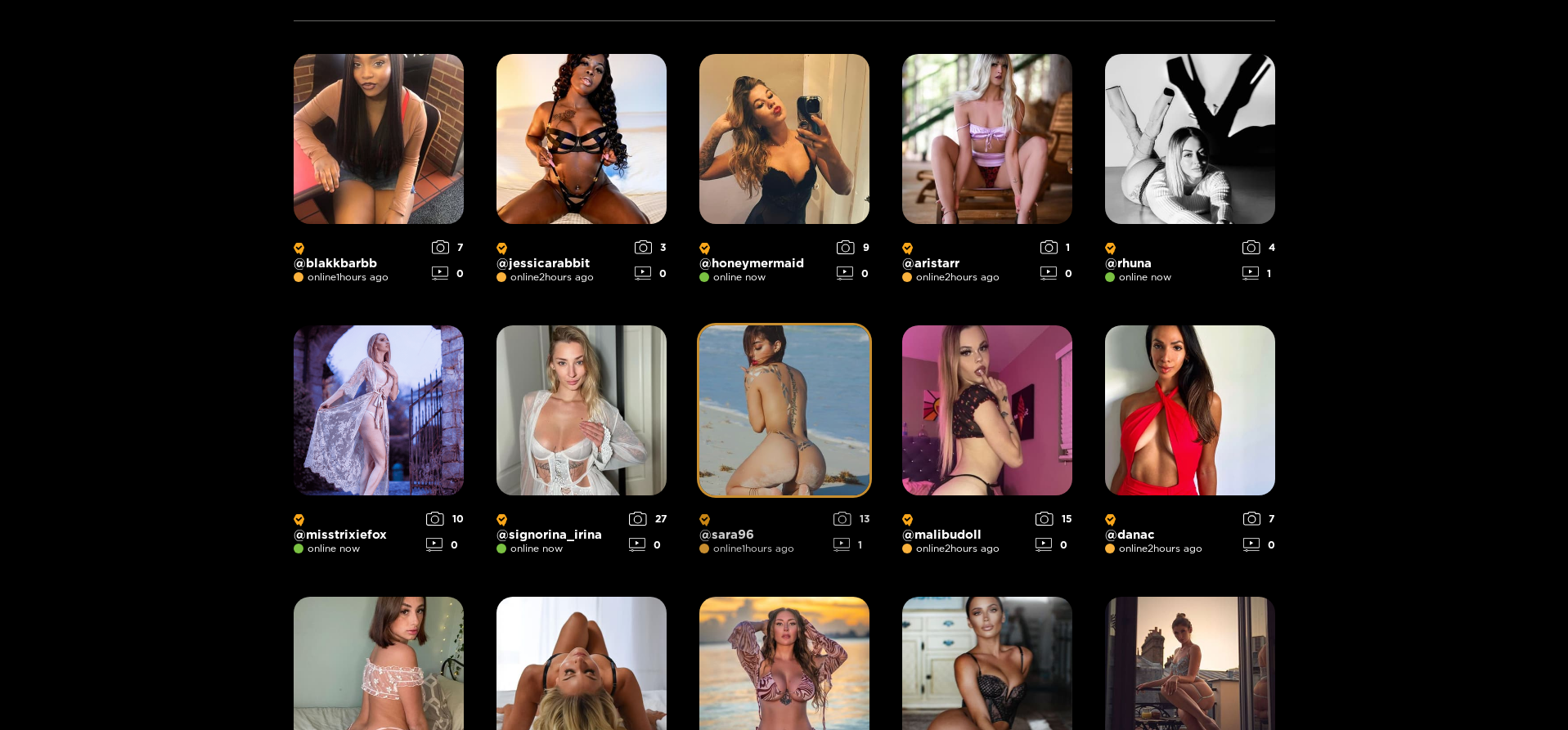
click at [732, 547] on span "online 1 hours ago" at bounding box center [747, 549] width 94 height 12
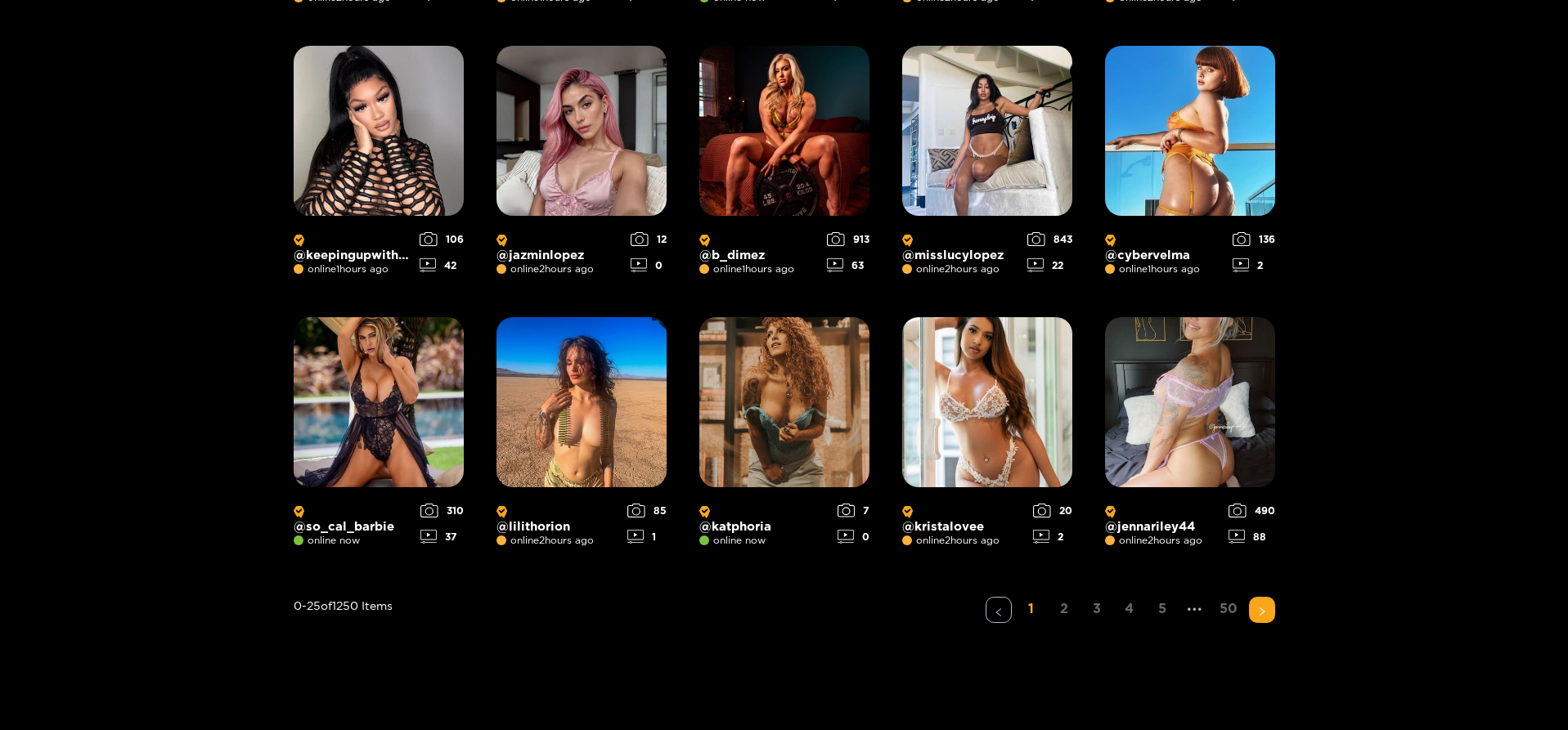
scroll to position [1092, 0]
click at [1191, 614] on span "•••" at bounding box center [1194, 609] width 27 height 27
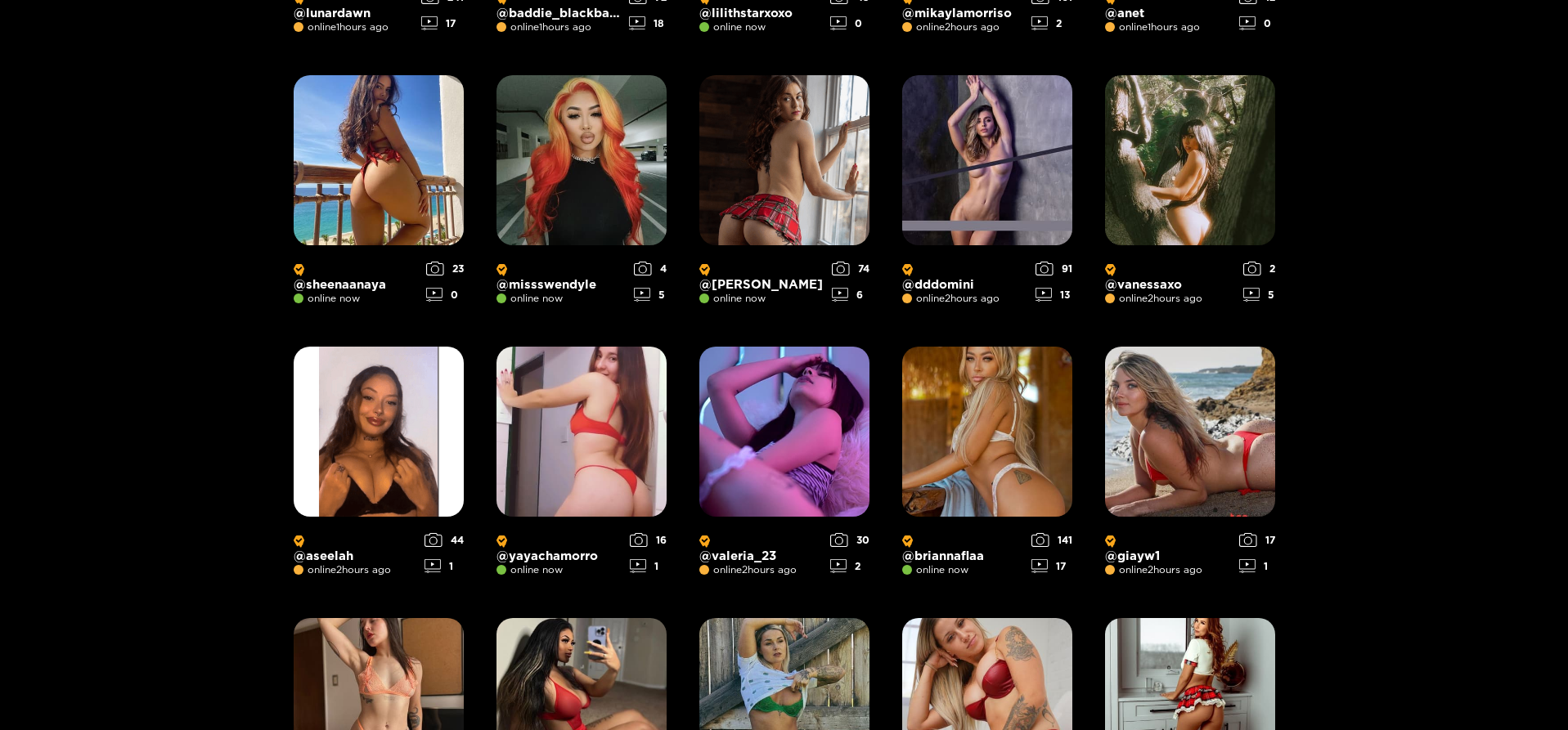
scroll to position [595, 0]
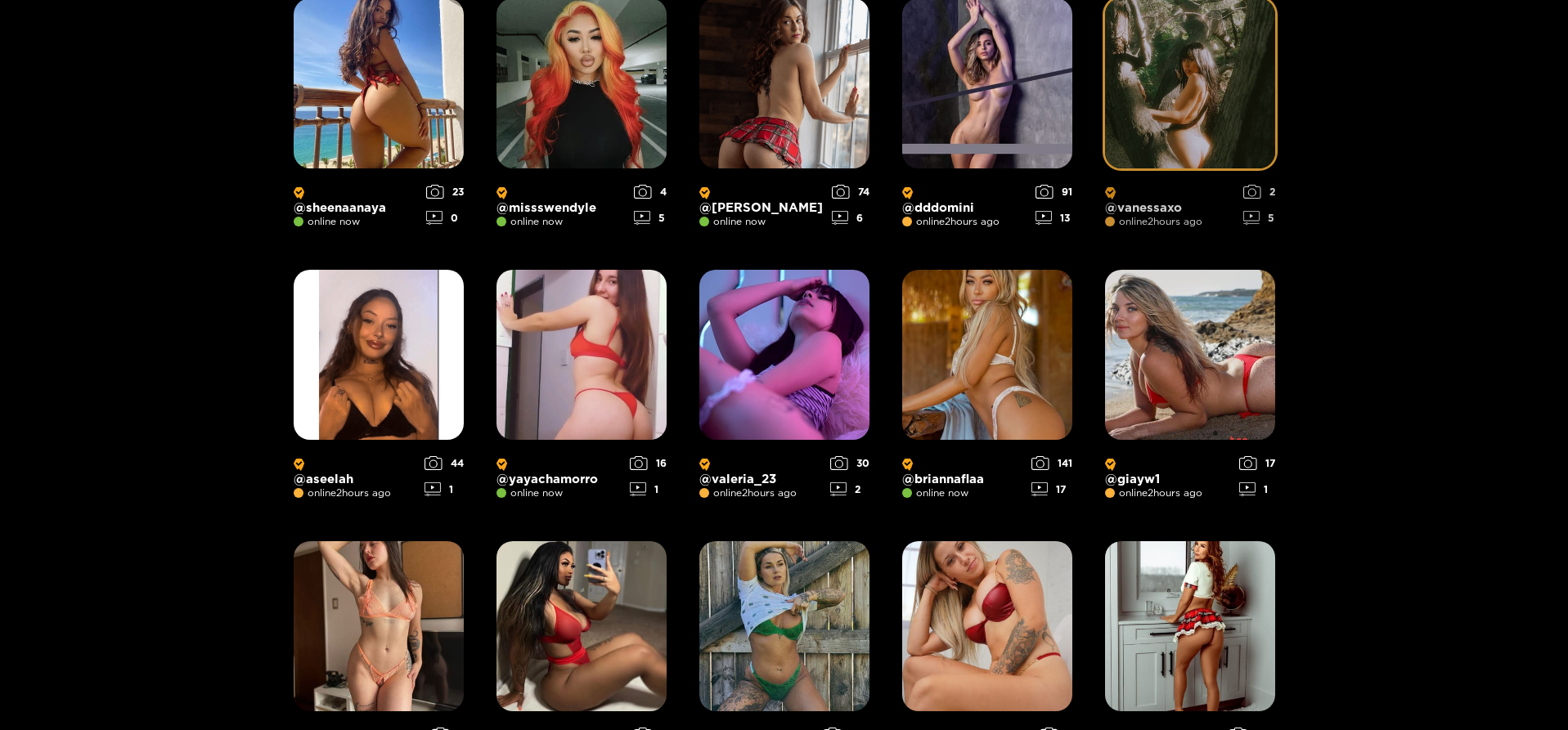
click at [1170, 198] on p "@ vanessaxo" at bounding box center [1170, 200] width 130 height 30
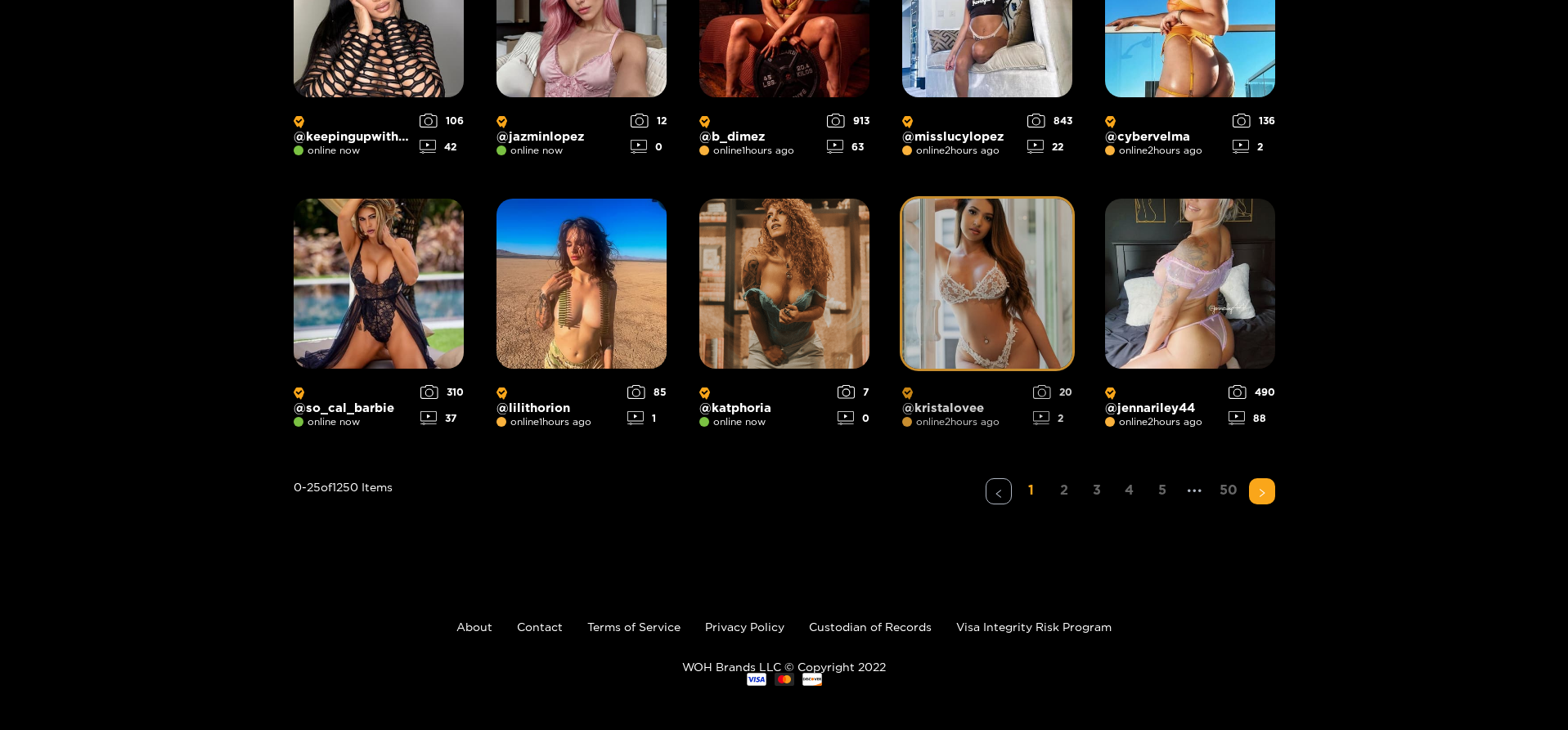
scroll to position [1215, 0]
